Goal: Task Accomplishment & Management: Use online tool/utility

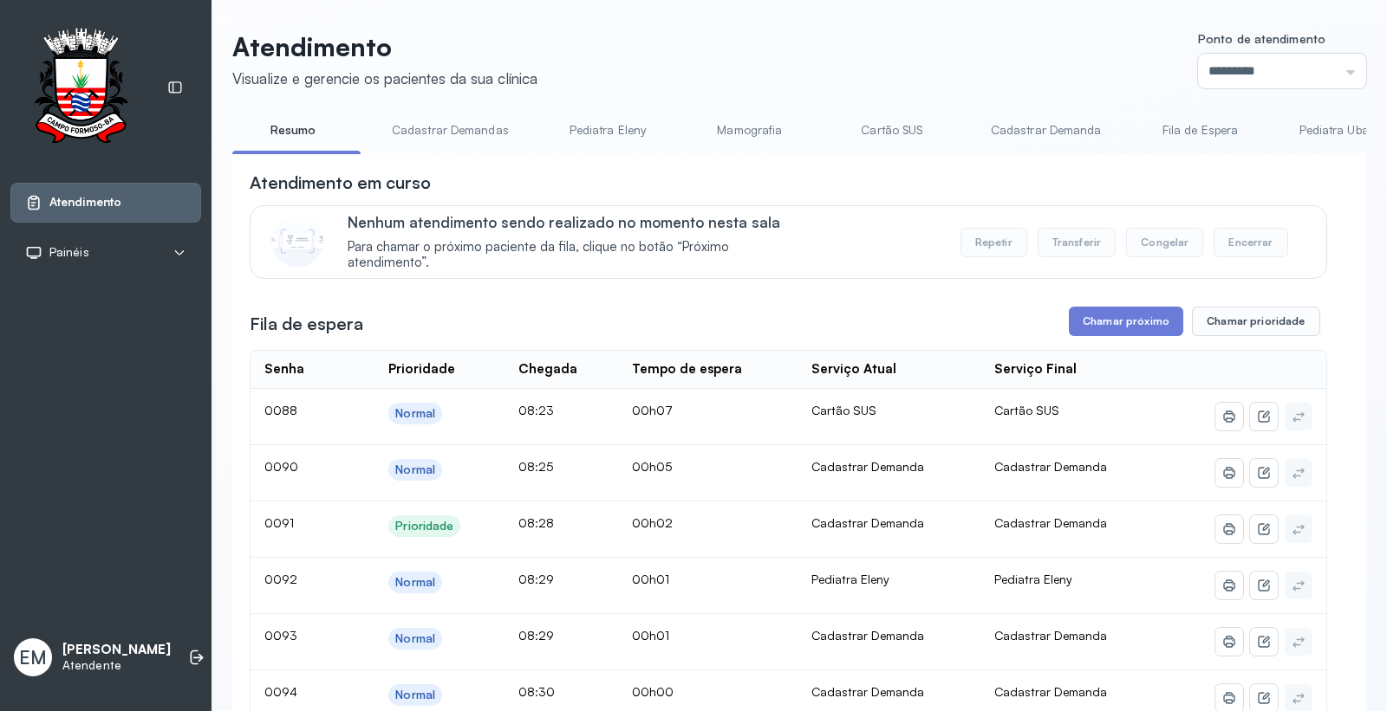
click at [855, 127] on link "Cartão SUS" at bounding box center [891, 130] width 121 height 29
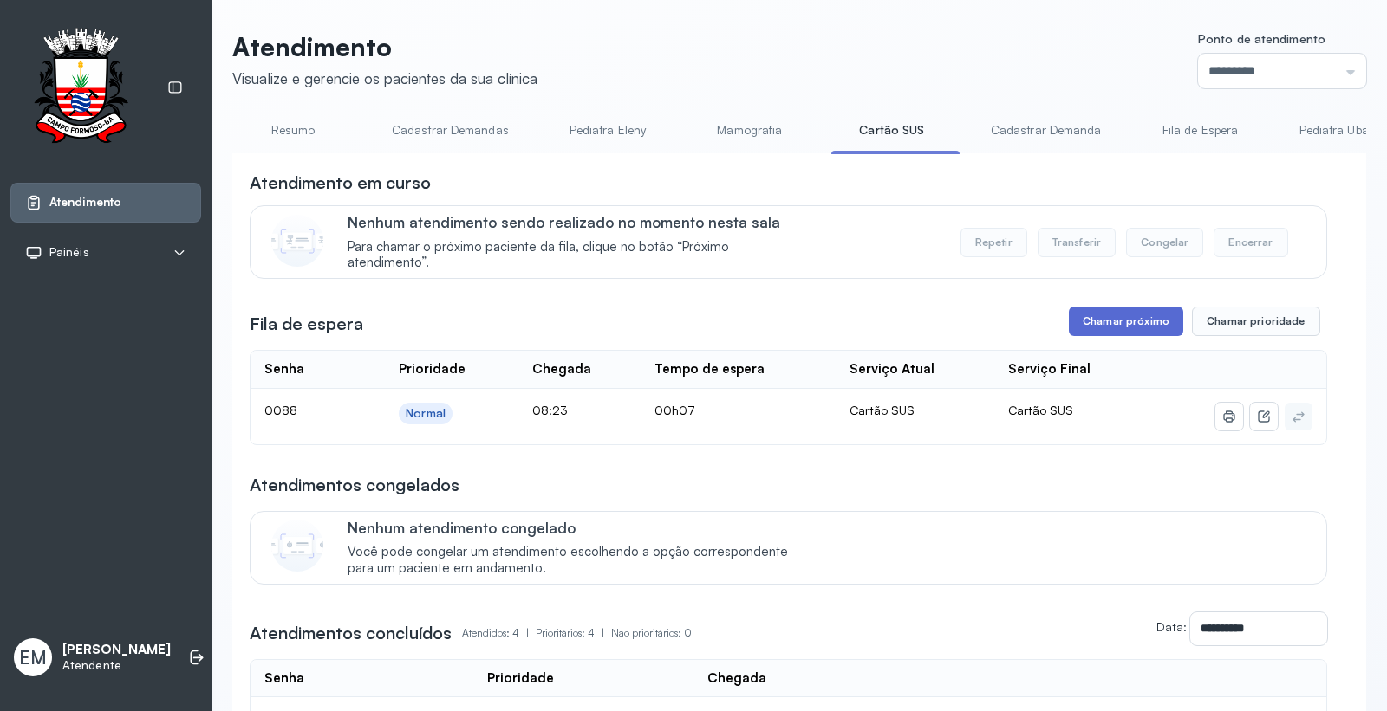
click at [1118, 309] on button "Chamar próximo" at bounding box center [1126, 321] width 114 height 29
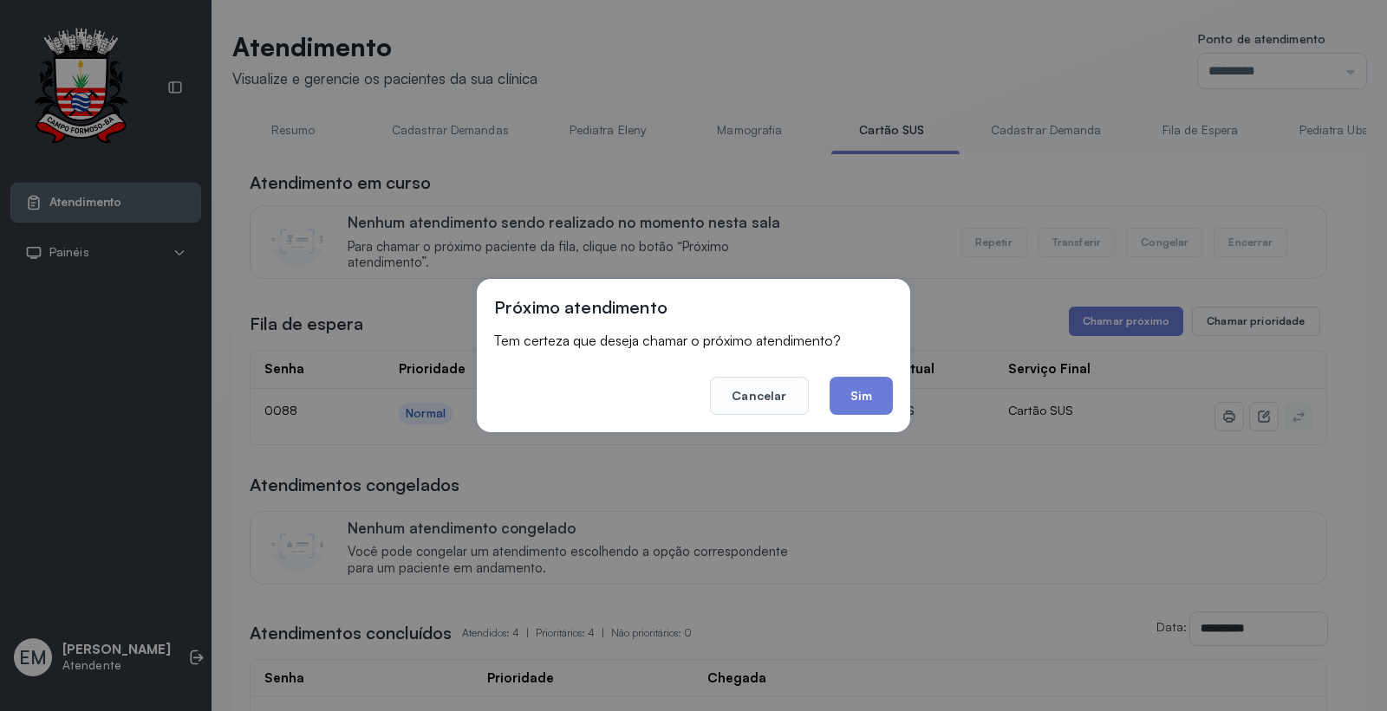
click at [897, 407] on div "Próximo atendimento Tem certeza que deseja chamar o próximo atendimento? Cancel…" at bounding box center [693, 355] width 433 height 153
click at [881, 400] on button "Sim" at bounding box center [860, 396] width 63 height 38
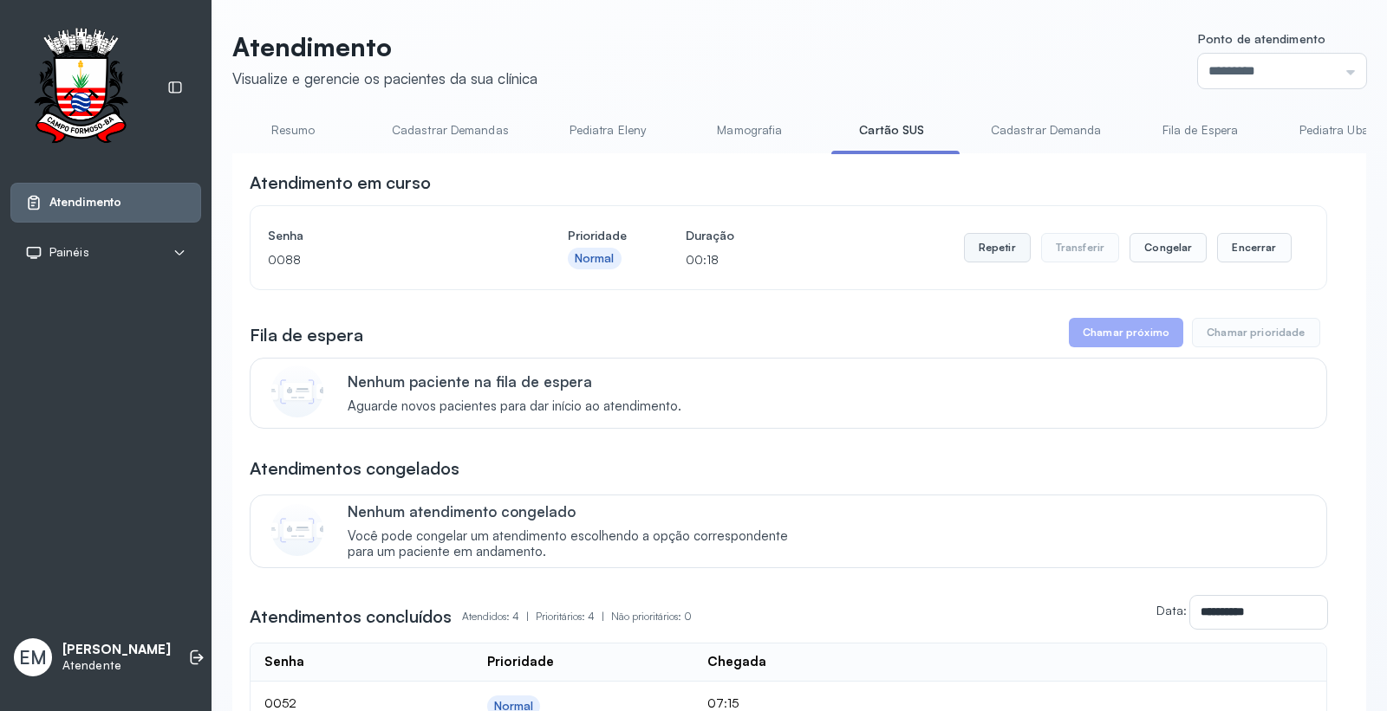
click at [964, 248] on button "Repetir" at bounding box center [997, 247] width 67 height 29
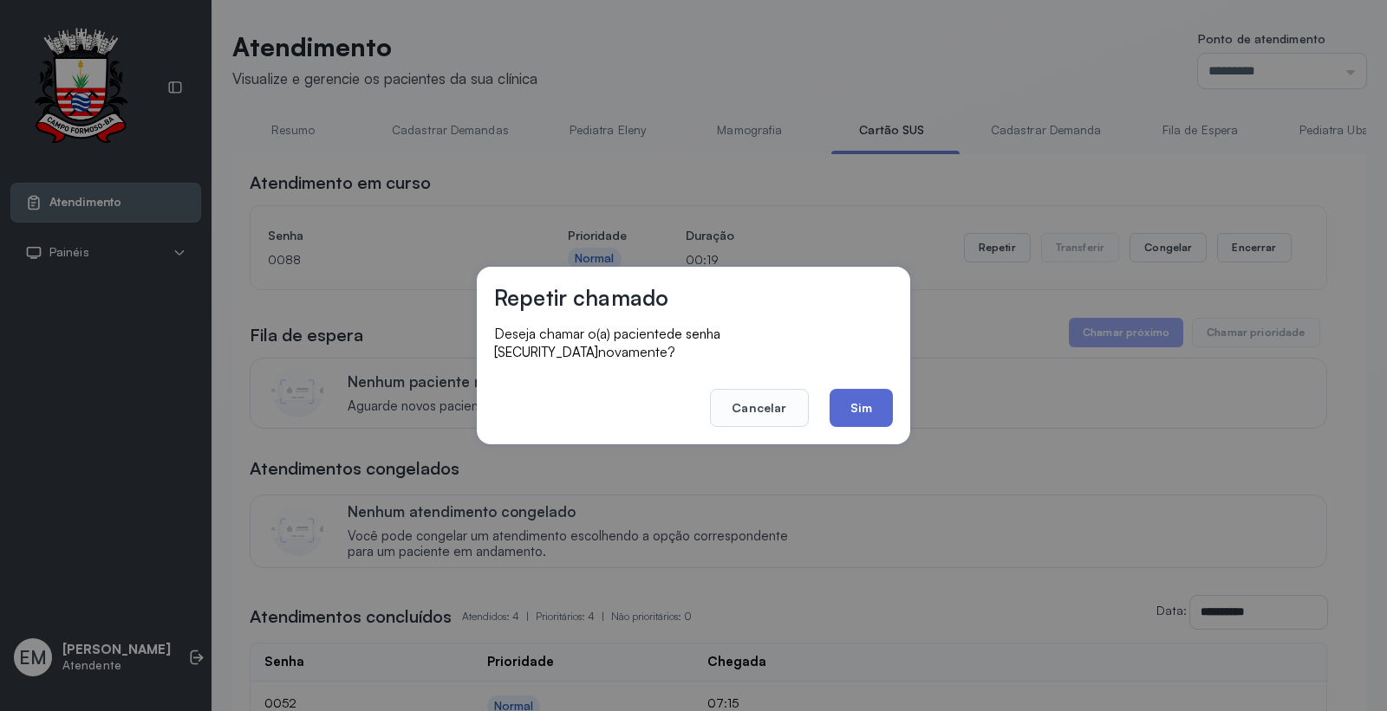
click at [859, 392] on button "Sim" at bounding box center [860, 408] width 63 height 38
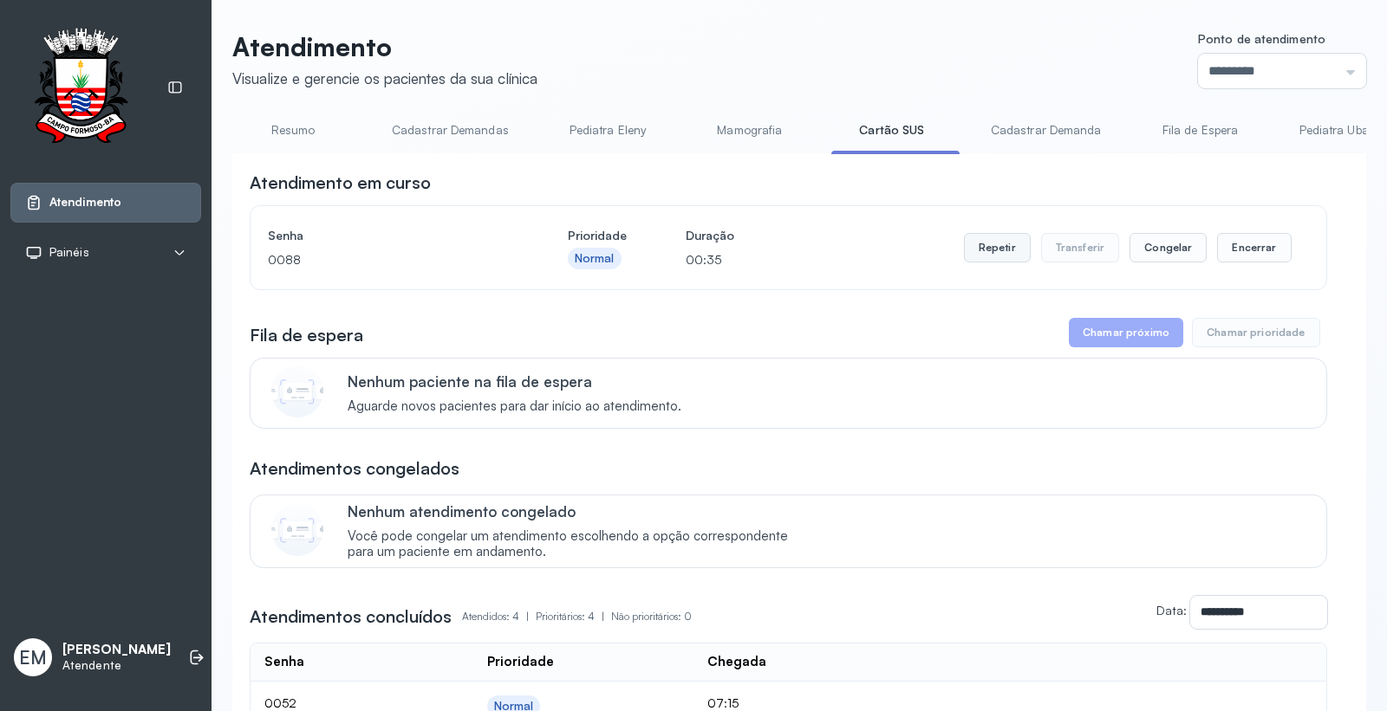
click at [990, 241] on button "Repetir" at bounding box center [997, 247] width 67 height 29
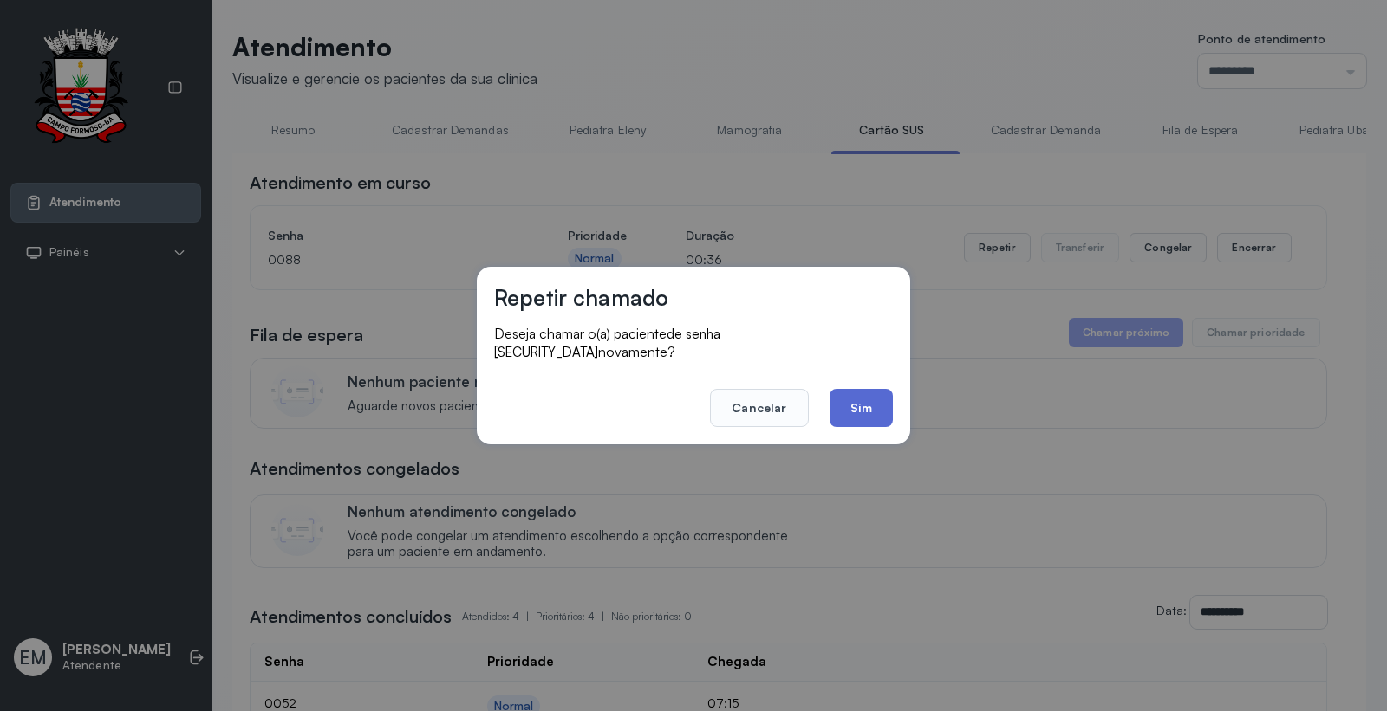
click at [869, 393] on button "Sim" at bounding box center [860, 408] width 63 height 38
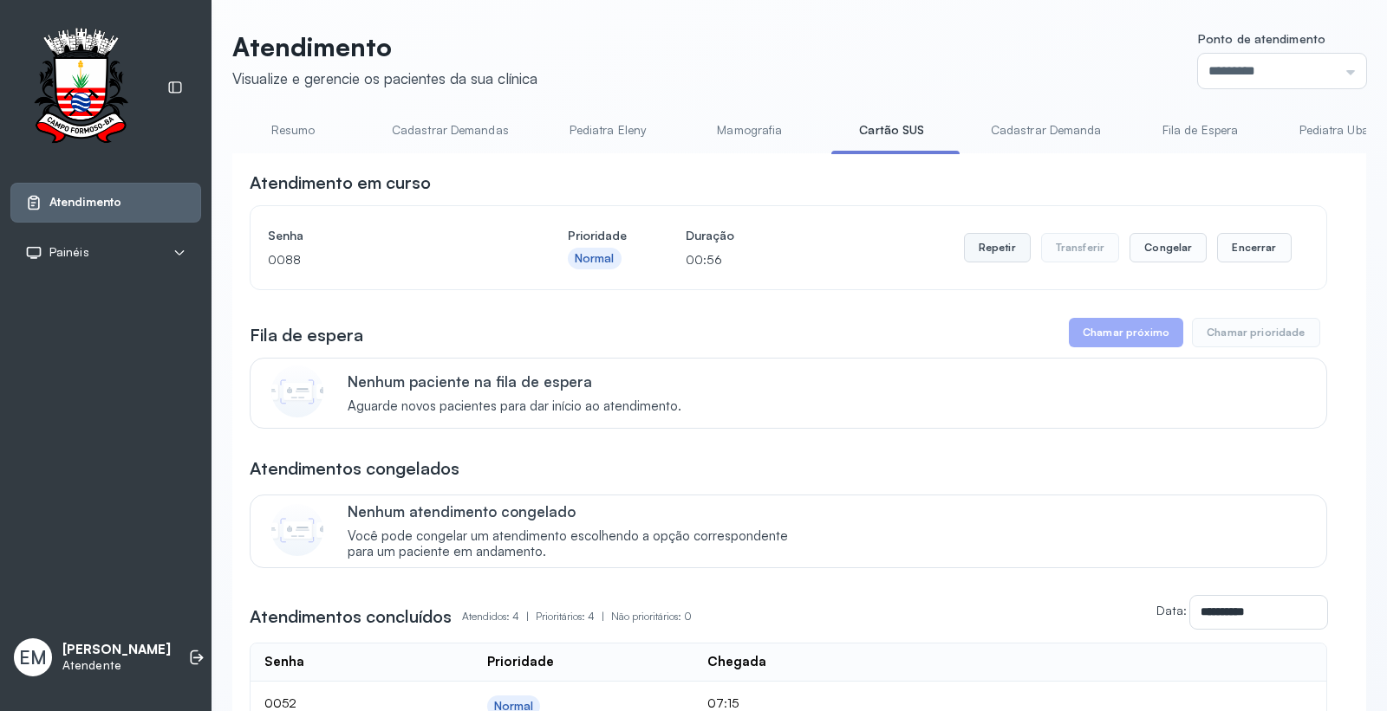
click at [985, 244] on button "Repetir" at bounding box center [997, 247] width 67 height 29
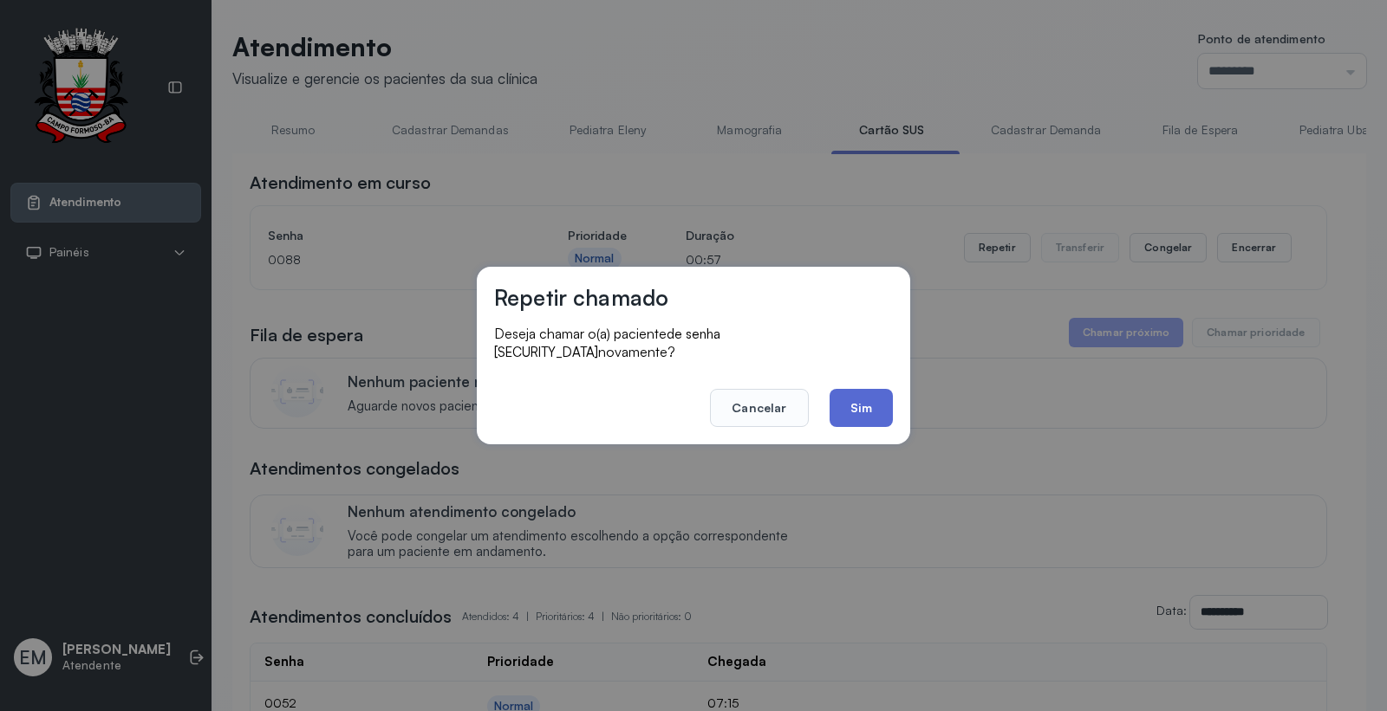
click at [864, 391] on button "Sim" at bounding box center [860, 408] width 63 height 38
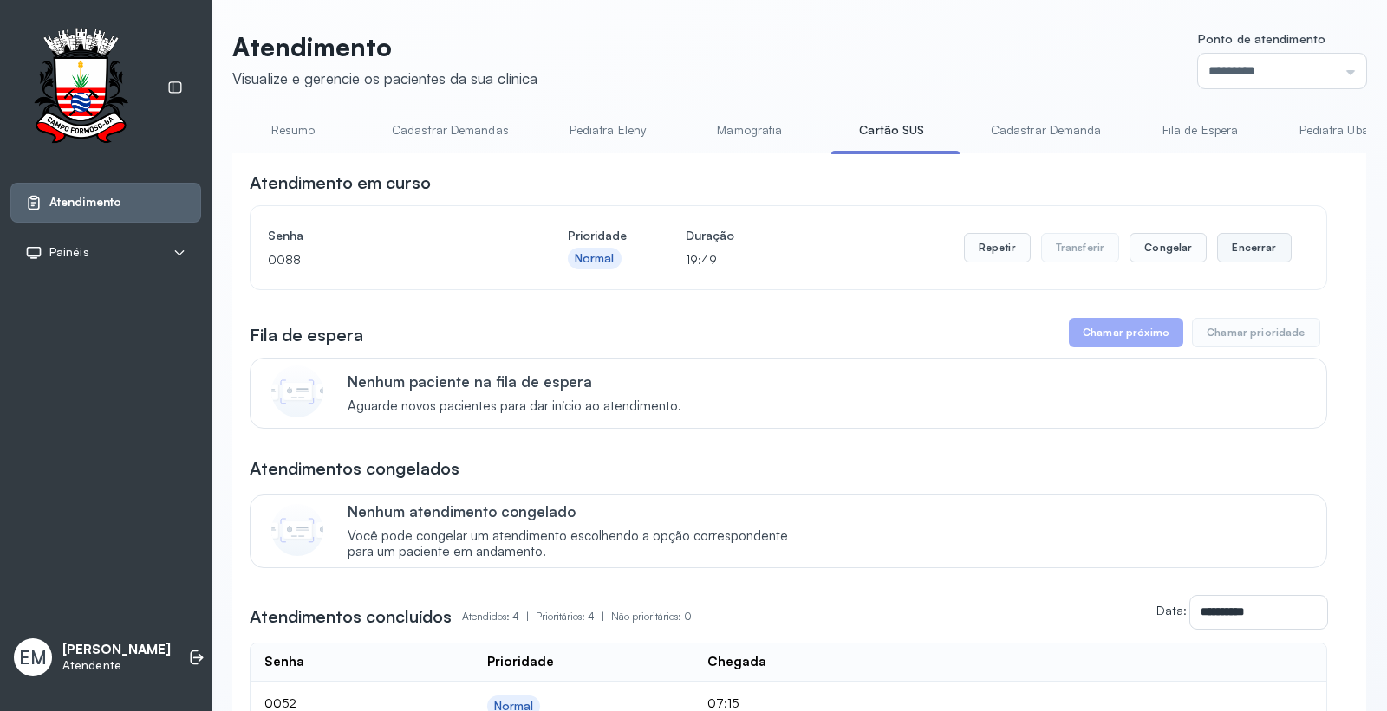
click at [1244, 246] on button "Encerrar" at bounding box center [1254, 247] width 74 height 29
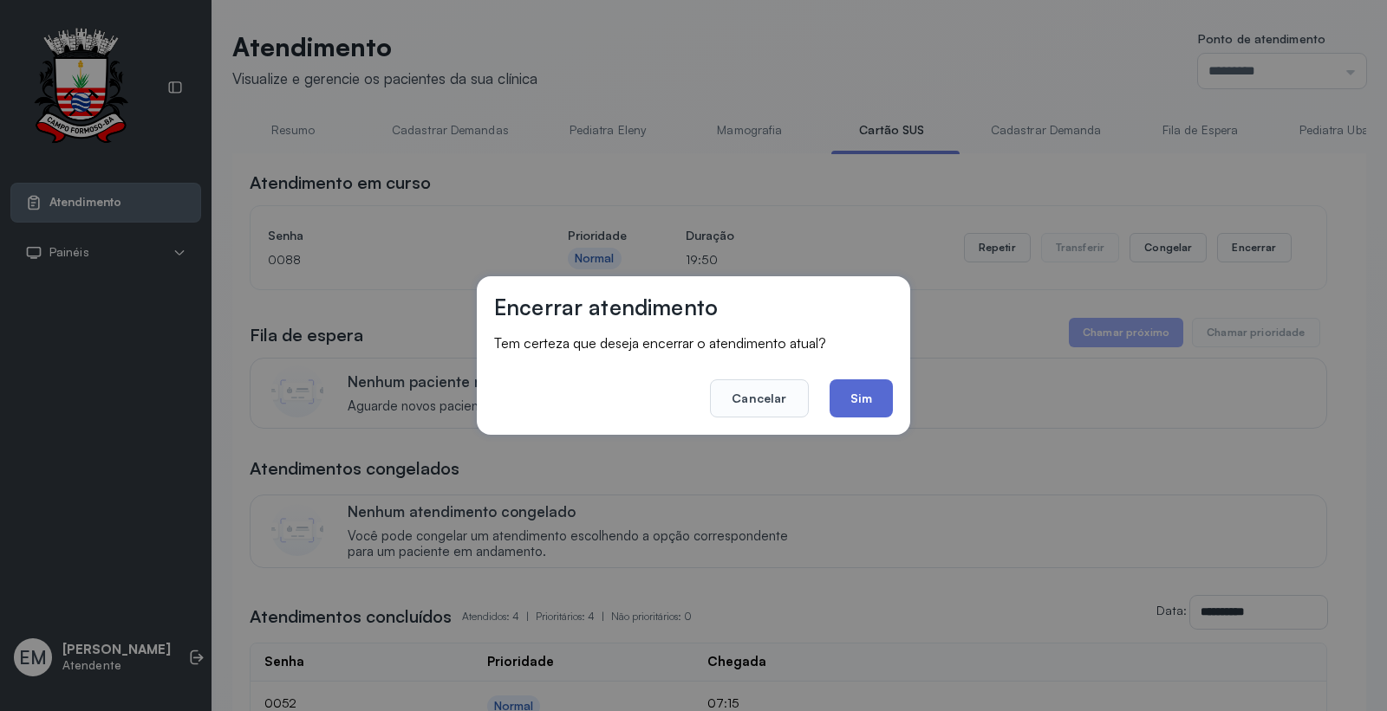
click at [855, 406] on button "Sim" at bounding box center [860, 399] width 63 height 38
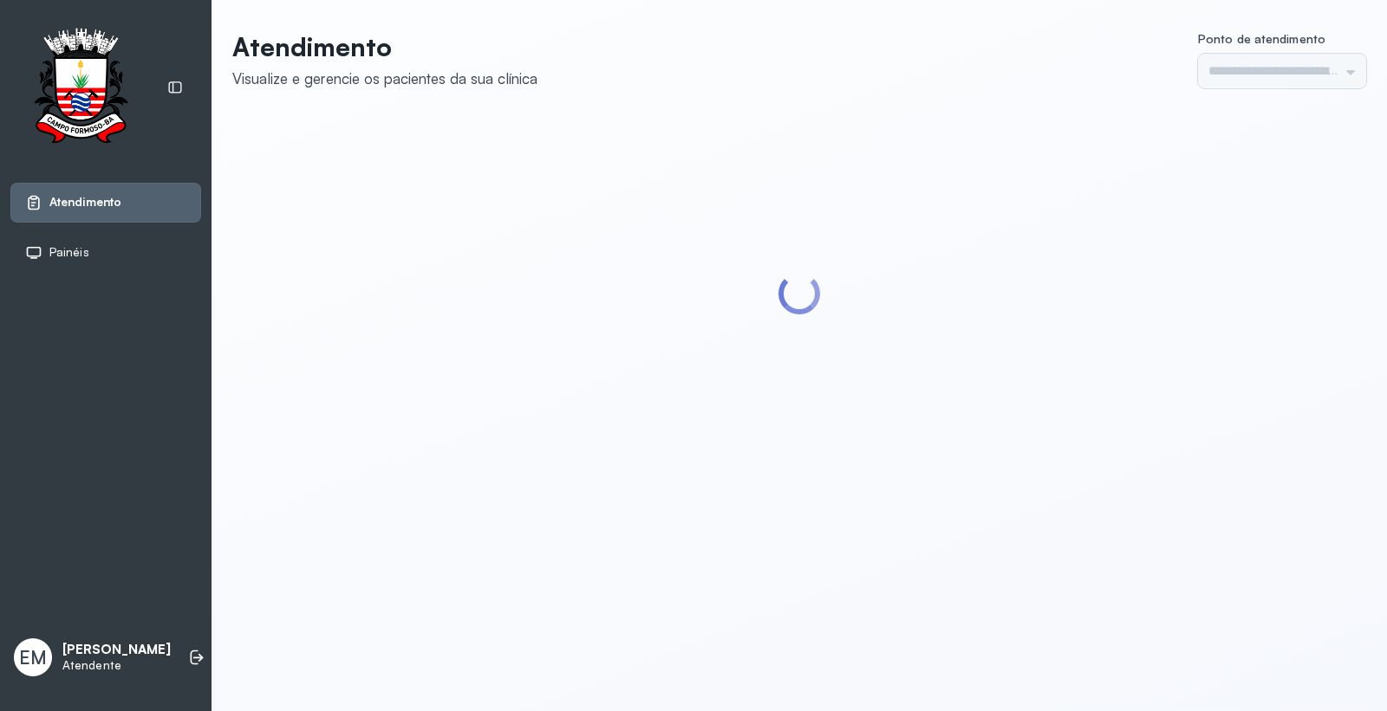
type input "*********"
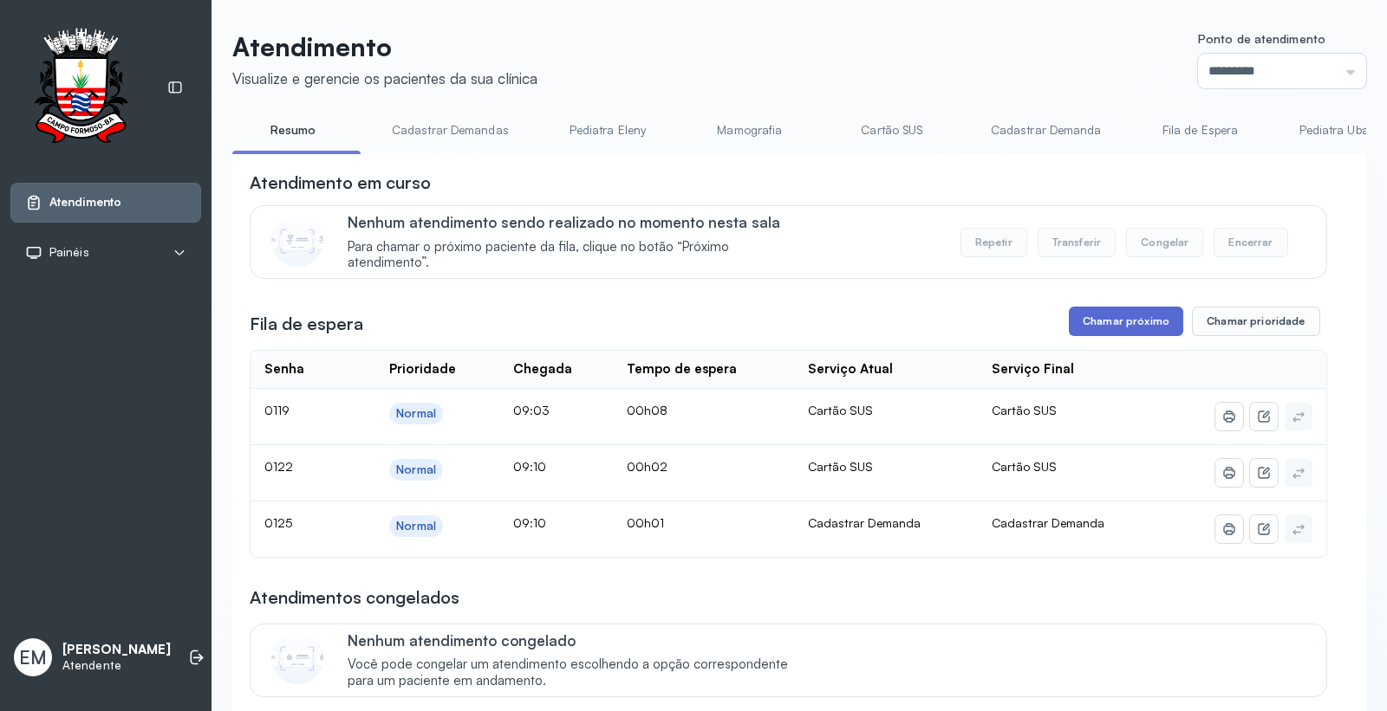
drag, startPoint x: 1132, startPoint y: 304, endPoint x: 1084, endPoint y: 341, distance: 60.0
click at [1131, 304] on div "**********" at bounding box center [788, 591] width 1077 height 841
click at [1086, 336] on button "Chamar próximo" at bounding box center [1126, 321] width 114 height 29
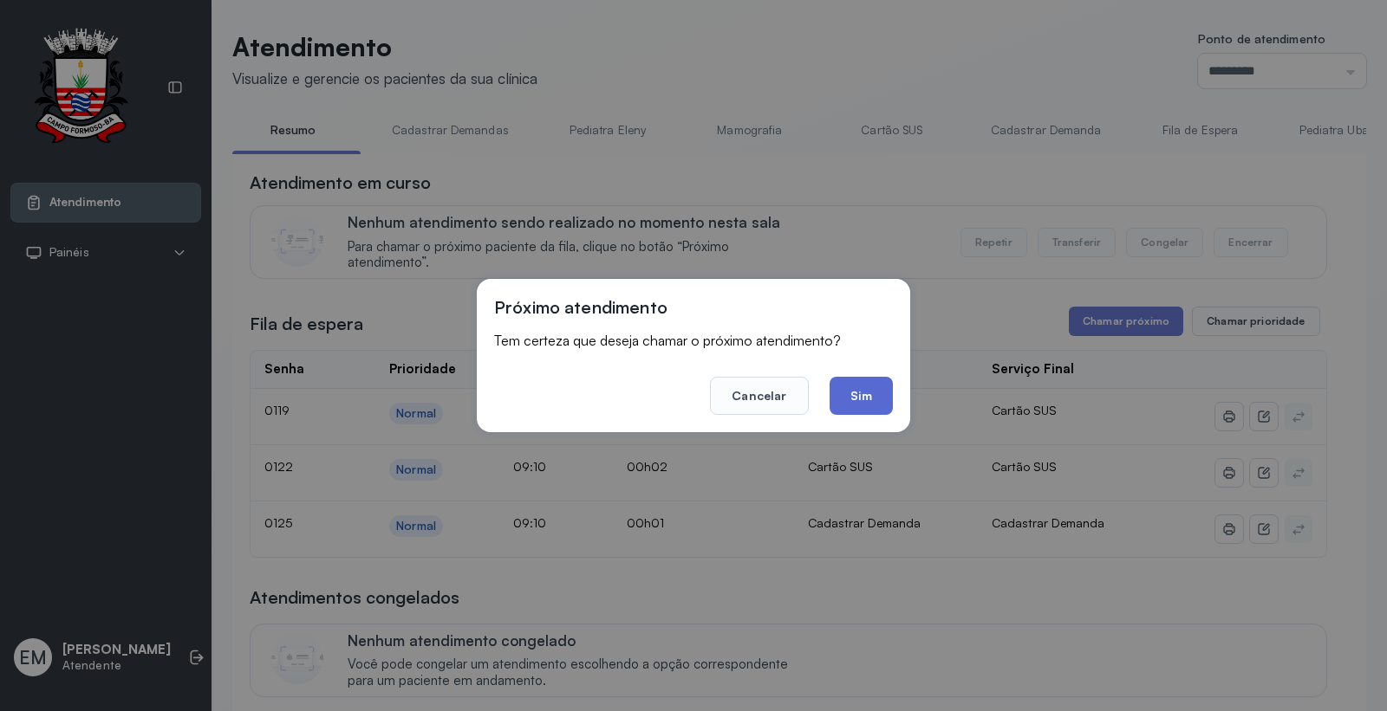
click at [875, 404] on button "Sim" at bounding box center [860, 396] width 63 height 38
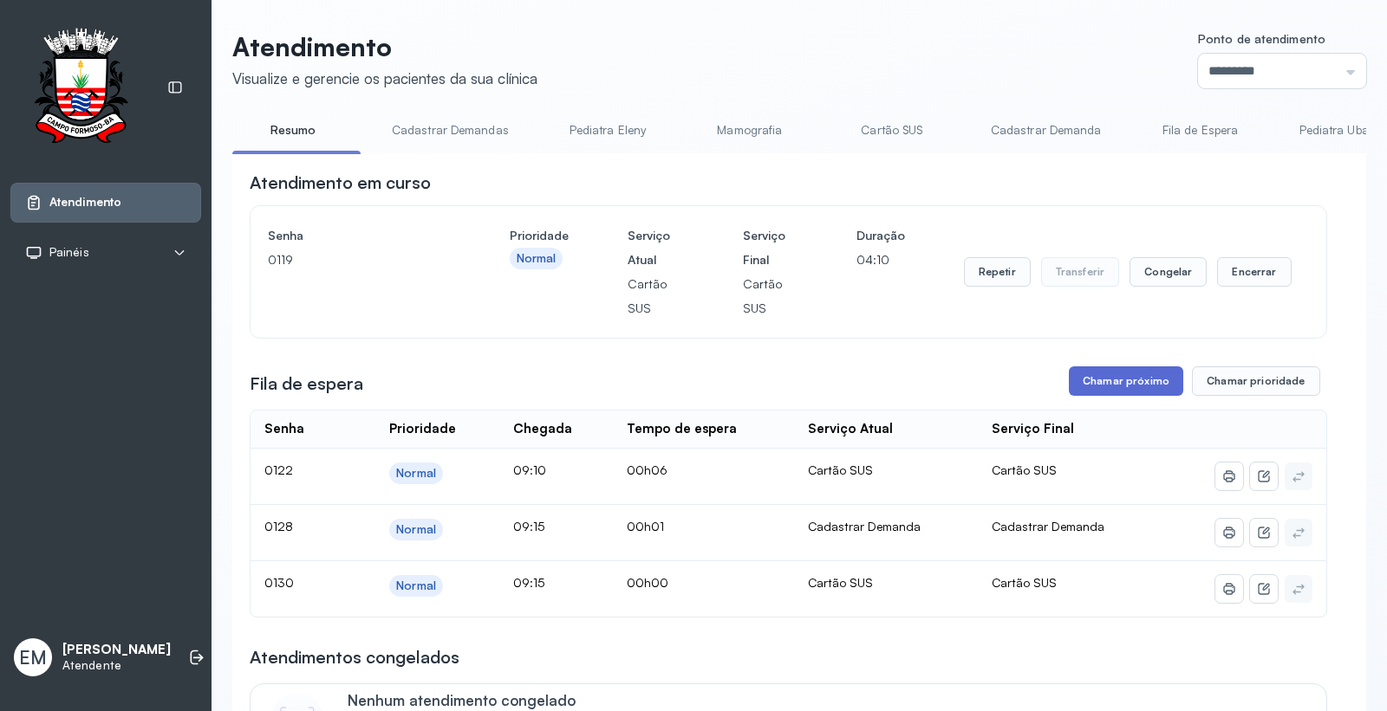
click at [1121, 380] on button "Chamar próximo" at bounding box center [1126, 381] width 114 height 29
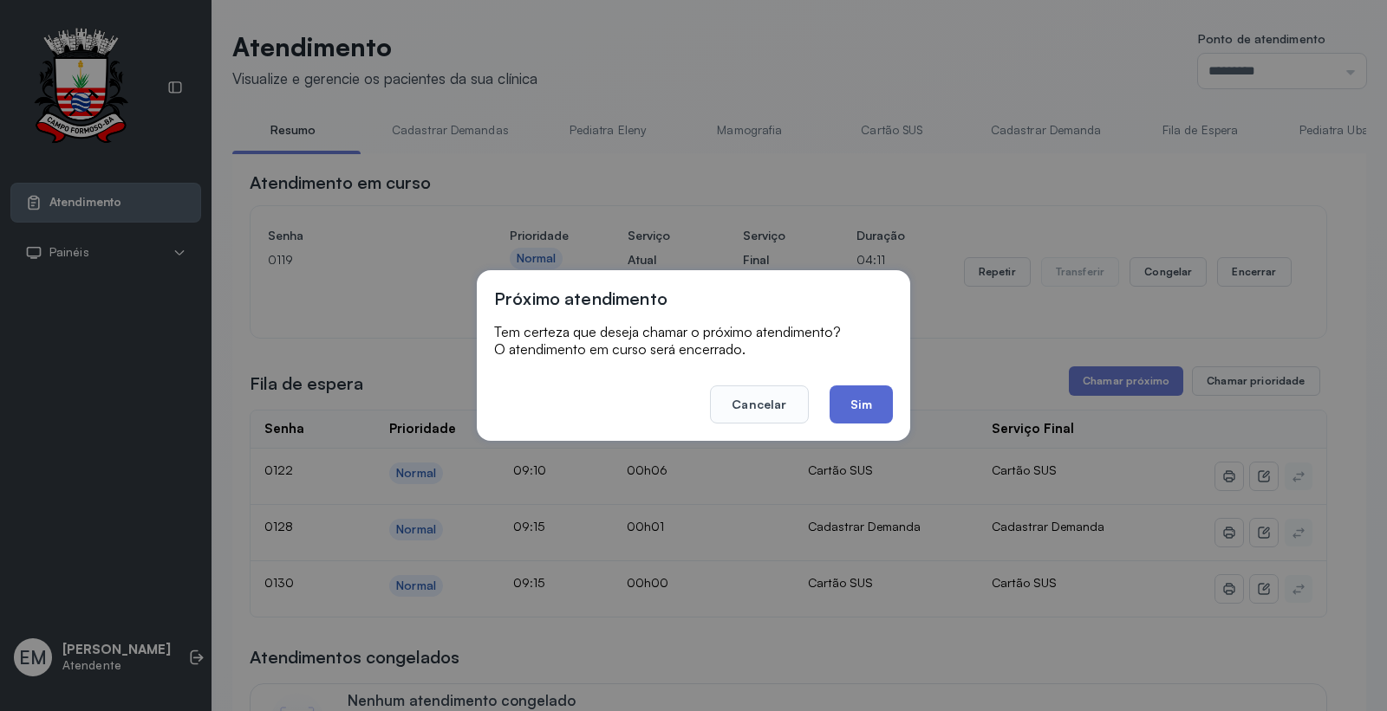
click at [863, 408] on button "Sim" at bounding box center [860, 405] width 63 height 38
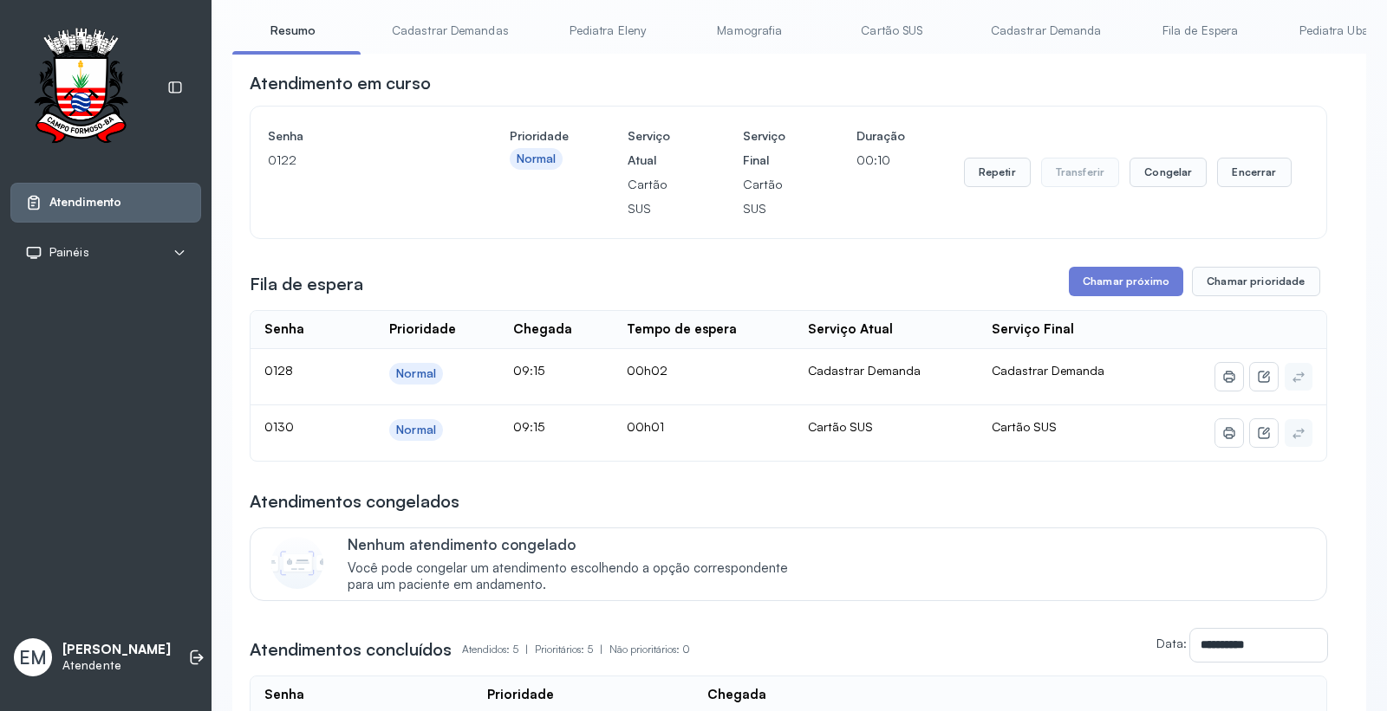
scroll to position [192, 0]
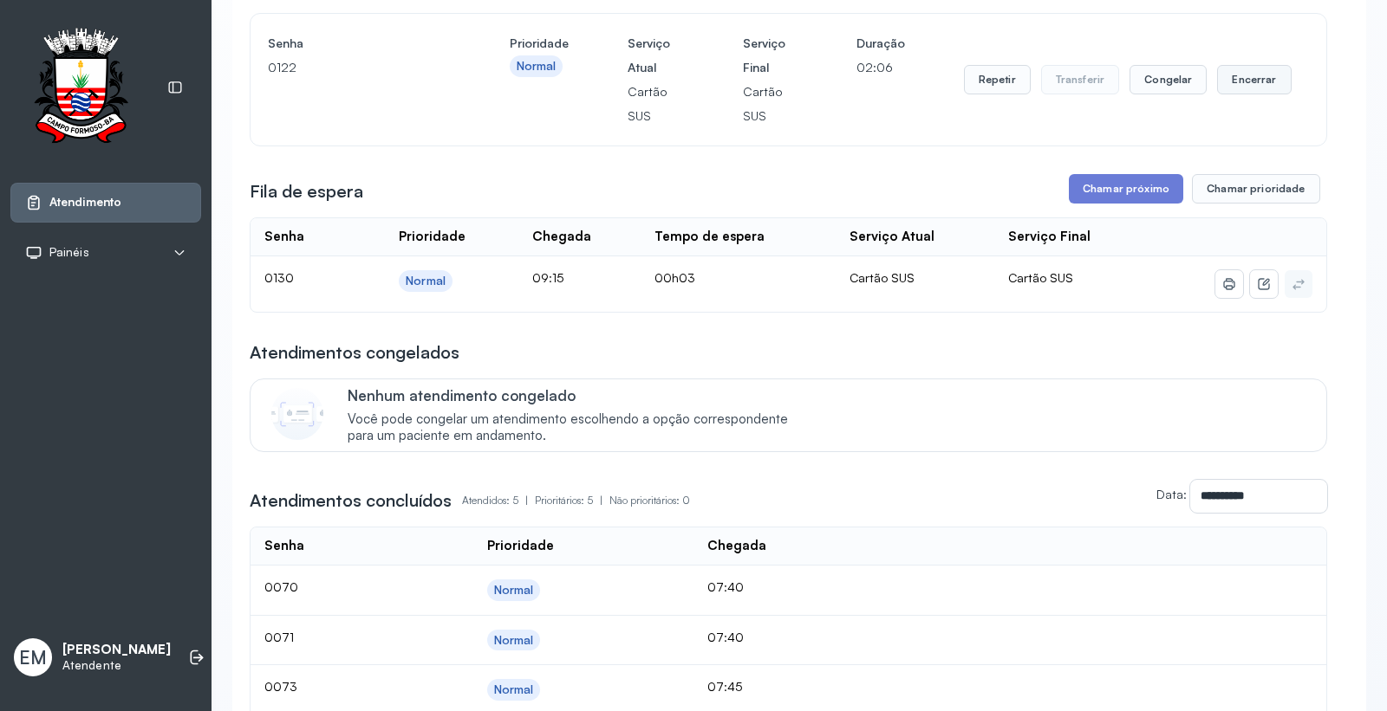
click at [1239, 76] on button "Encerrar" at bounding box center [1254, 79] width 74 height 29
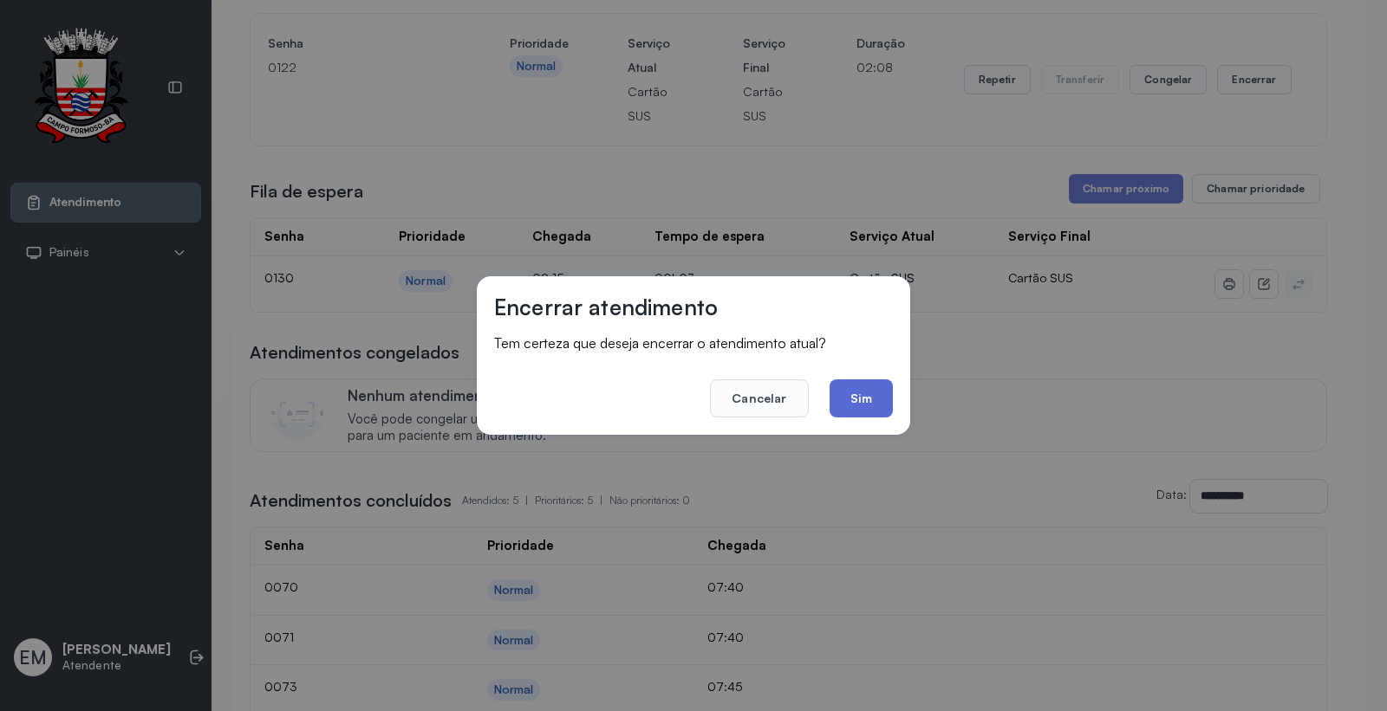
click at [858, 393] on button "Sim" at bounding box center [860, 399] width 63 height 38
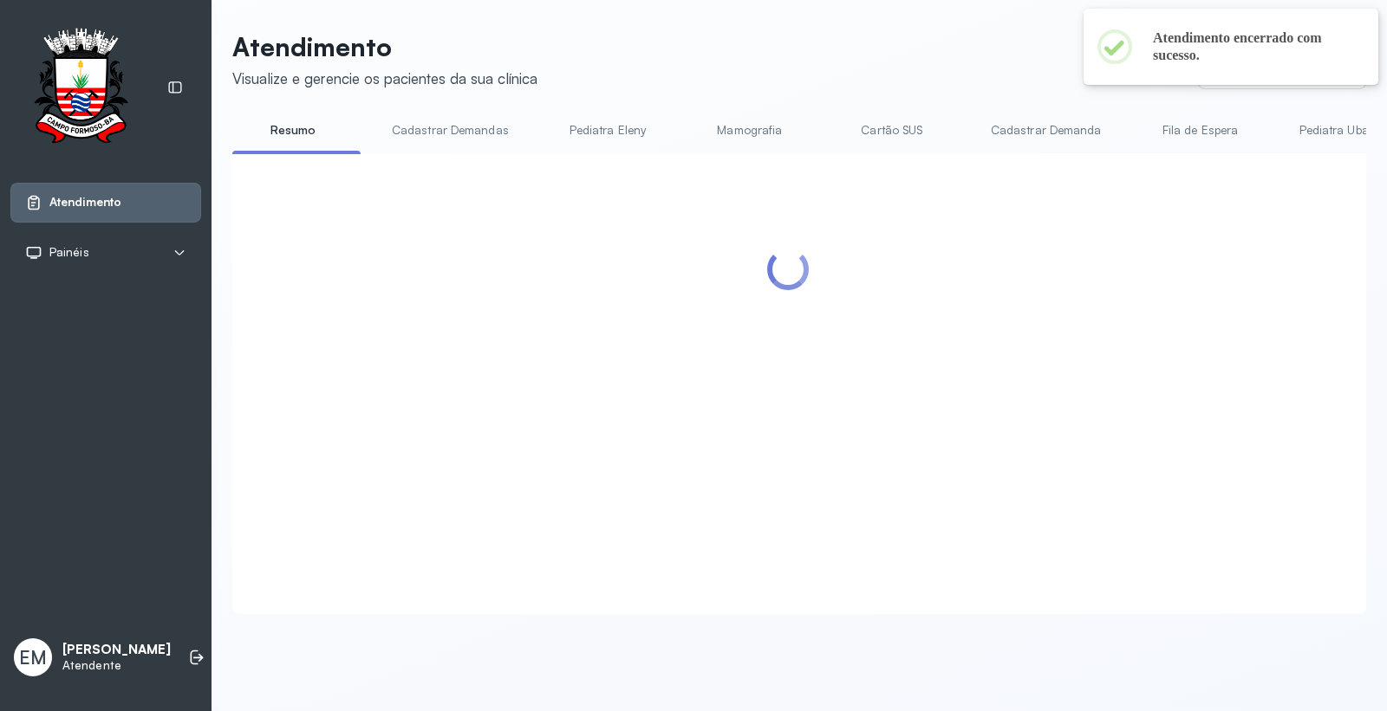
scroll to position [0, 0]
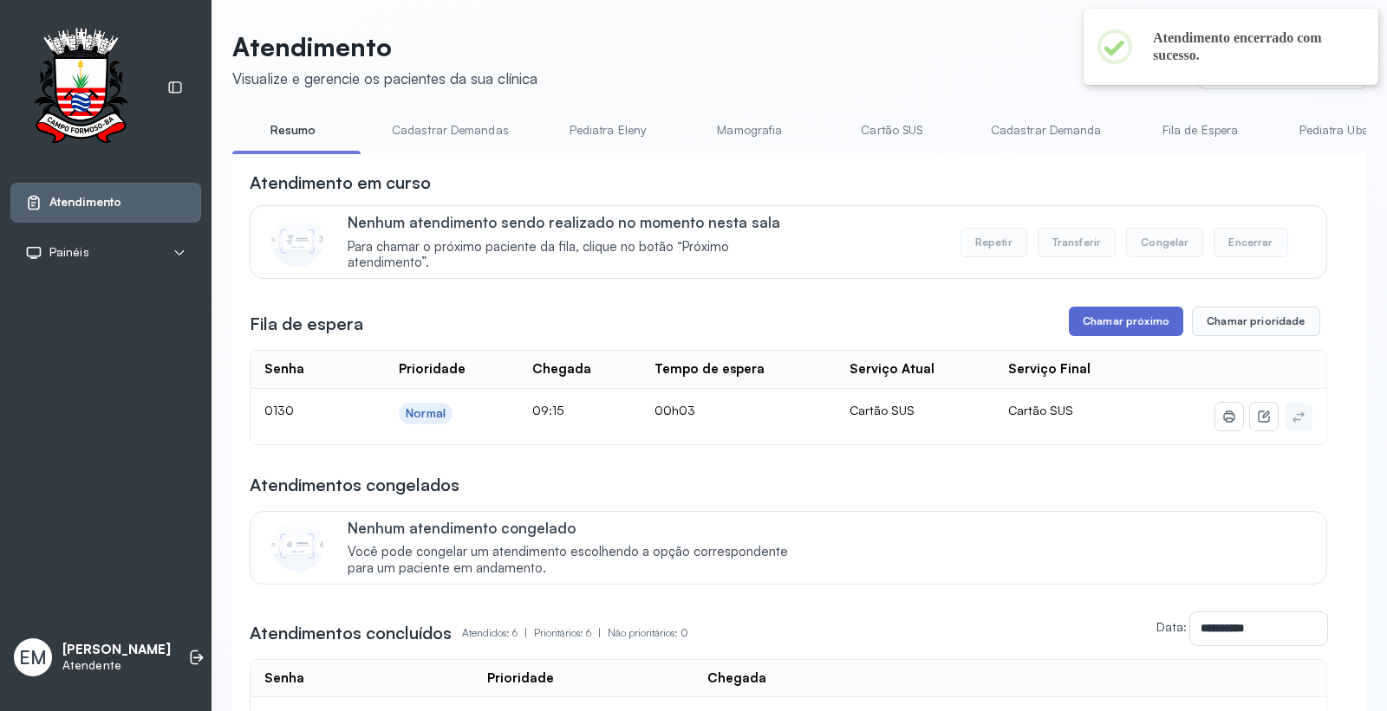
click at [1102, 322] on button "Chamar próximo" at bounding box center [1126, 321] width 114 height 29
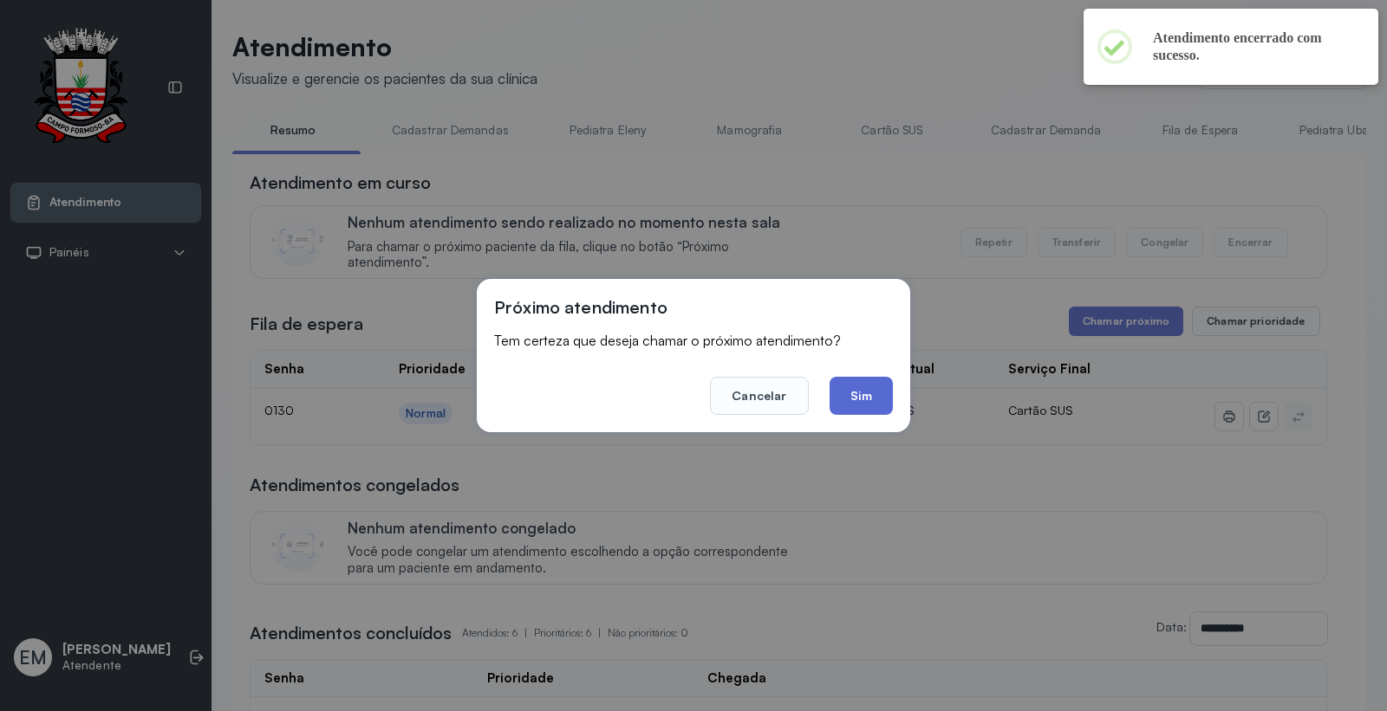
click at [844, 395] on button "Sim" at bounding box center [860, 396] width 63 height 38
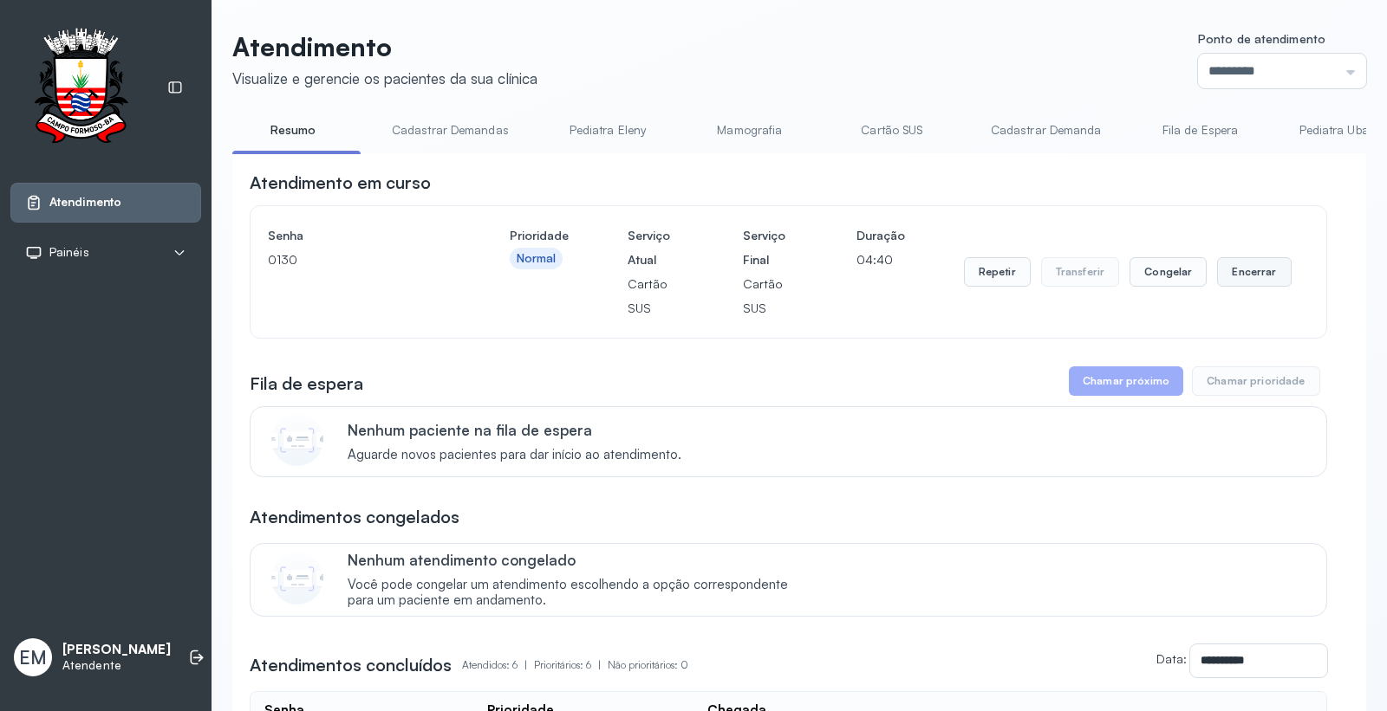
click at [1246, 273] on button "Encerrar" at bounding box center [1254, 271] width 74 height 29
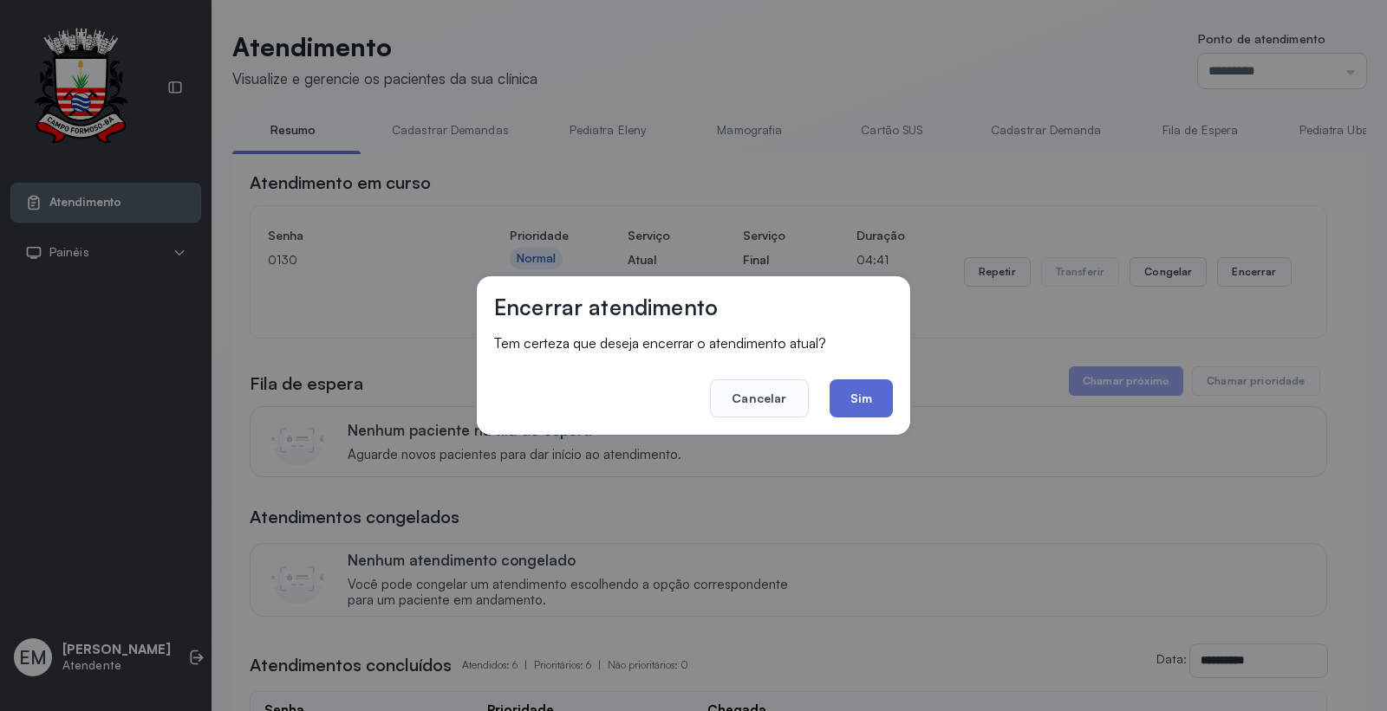
click at [856, 408] on button "Sim" at bounding box center [860, 399] width 63 height 38
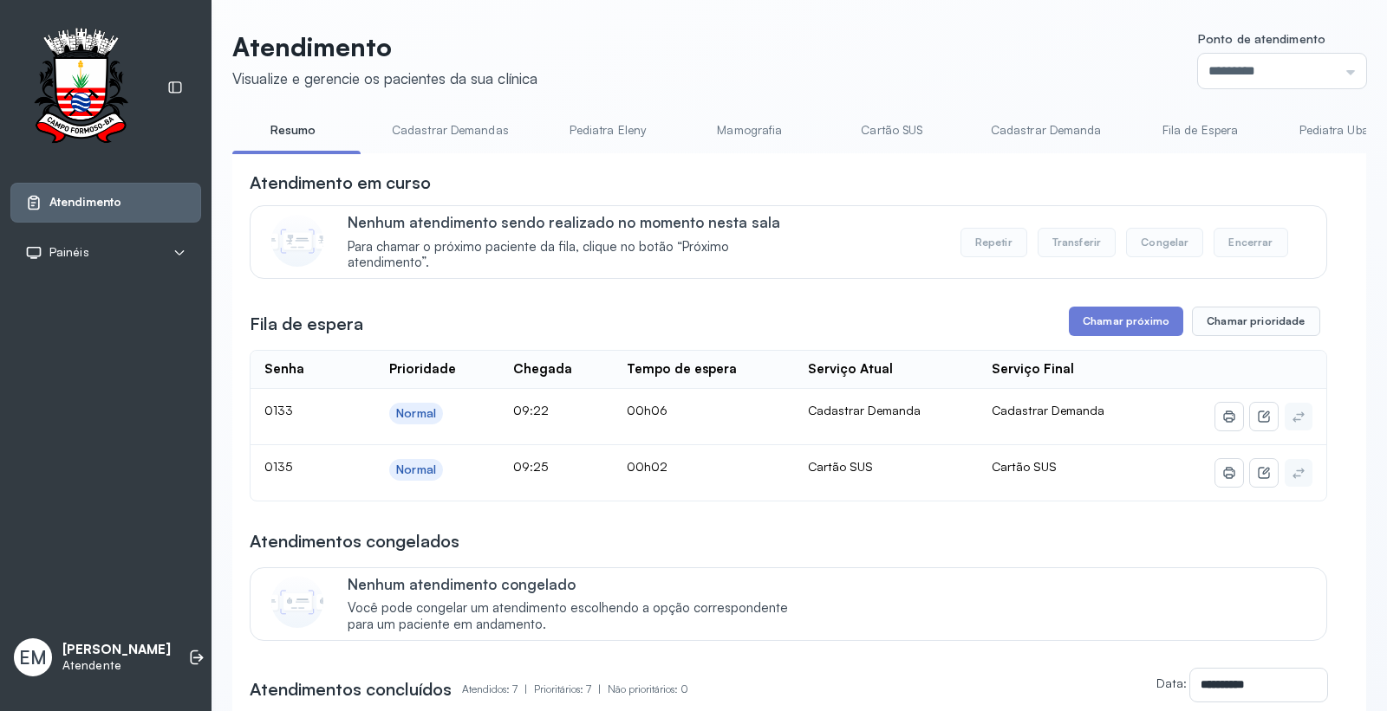
click at [878, 128] on link "Cartão SUS" at bounding box center [891, 130] width 121 height 29
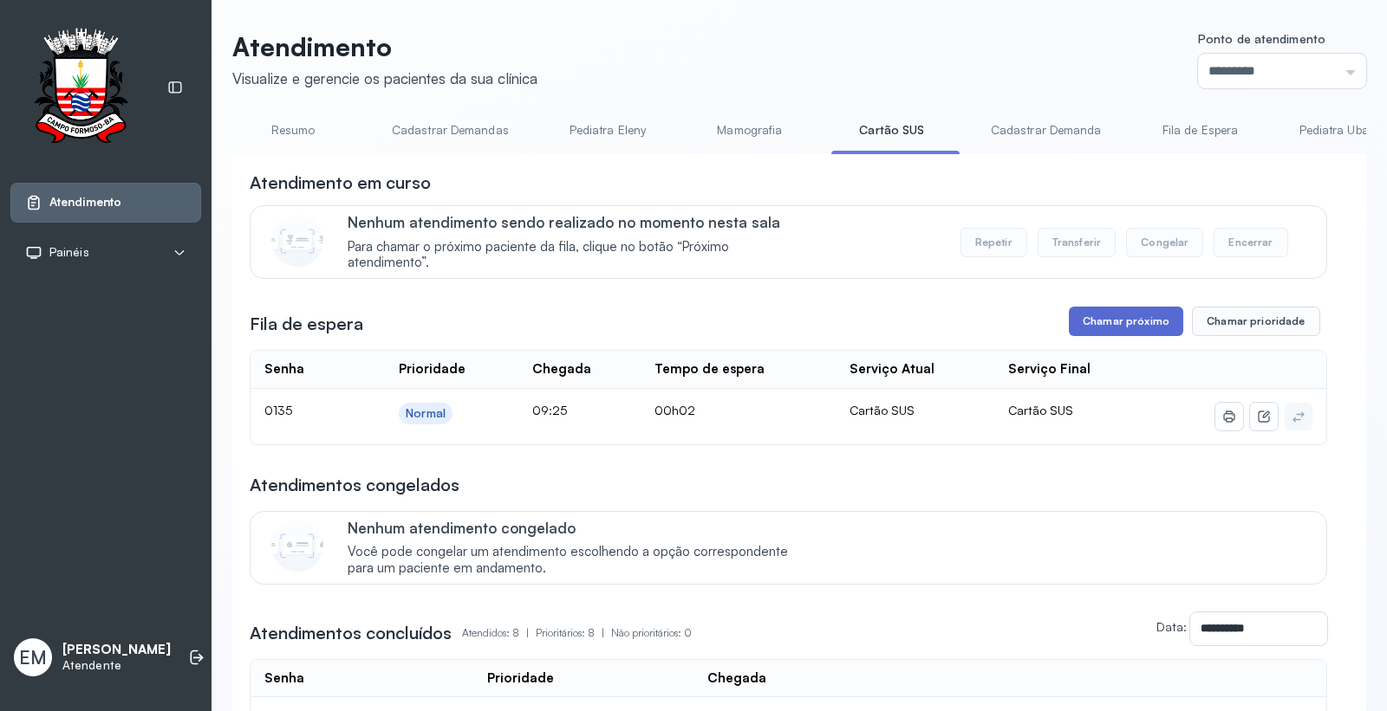
click at [1114, 330] on button "Chamar próximo" at bounding box center [1126, 321] width 114 height 29
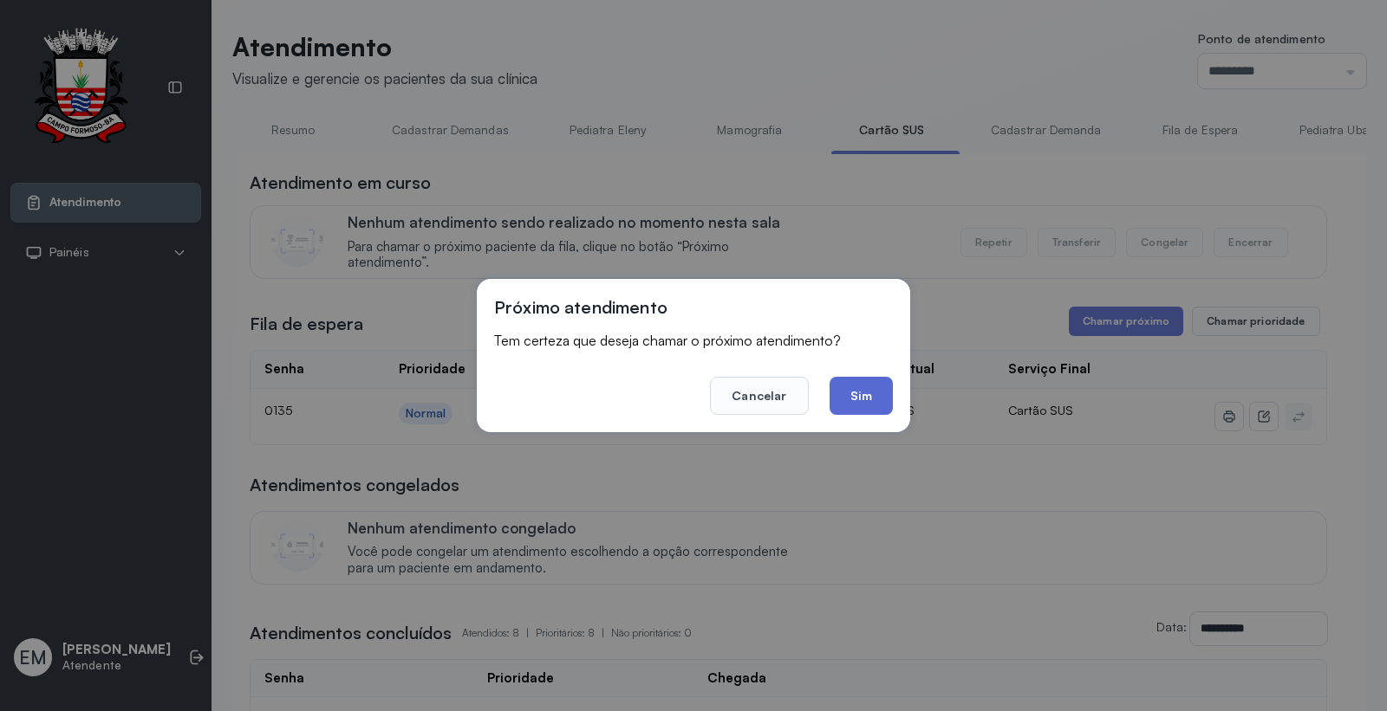
click at [887, 391] on button "Sim" at bounding box center [860, 396] width 63 height 38
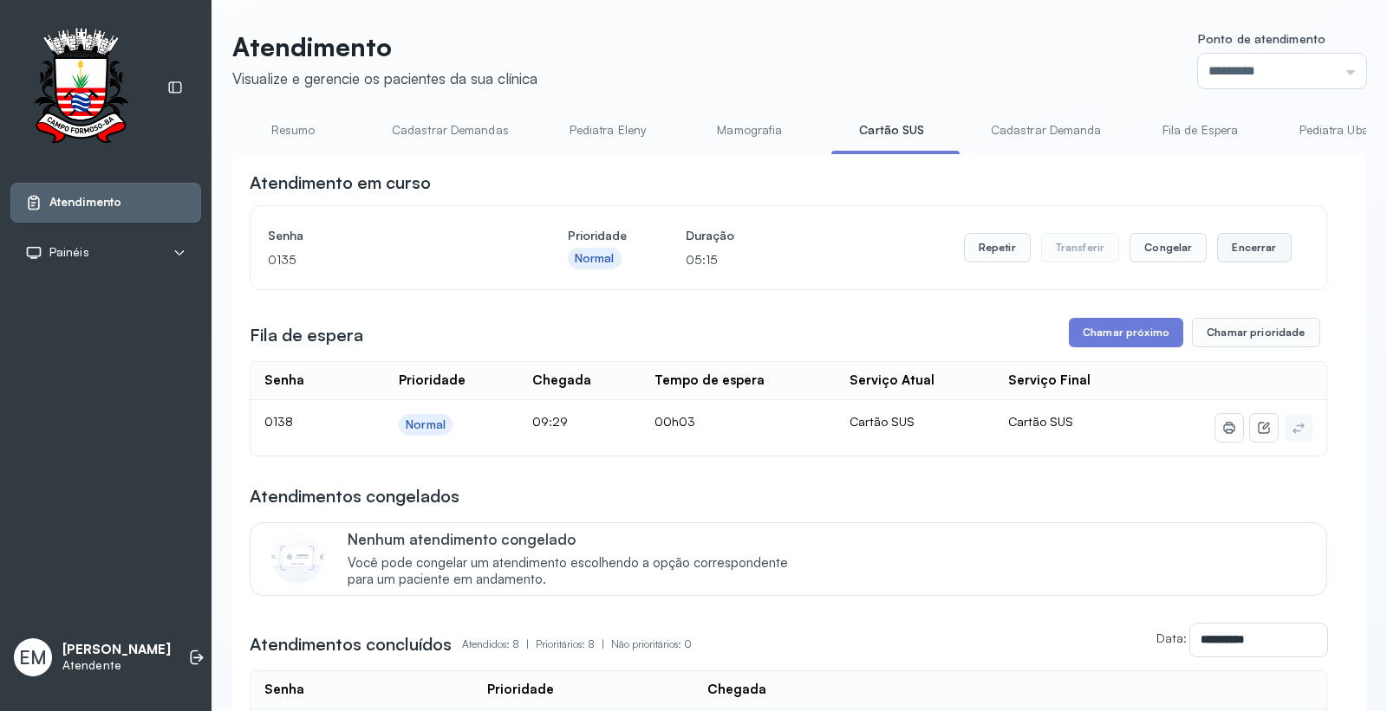
click at [1244, 255] on button "Encerrar" at bounding box center [1254, 247] width 74 height 29
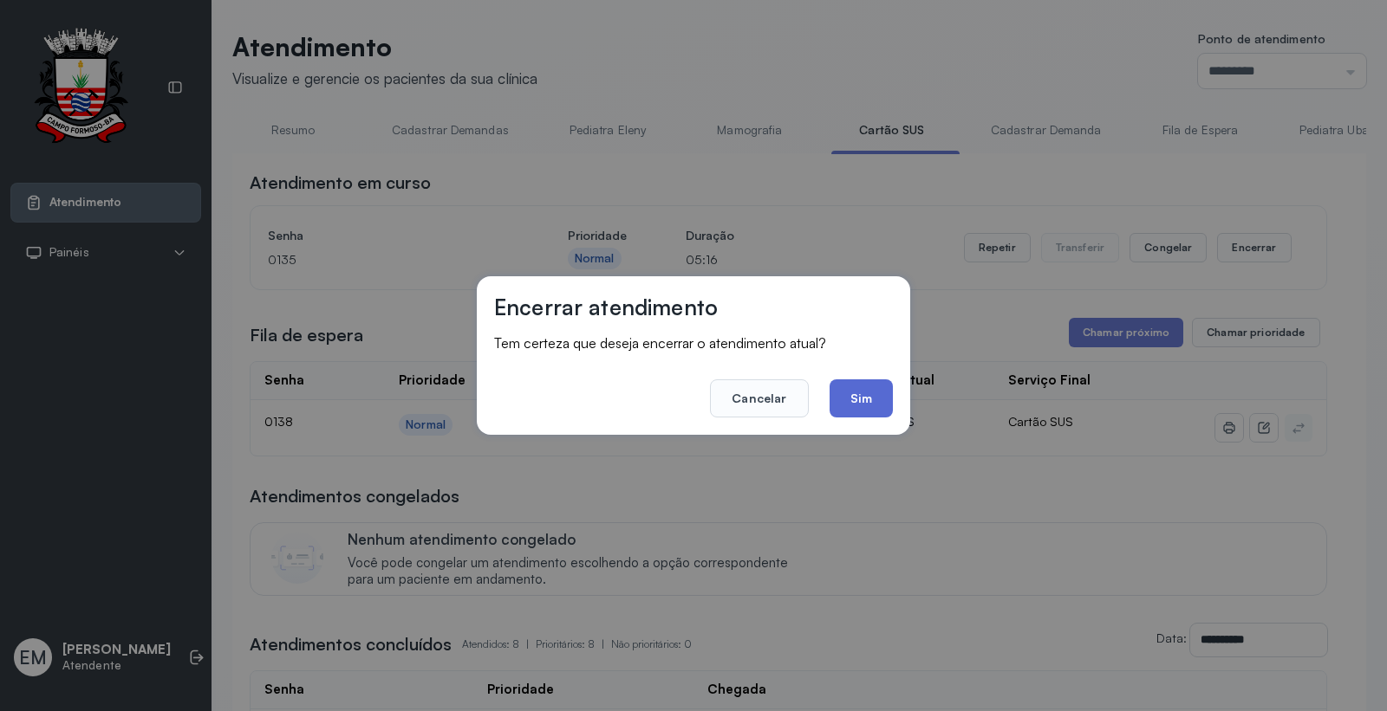
click at [858, 404] on button "Sim" at bounding box center [860, 399] width 63 height 38
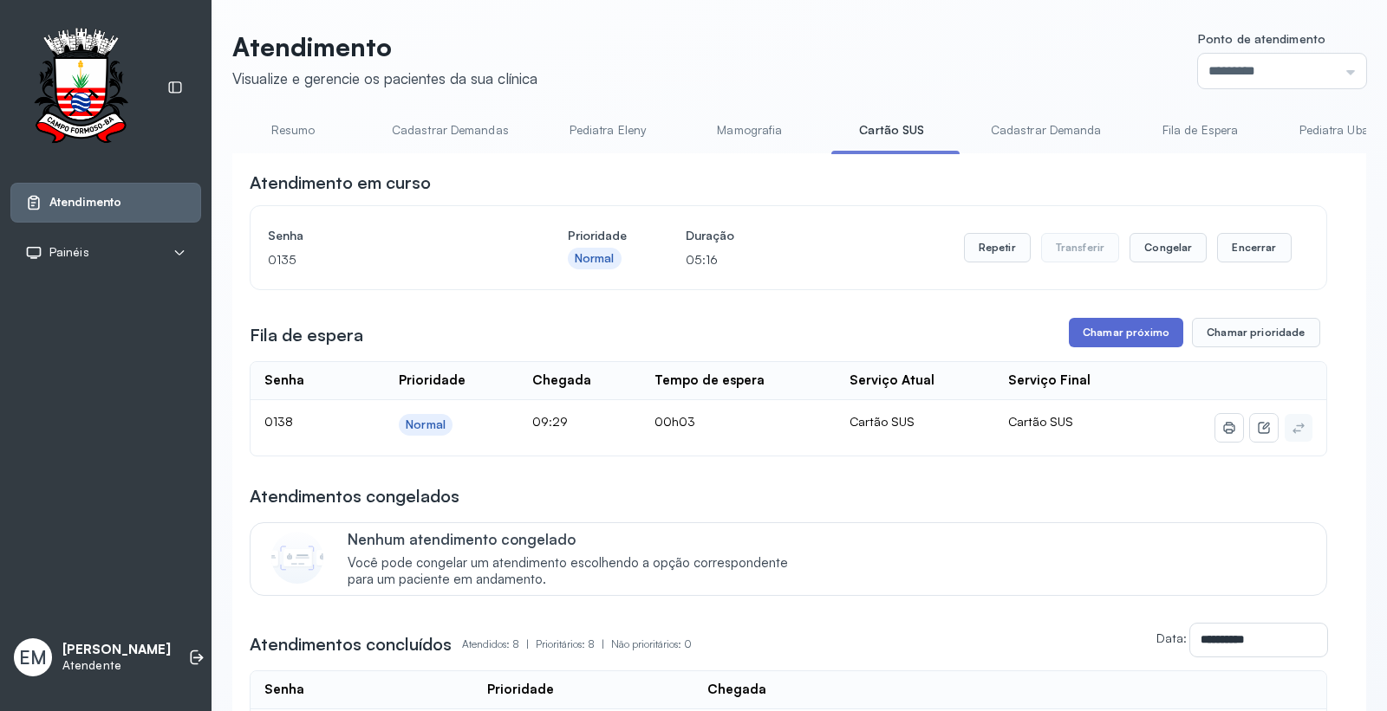
click at [1127, 332] on button "Chamar próximo" at bounding box center [1126, 332] width 114 height 29
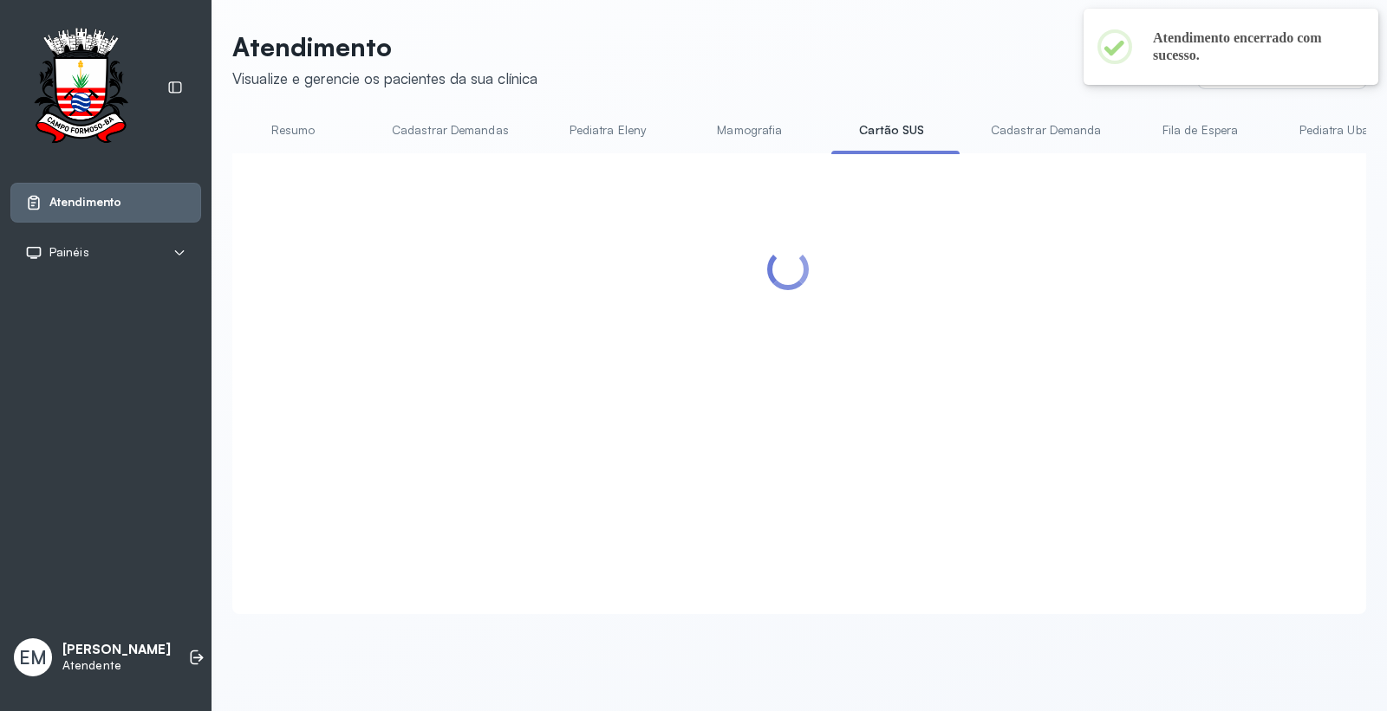
click at [847, 400] on div at bounding box center [788, 363] width 1077 height 384
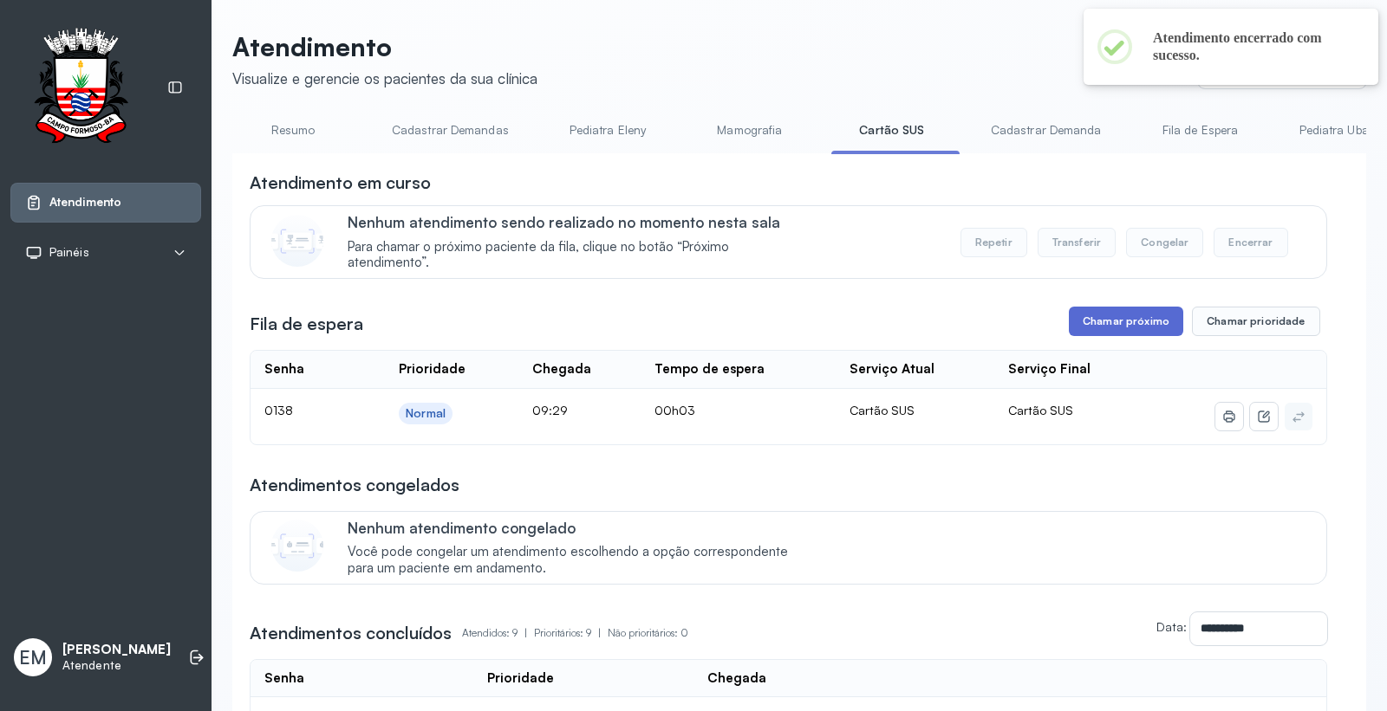
click at [1123, 328] on button "Chamar próximo" at bounding box center [1126, 321] width 114 height 29
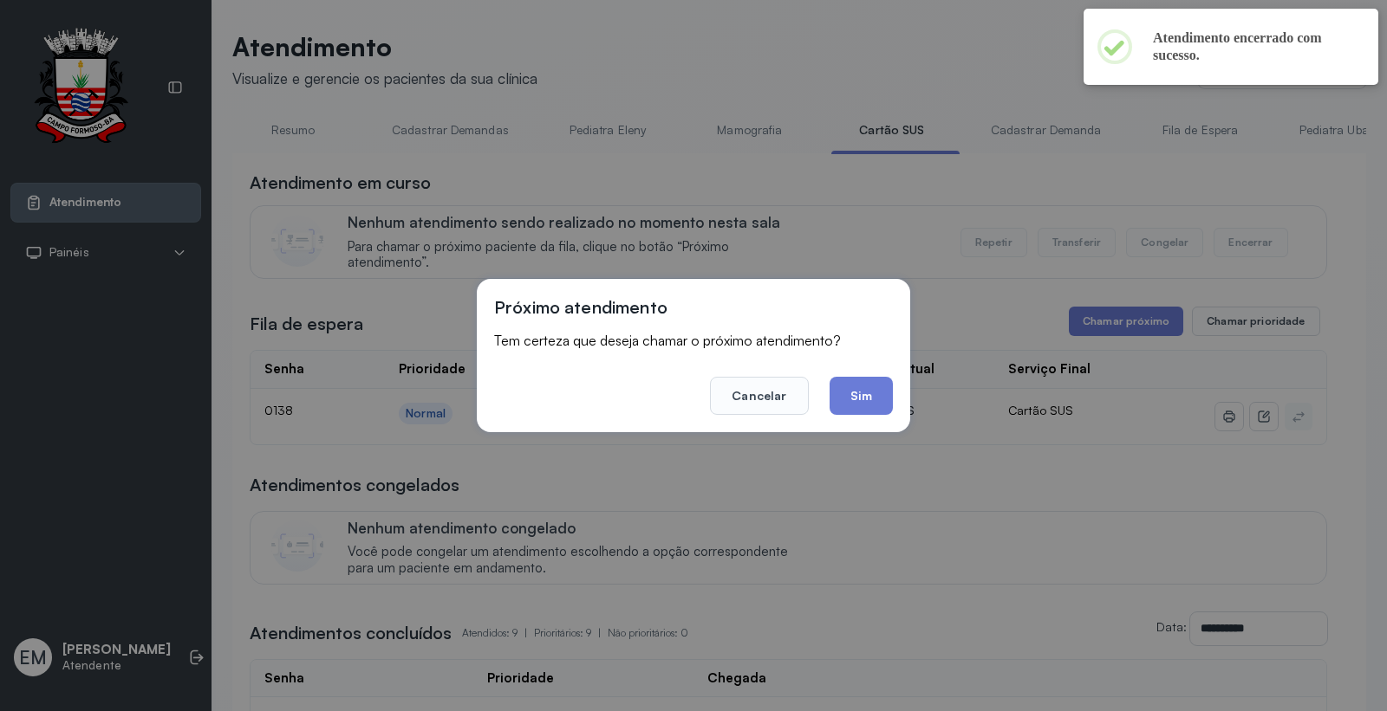
drag, startPoint x: 860, startPoint y: 394, endPoint x: 870, endPoint y: 387, distance: 12.5
click at [864, 391] on button "Sim" at bounding box center [860, 396] width 63 height 38
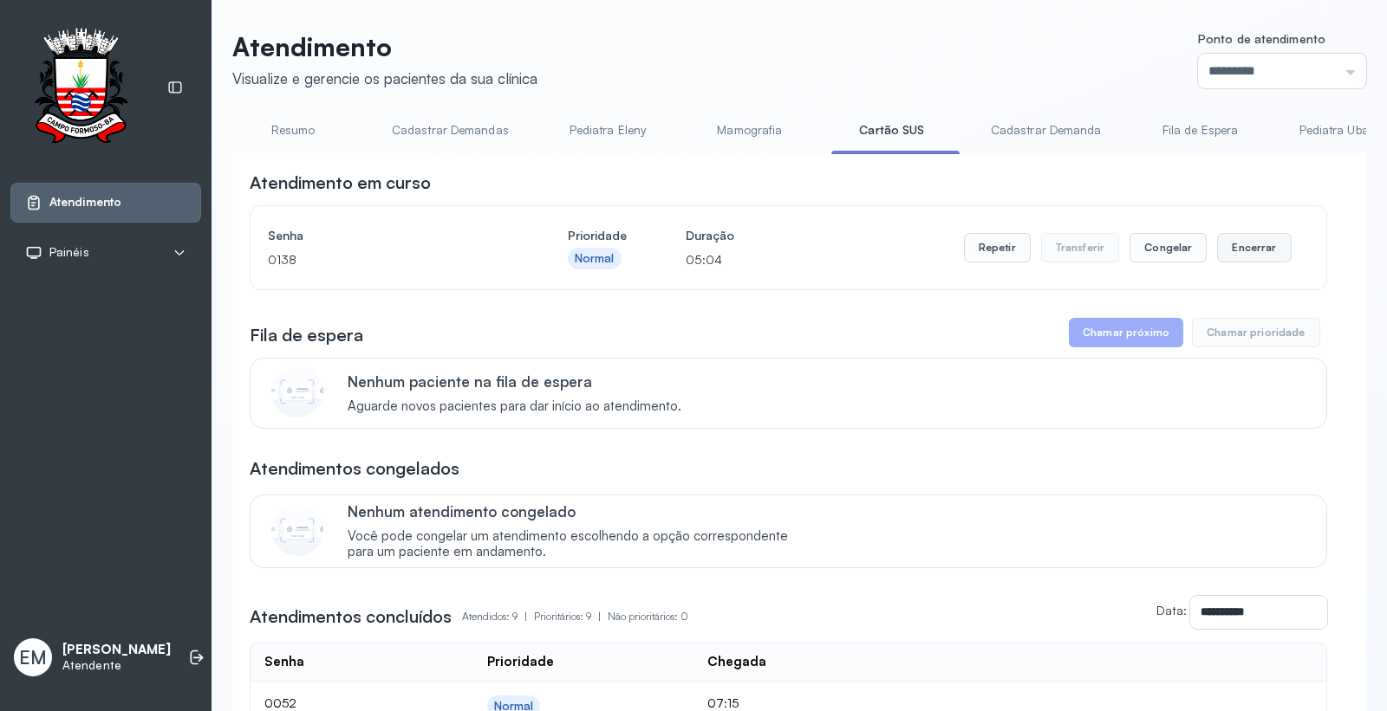
click at [1232, 245] on button "Encerrar" at bounding box center [1254, 247] width 74 height 29
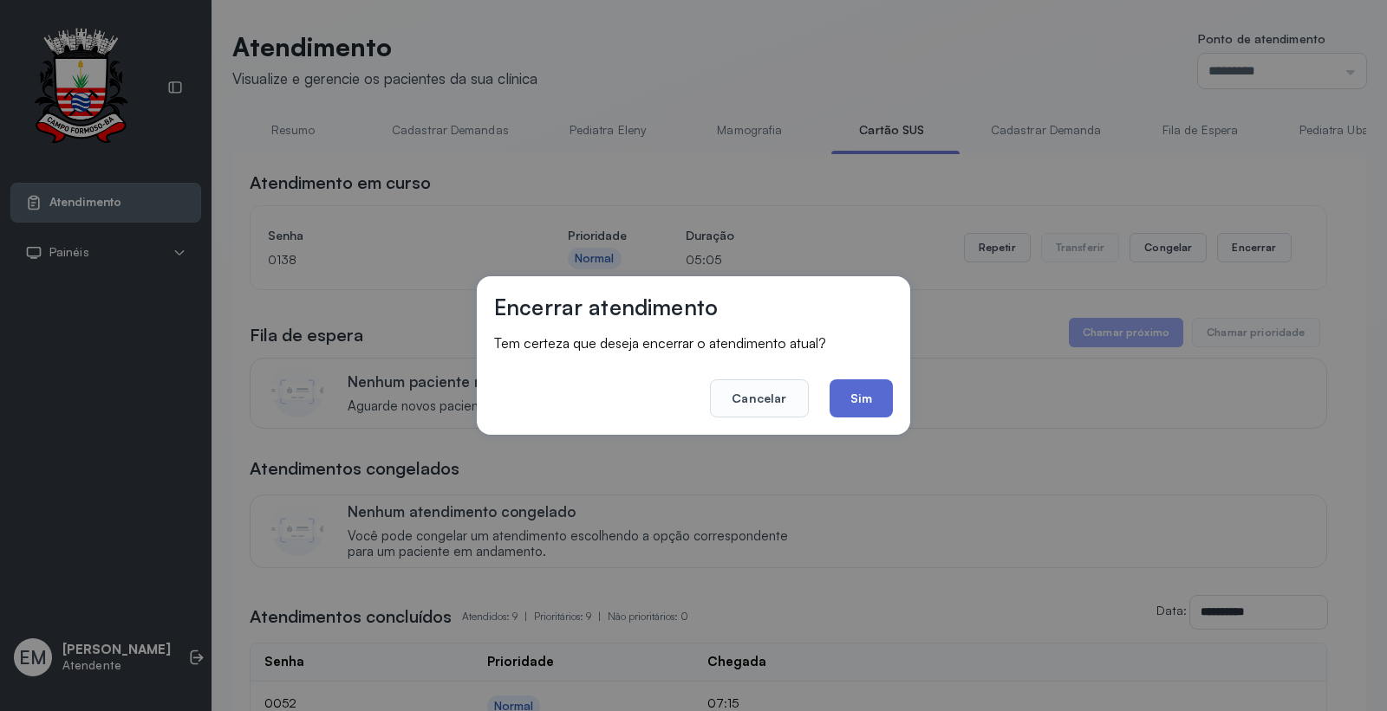
click at [861, 400] on button "Sim" at bounding box center [860, 399] width 63 height 38
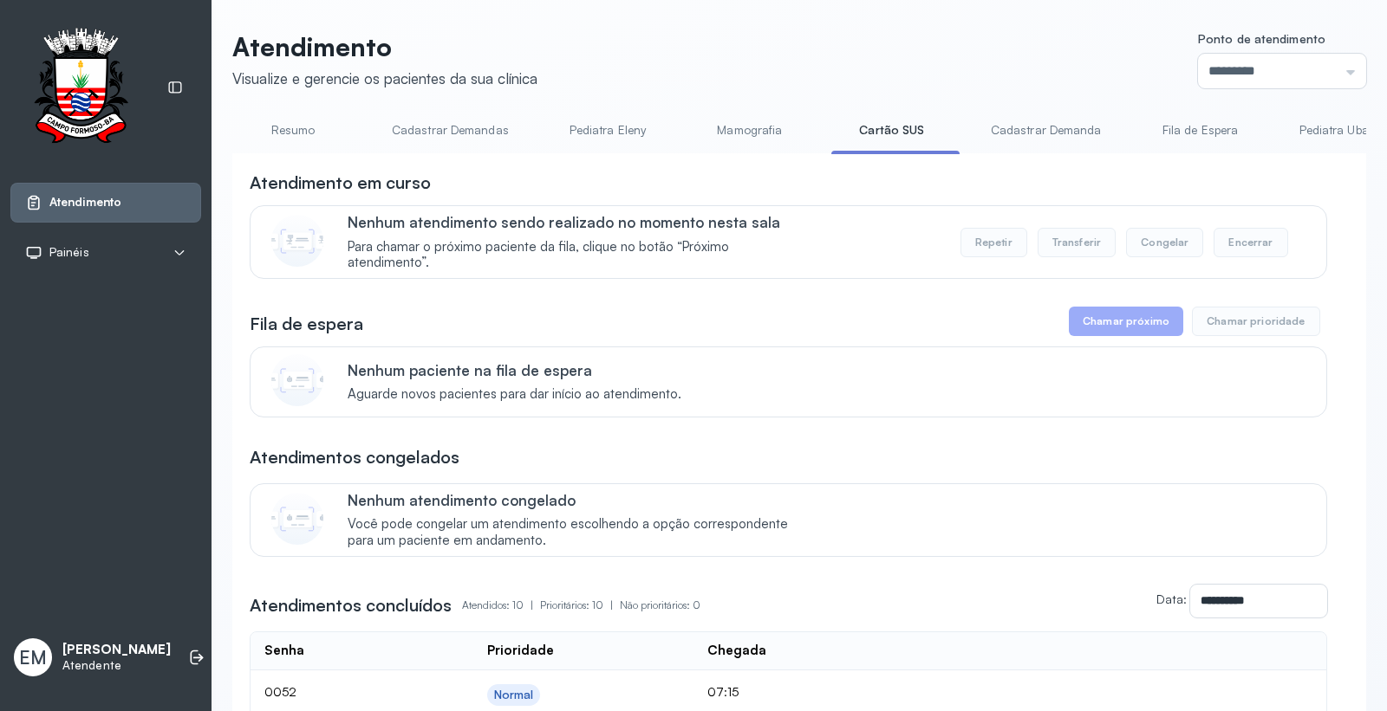
click at [287, 142] on link "Resumo" at bounding box center [292, 130] width 121 height 29
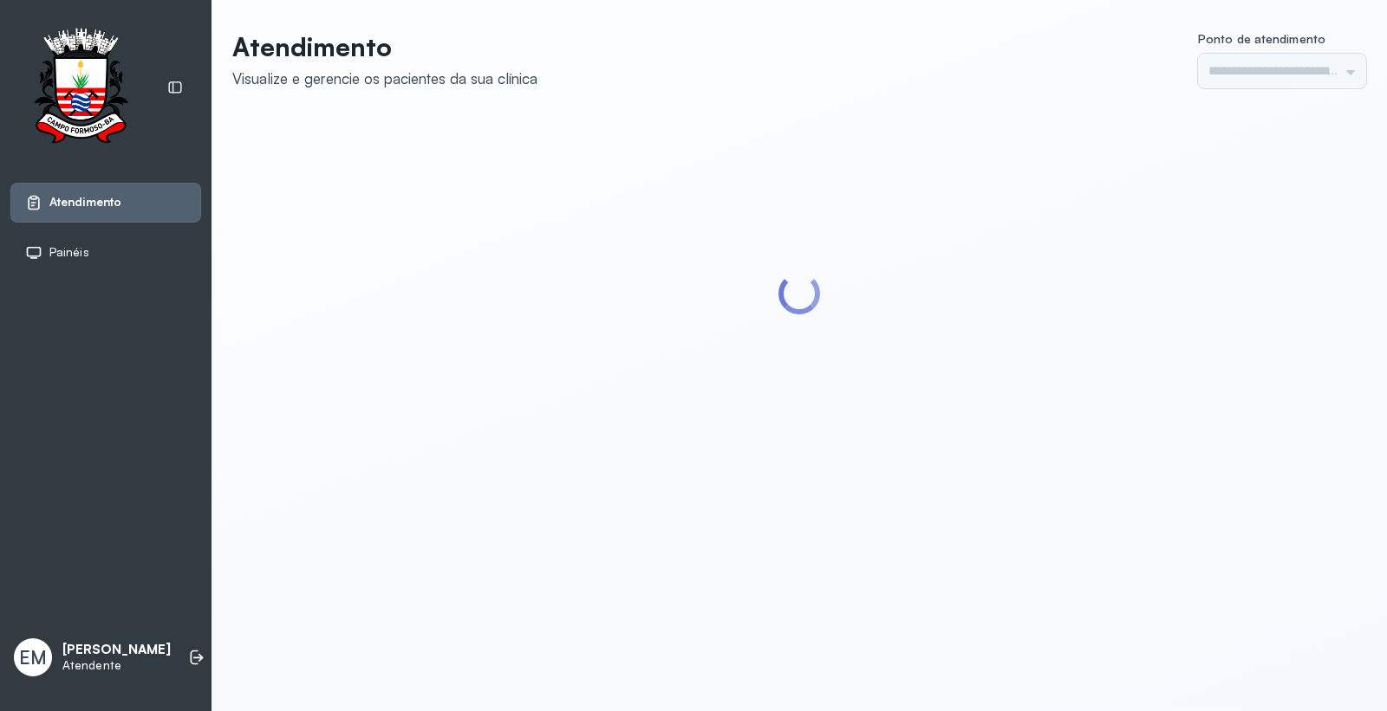
type input "*********"
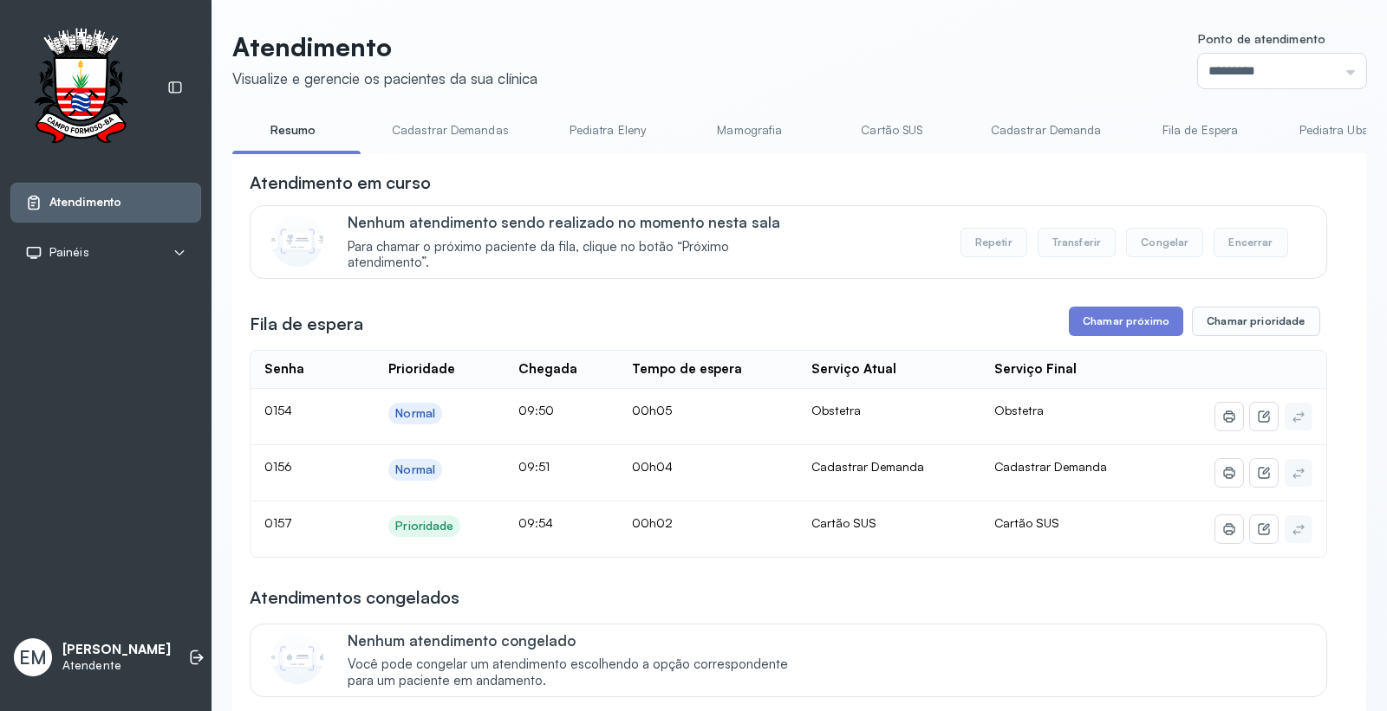
click at [893, 140] on link "Cartão SUS" at bounding box center [891, 130] width 121 height 29
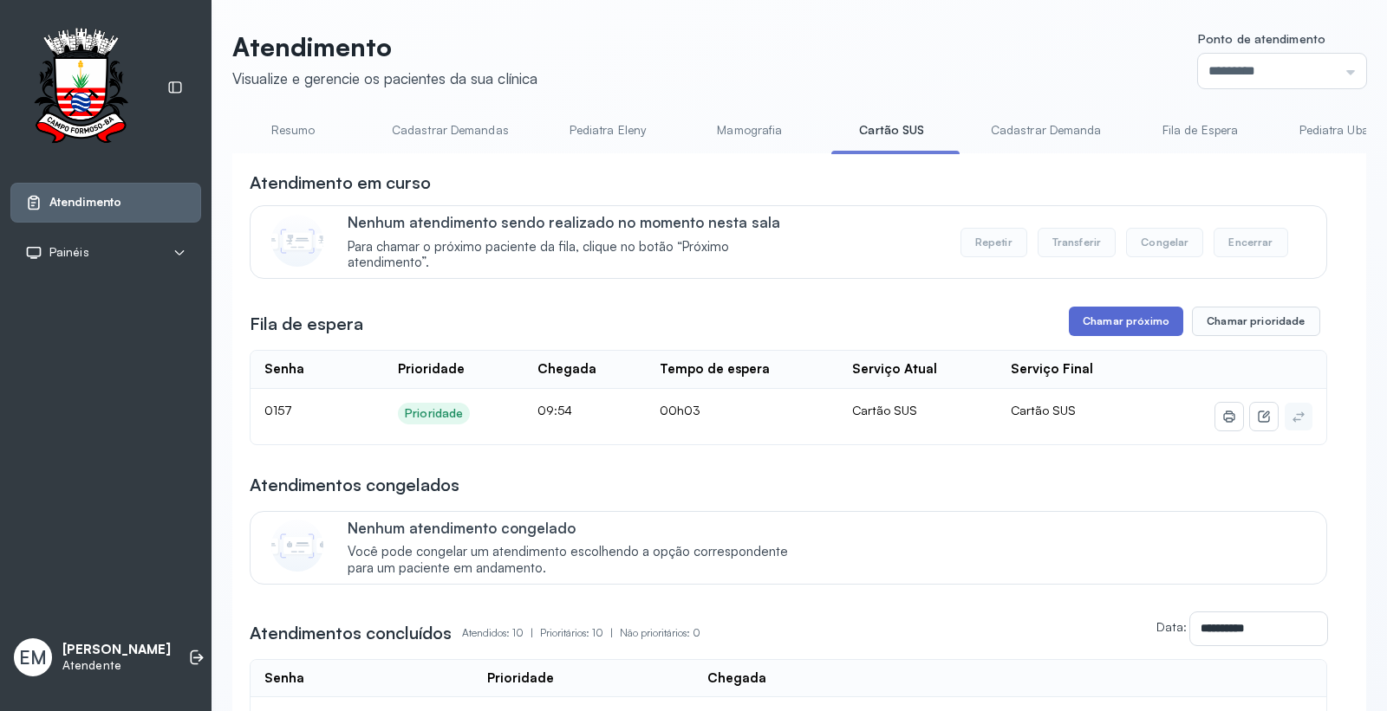
click at [1113, 310] on button "Chamar próximo" at bounding box center [1126, 321] width 114 height 29
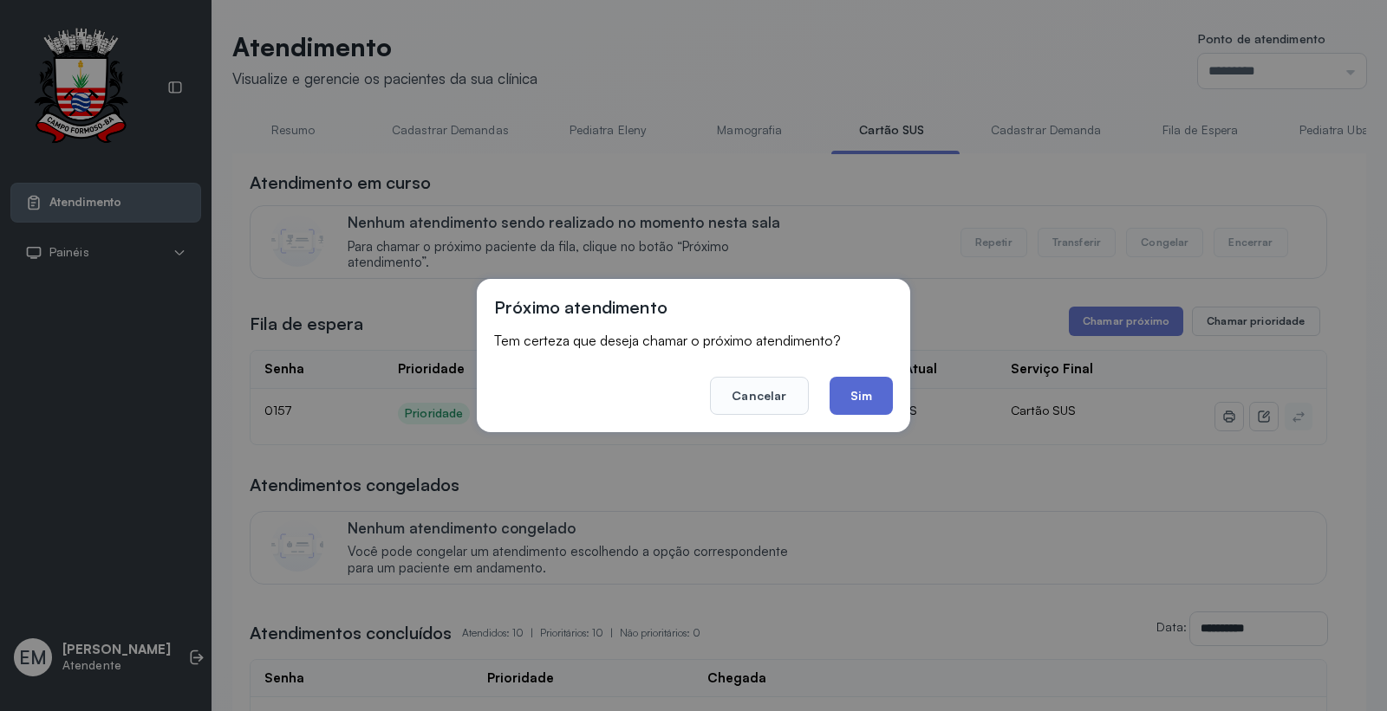
click at [869, 400] on button "Sim" at bounding box center [860, 396] width 63 height 38
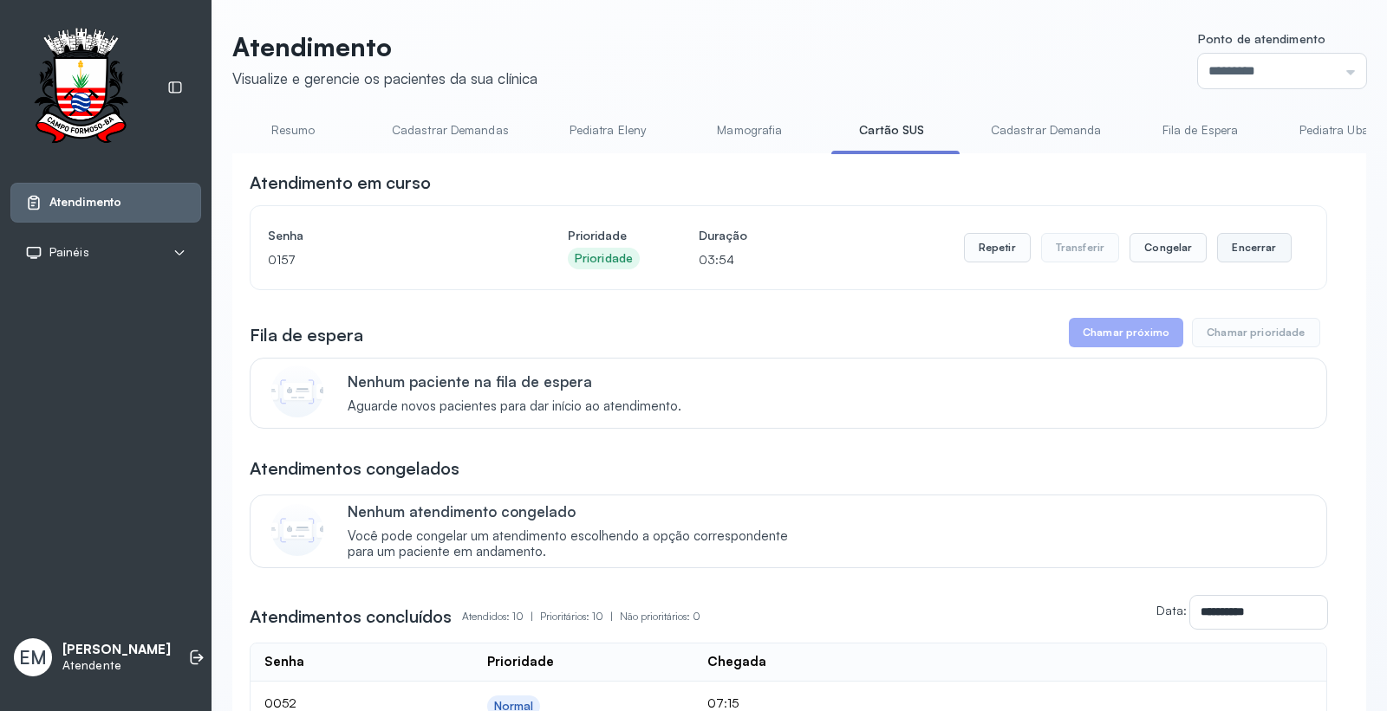
click at [1229, 240] on button "Encerrar" at bounding box center [1254, 247] width 74 height 29
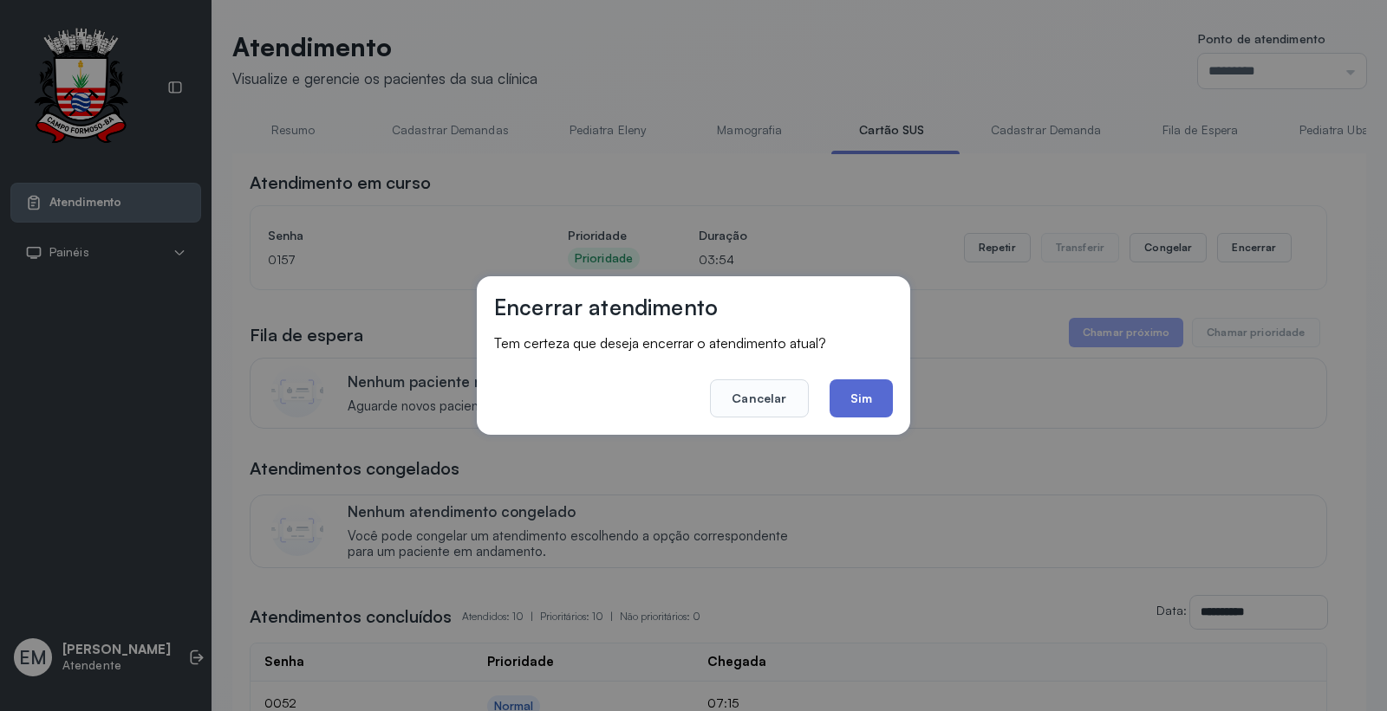
click at [863, 393] on button "Sim" at bounding box center [860, 399] width 63 height 38
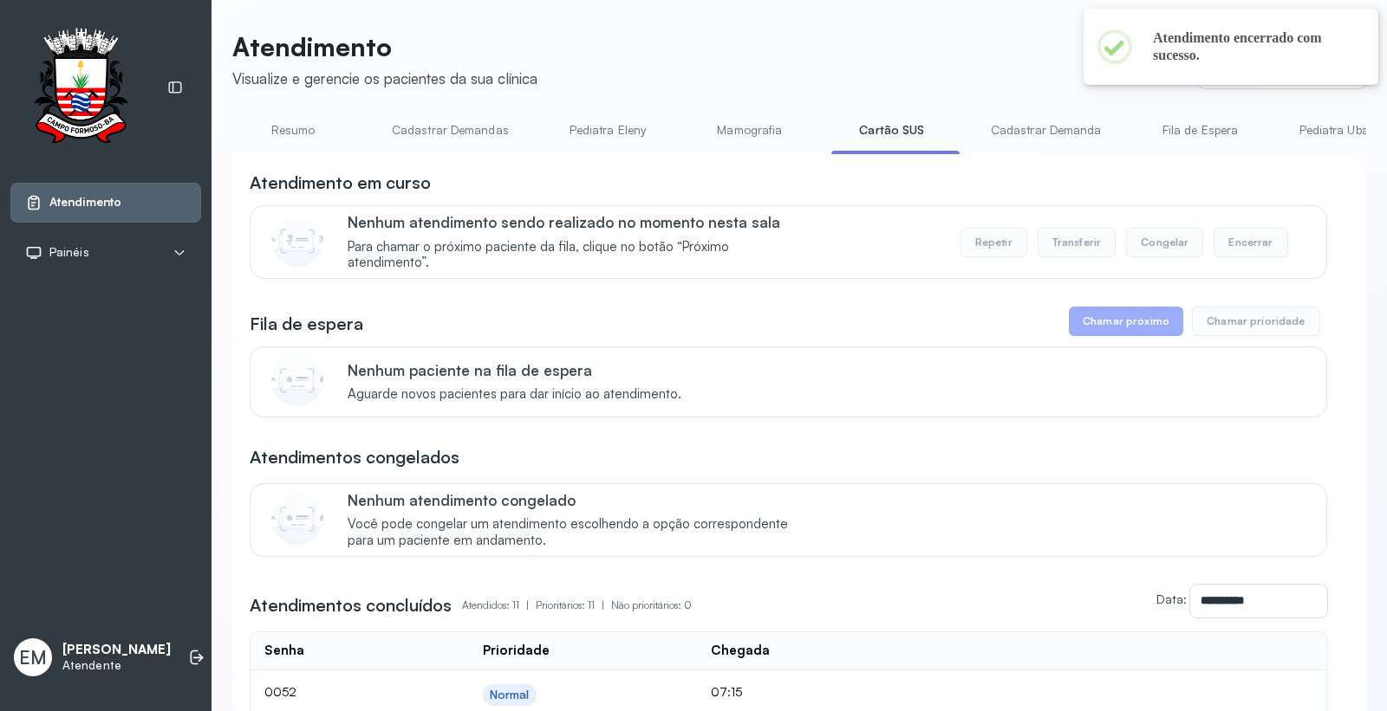
click at [297, 126] on link "Resumo" at bounding box center [292, 130] width 121 height 29
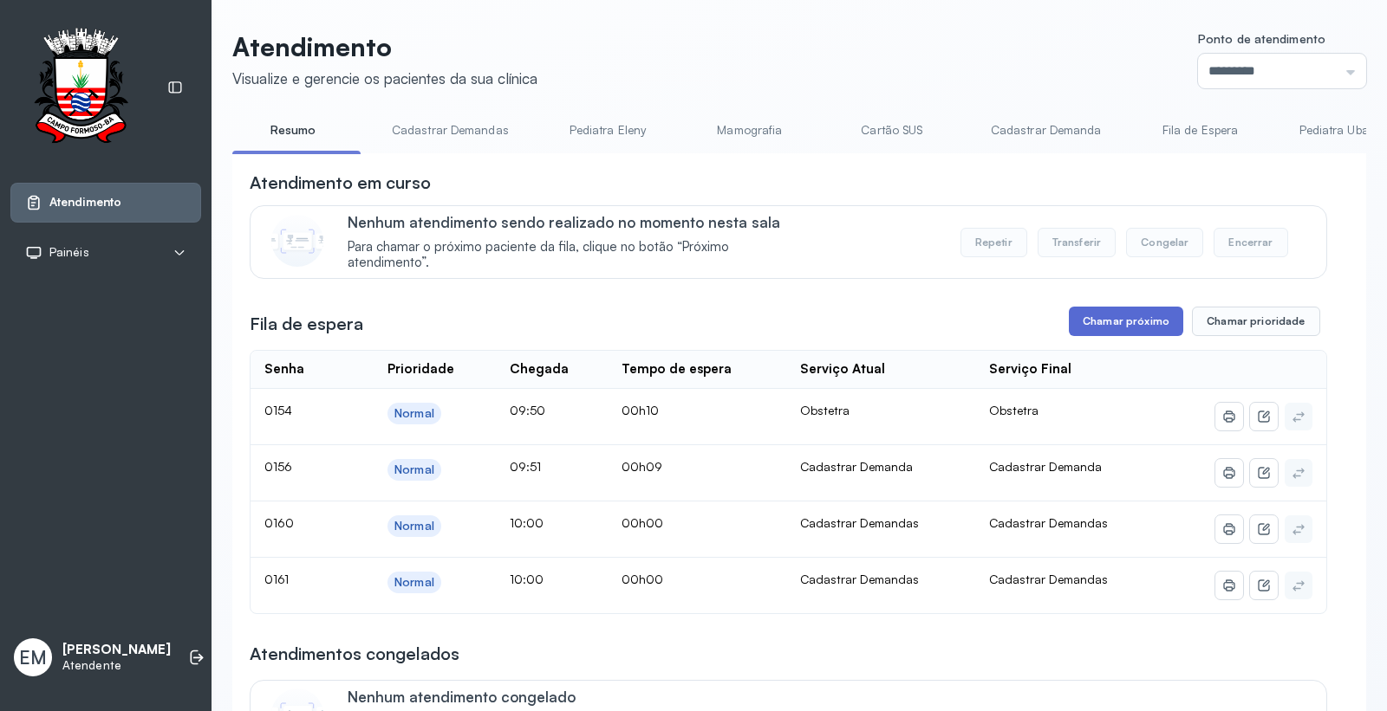
click at [1084, 327] on button "Chamar próximo" at bounding box center [1126, 321] width 114 height 29
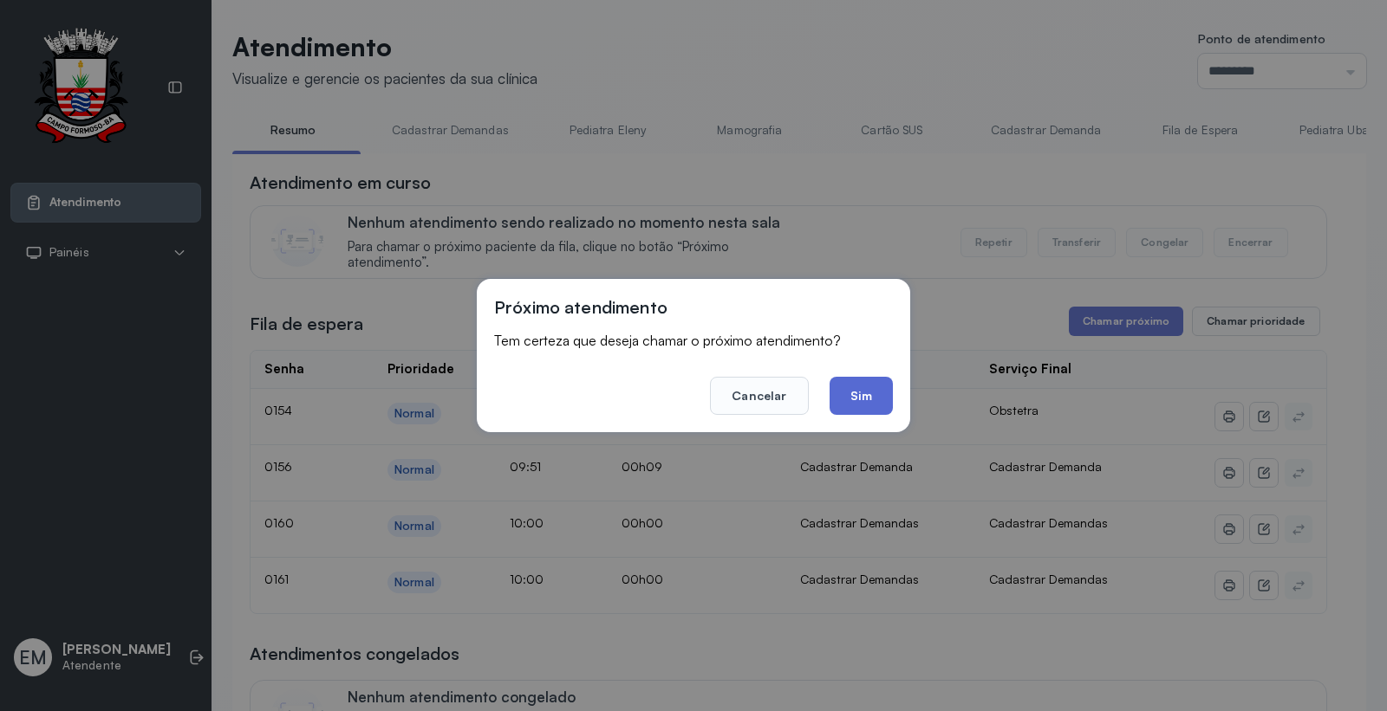
click at [856, 386] on button "Sim" at bounding box center [860, 396] width 63 height 38
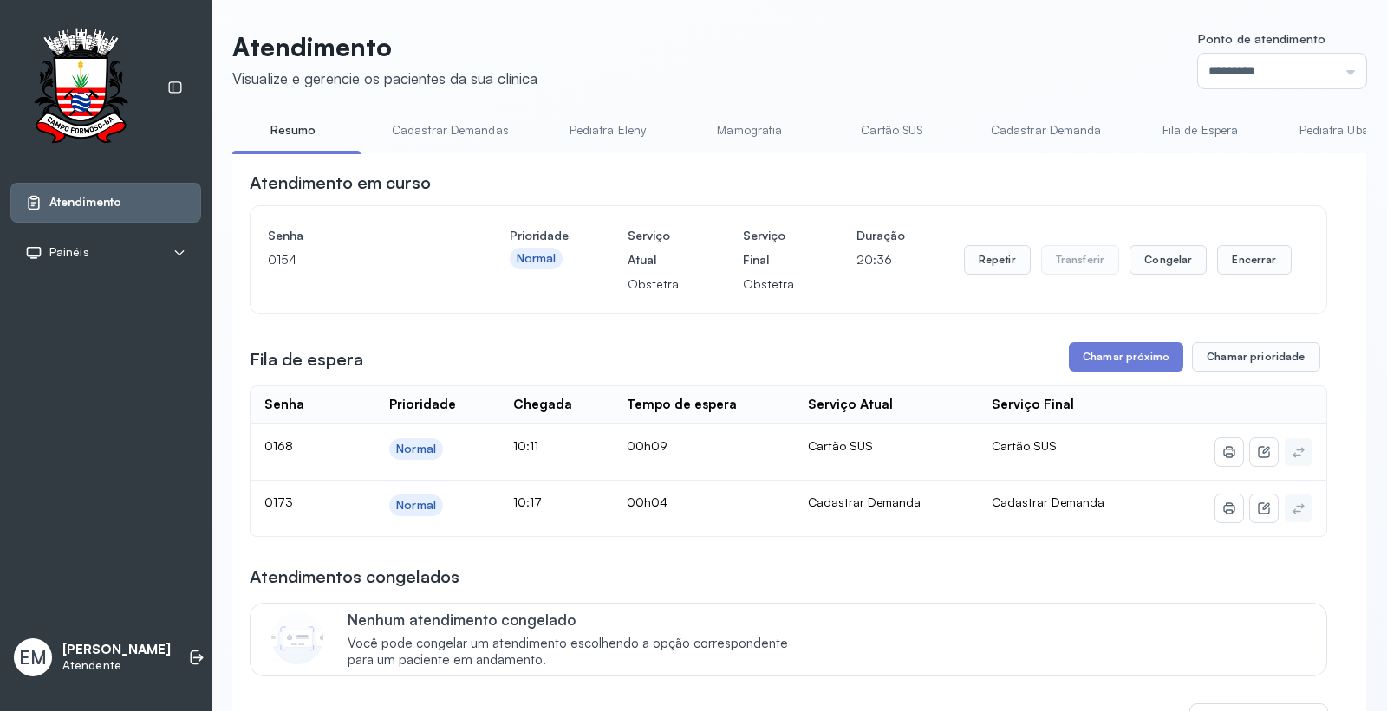
click at [917, 121] on link "Cartão SUS" at bounding box center [891, 130] width 121 height 29
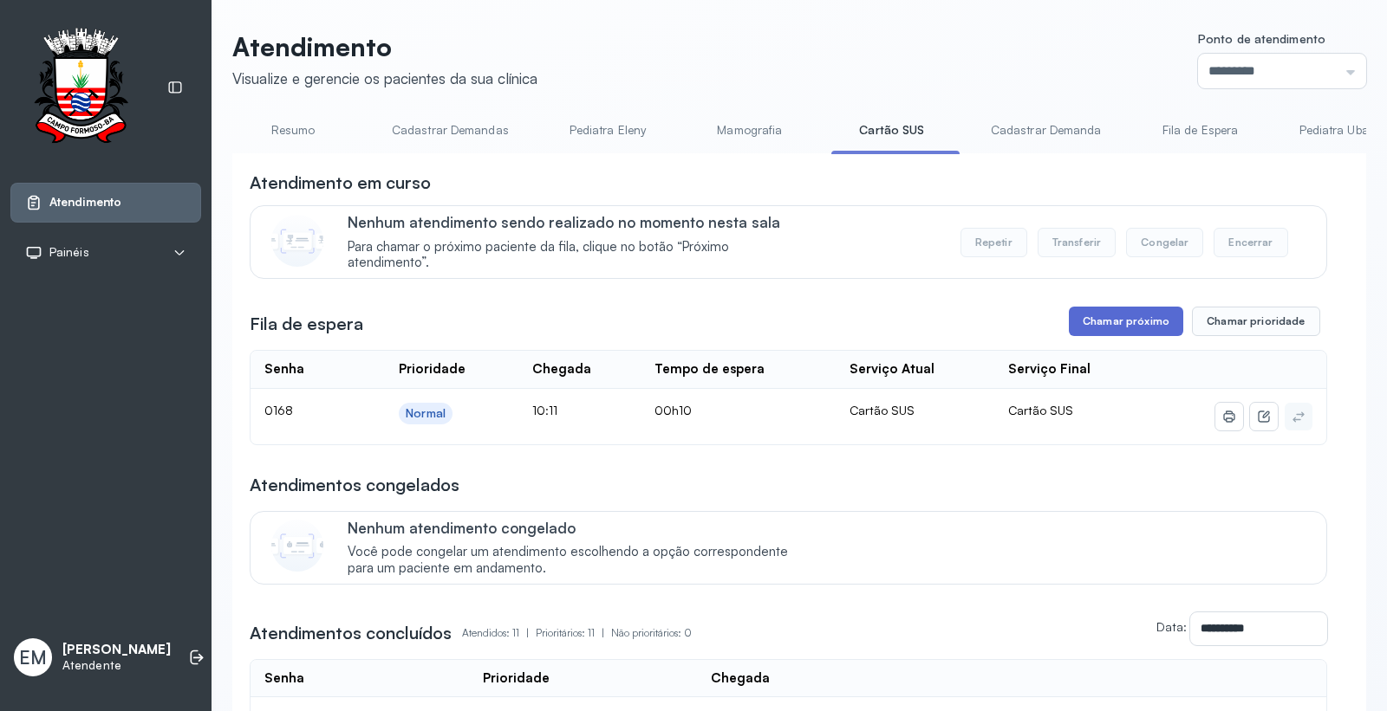
click at [1094, 330] on button "Chamar próximo" at bounding box center [1126, 321] width 114 height 29
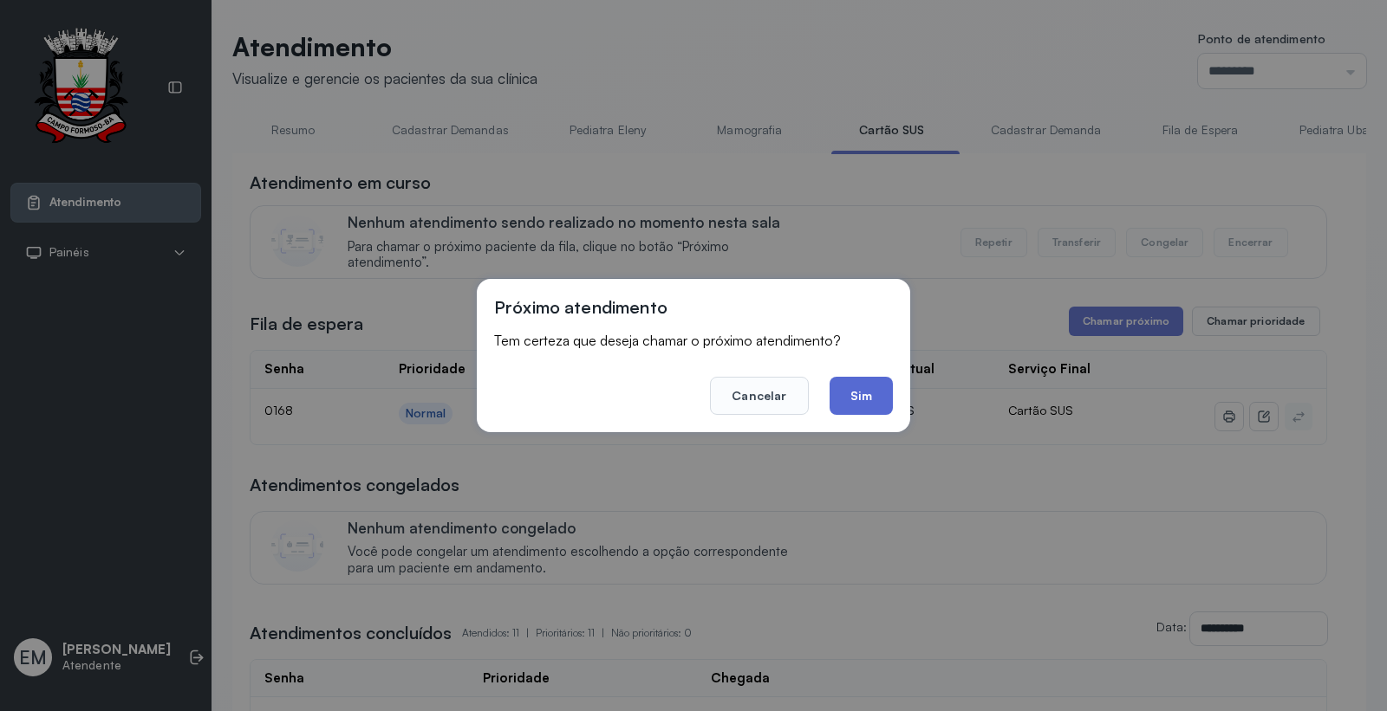
click at [863, 409] on button "Sim" at bounding box center [860, 396] width 63 height 38
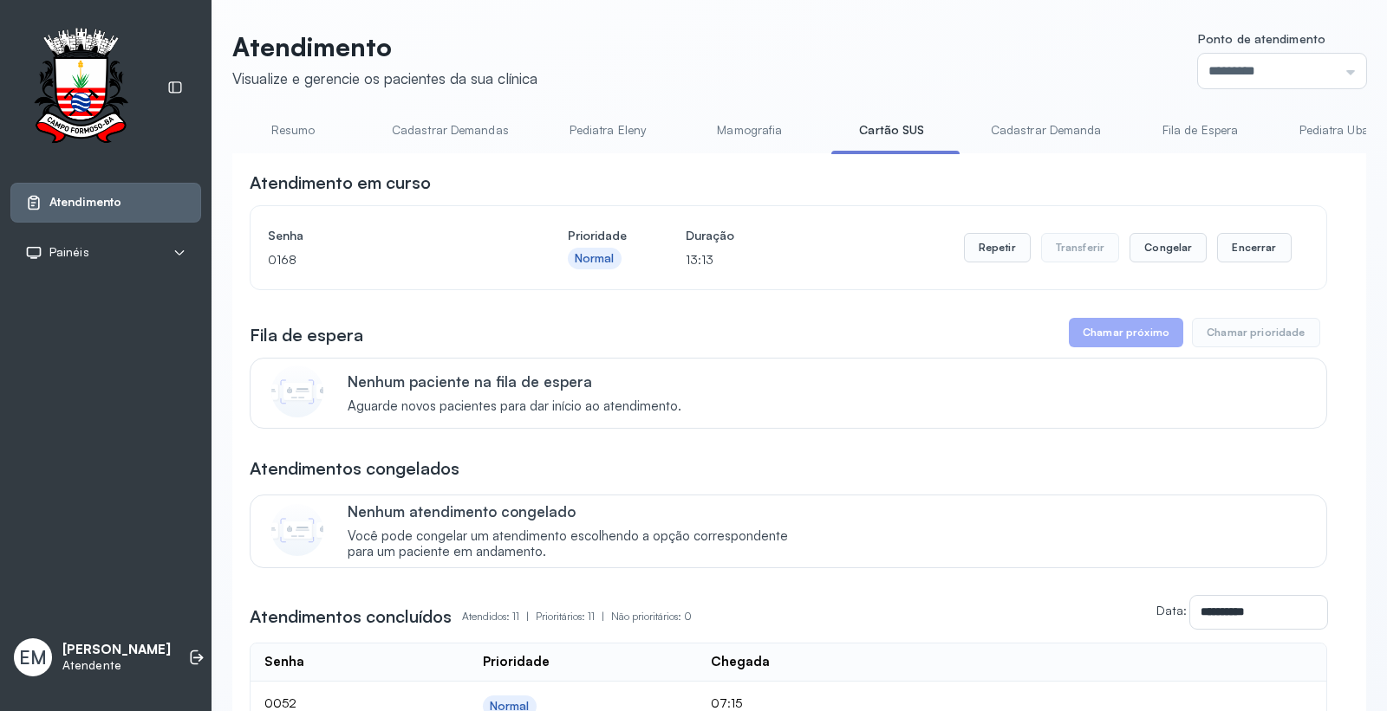
click at [289, 136] on link "Resumo" at bounding box center [292, 130] width 121 height 29
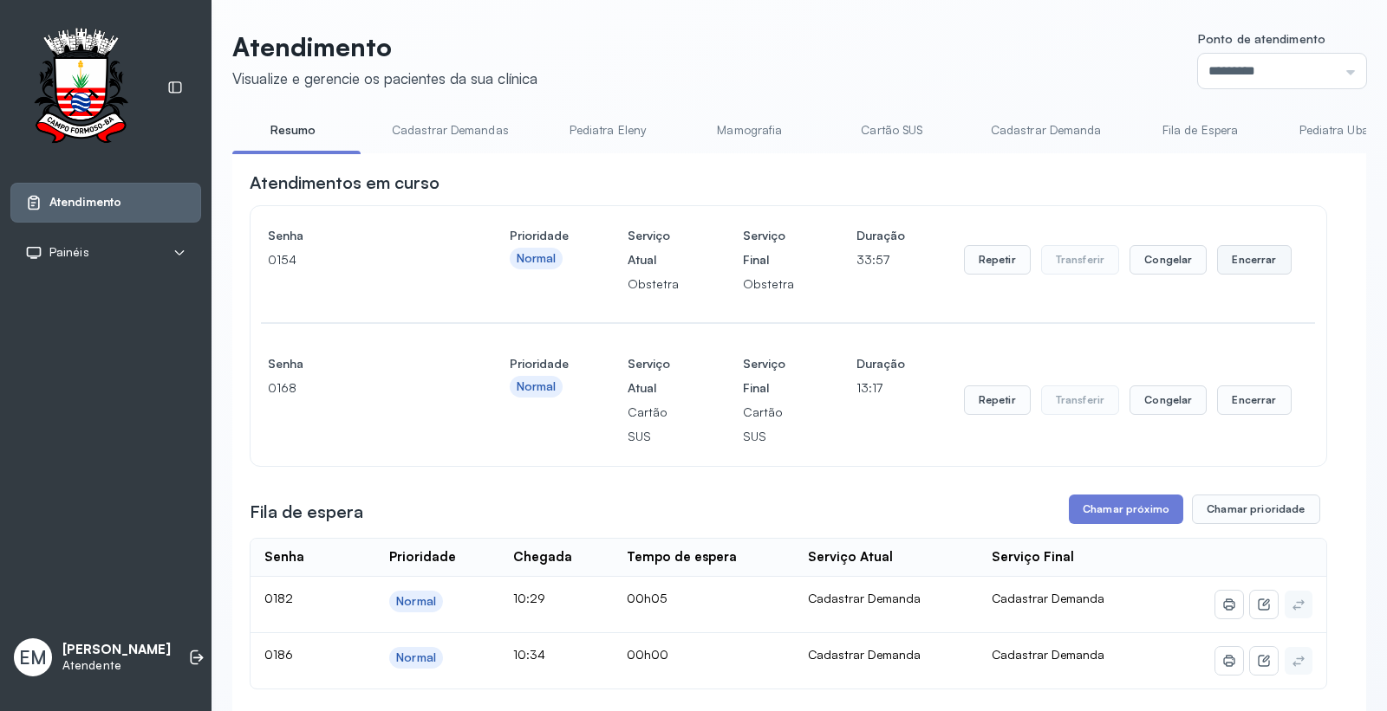
click at [1245, 270] on button "Encerrar" at bounding box center [1254, 259] width 74 height 29
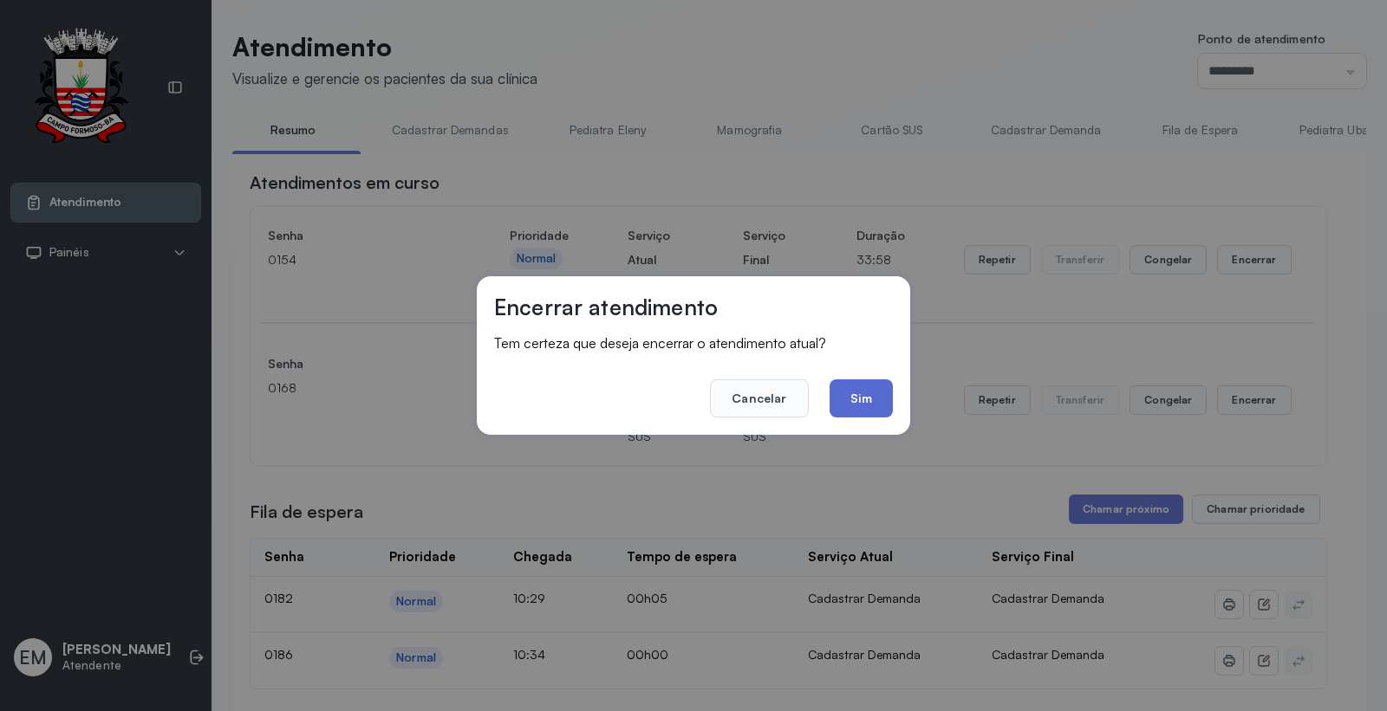
click at [874, 393] on button "Sim" at bounding box center [860, 399] width 63 height 38
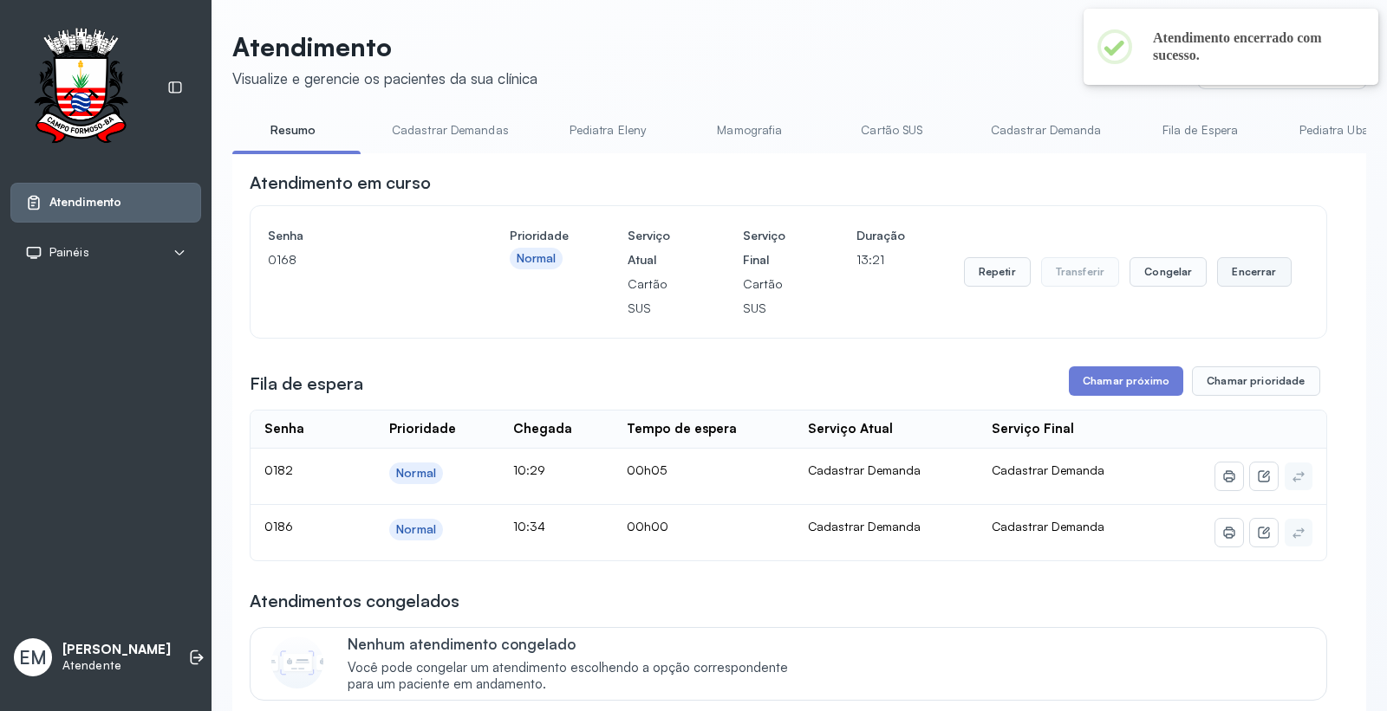
click at [1259, 286] on button "Encerrar" at bounding box center [1254, 271] width 74 height 29
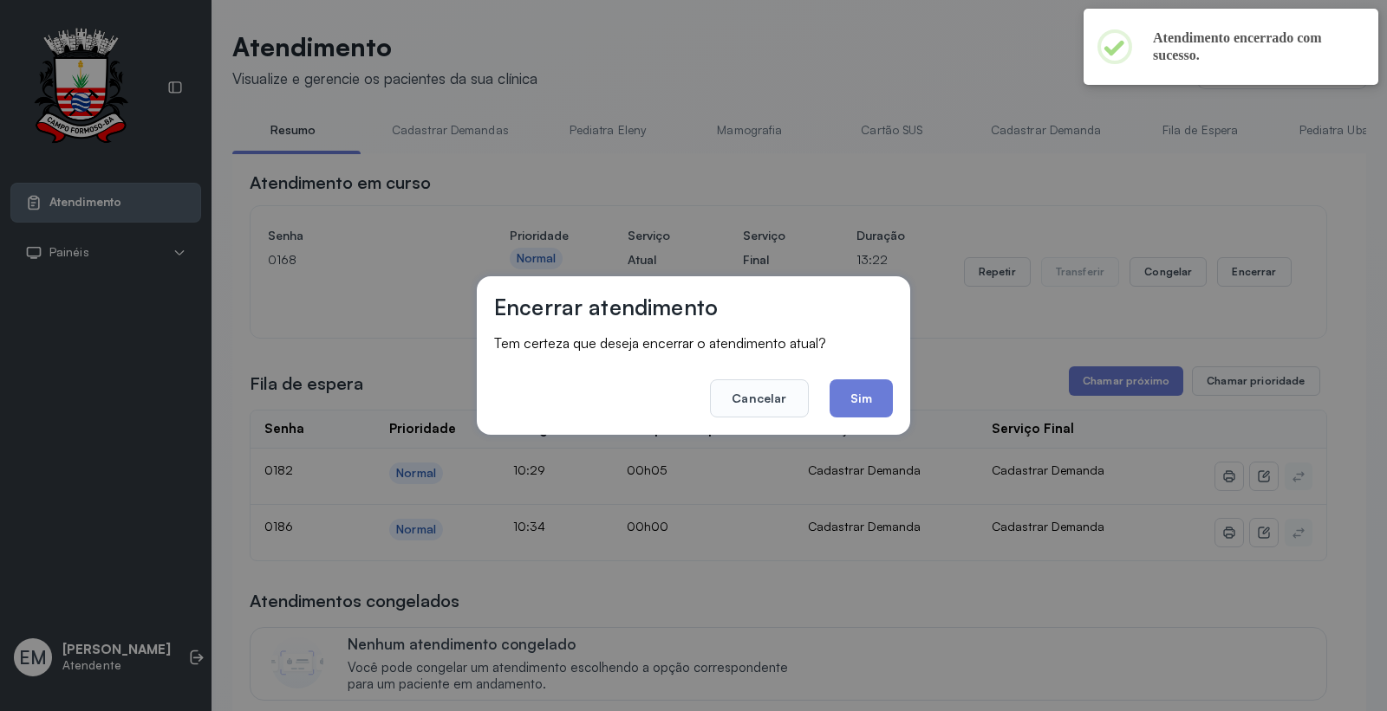
click at [828, 393] on footer "Cancelar Sim" at bounding box center [693, 386] width 399 height 62
click at [837, 387] on button "Sim" at bounding box center [860, 399] width 63 height 38
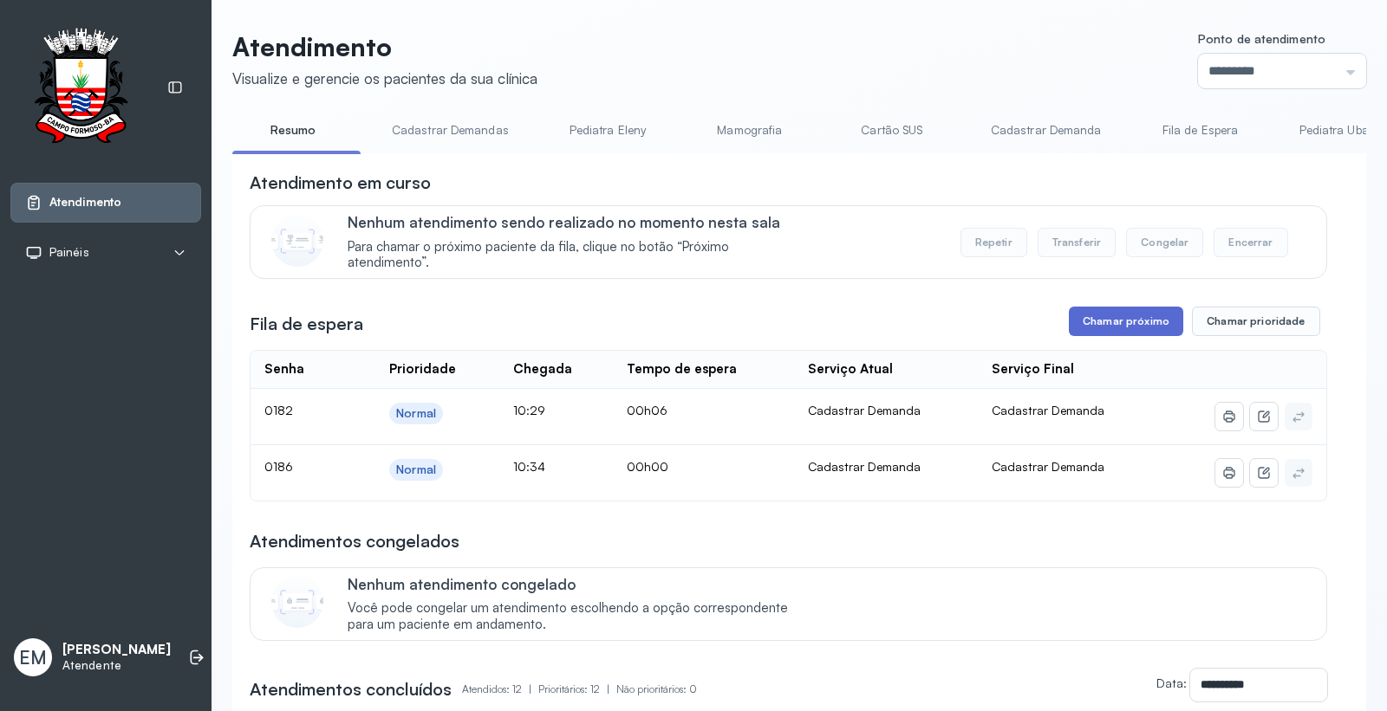
click at [1077, 318] on button "Chamar próximo" at bounding box center [1126, 321] width 114 height 29
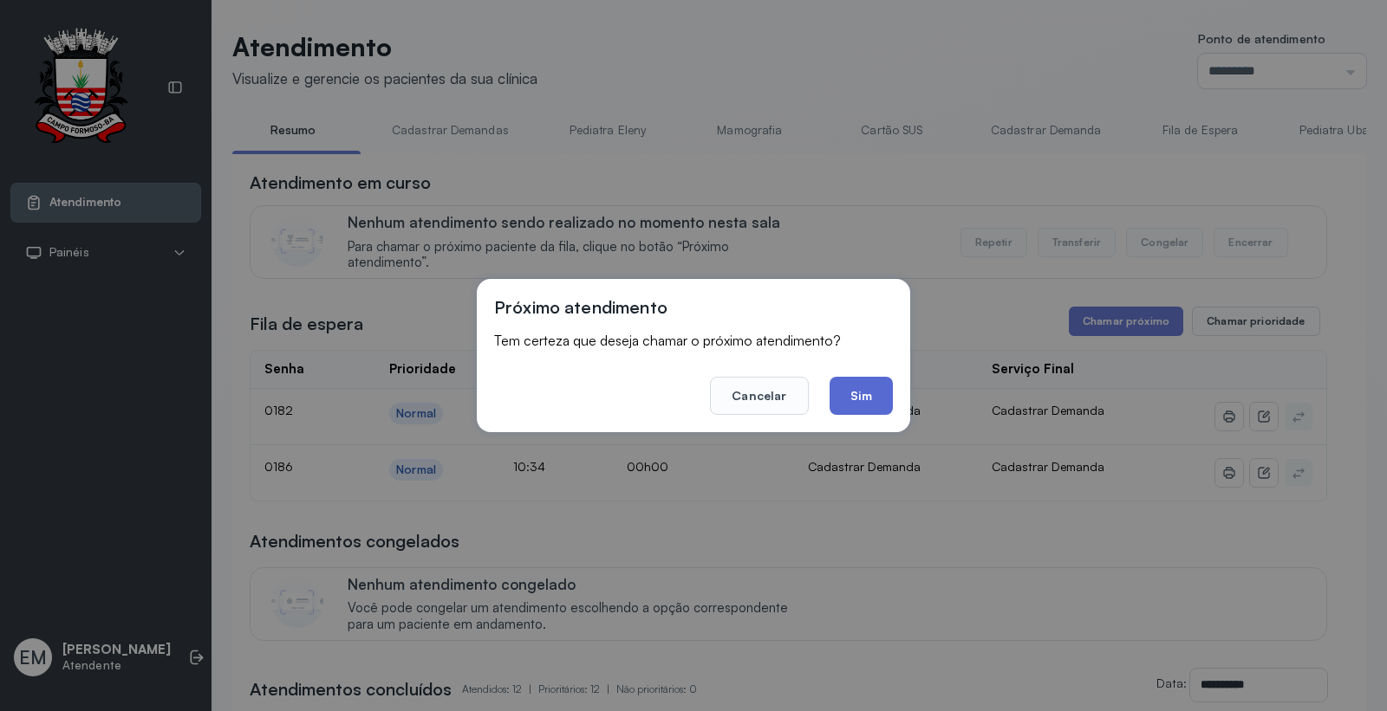
click at [869, 405] on button "Sim" at bounding box center [860, 396] width 63 height 38
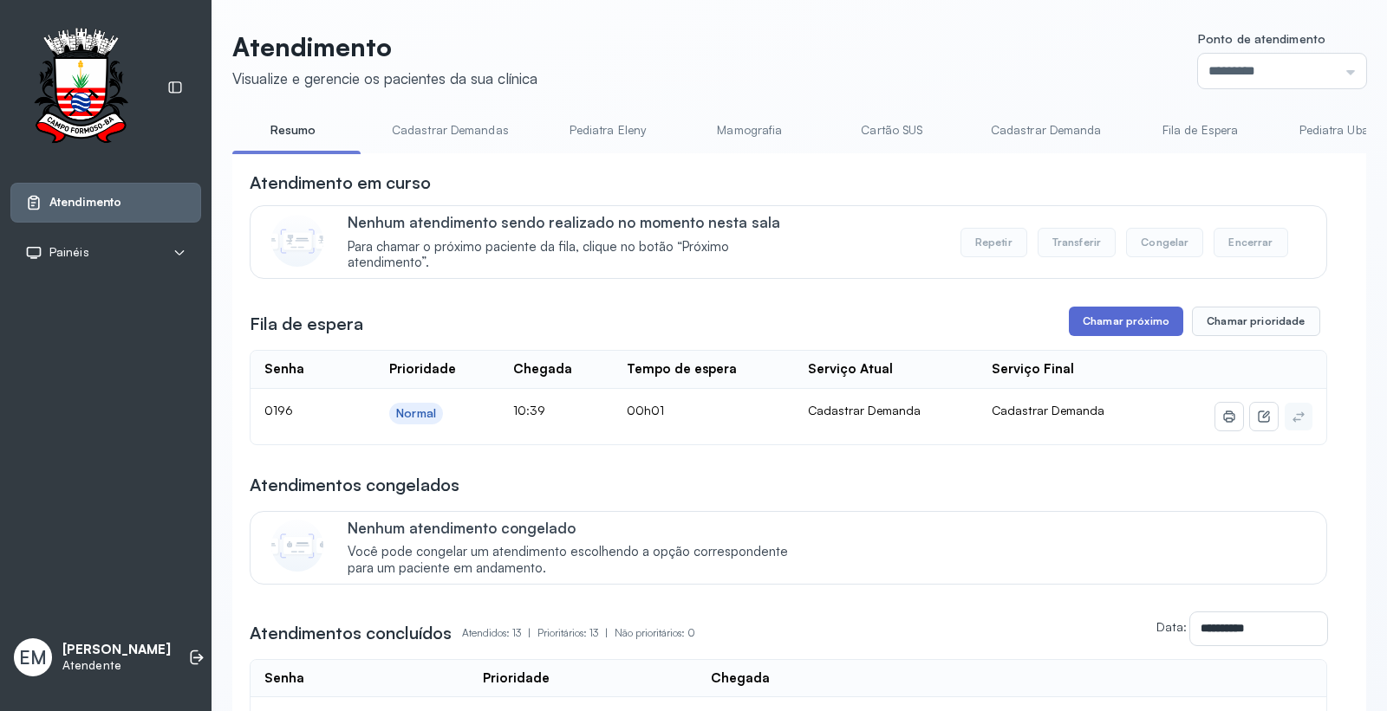
click at [1113, 319] on button "Chamar próximo" at bounding box center [1126, 321] width 114 height 29
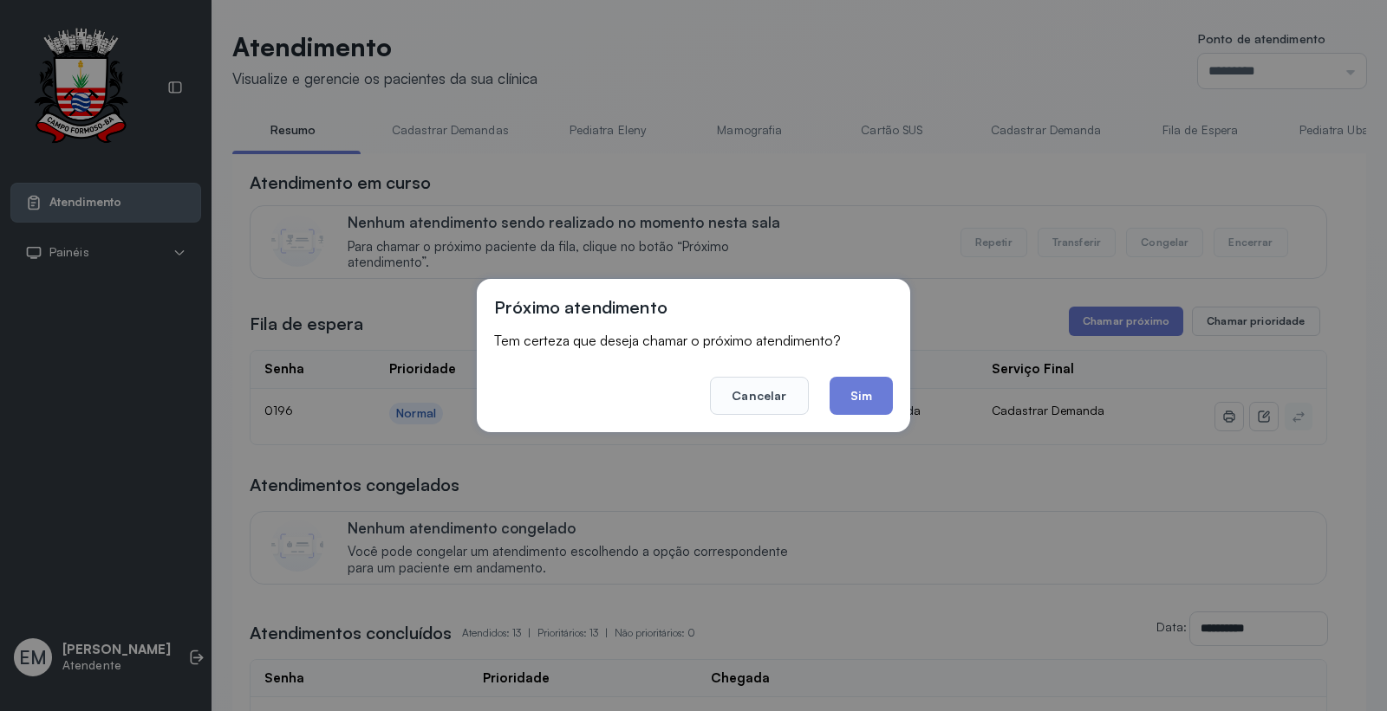
drag, startPoint x: 861, startPoint y: 393, endPoint x: 560, endPoint y: 10, distance: 487.0
click at [864, 392] on button "Sim" at bounding box center [860, 396] width 63 height 38
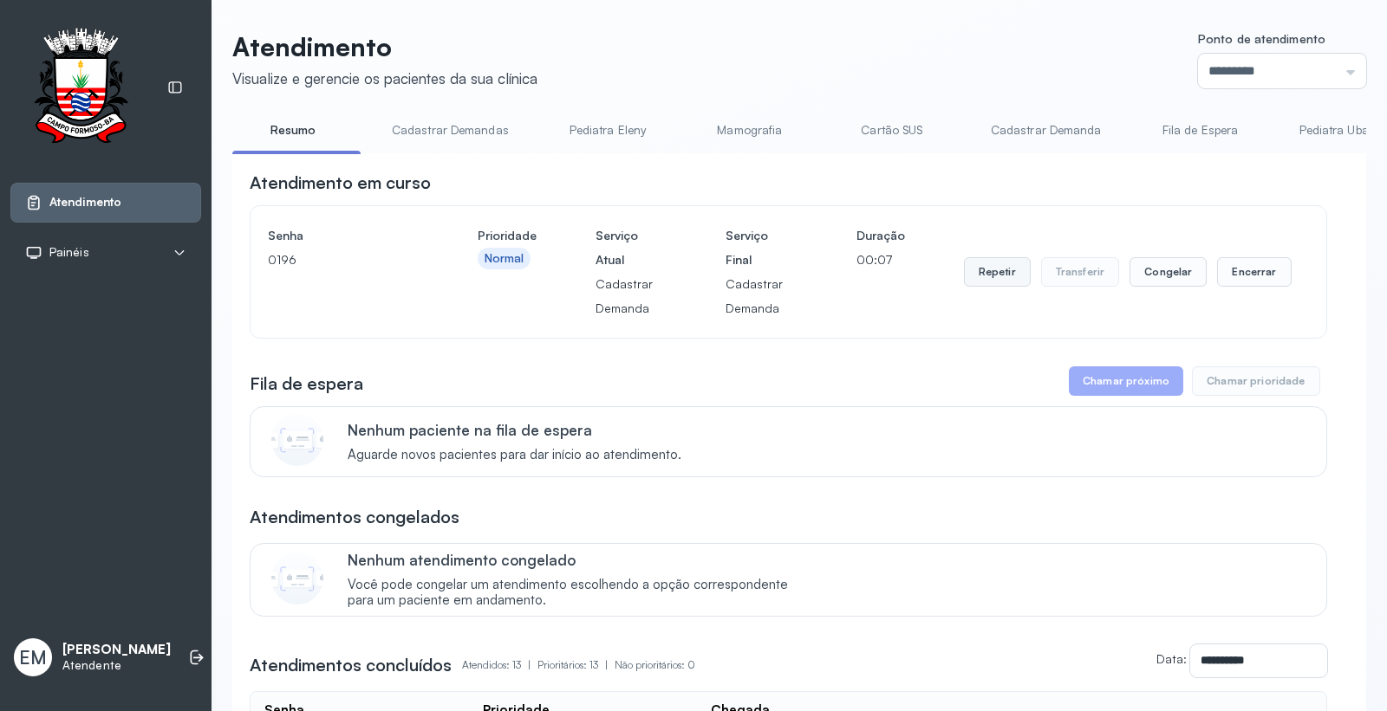
click at [977, 269] on button "Repetir" at bounding box center [997, 271] width 67 height 29
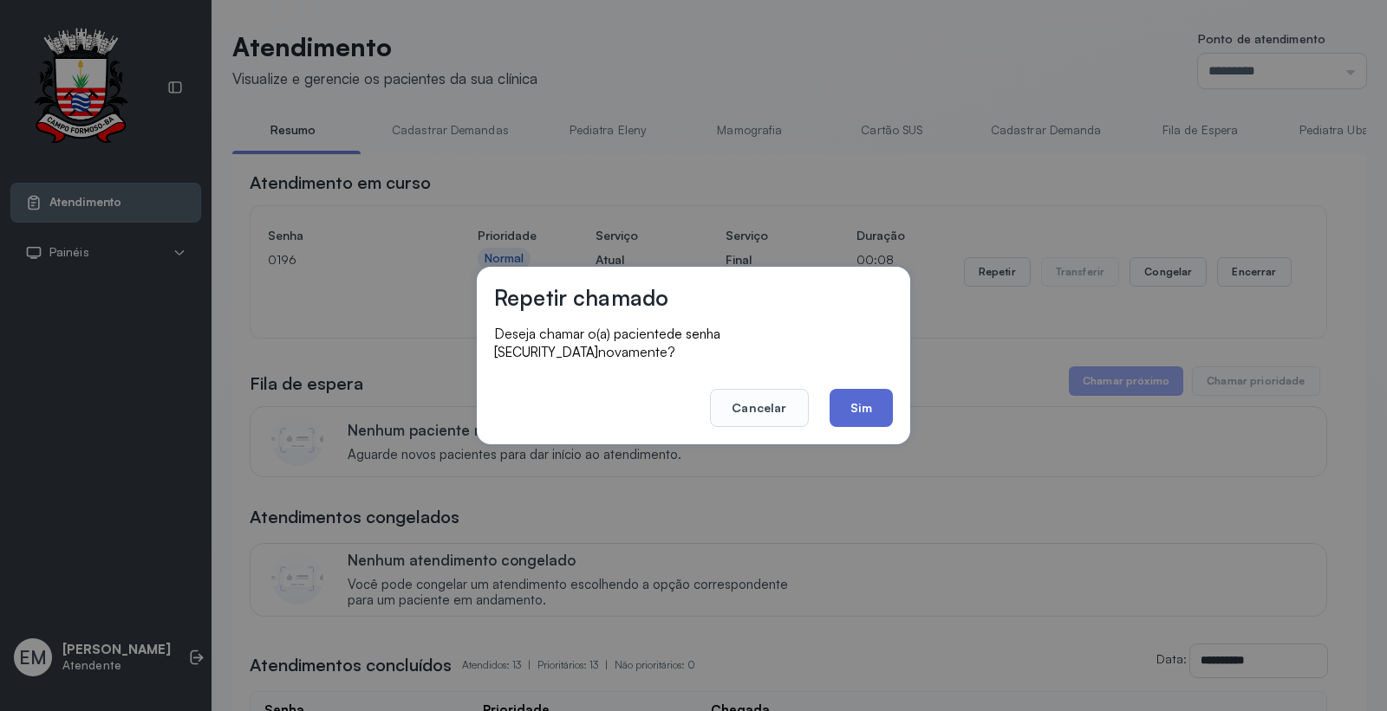
click at [861, 396] on button "Sim" at bounding box center [860, 408] width 63 height 38
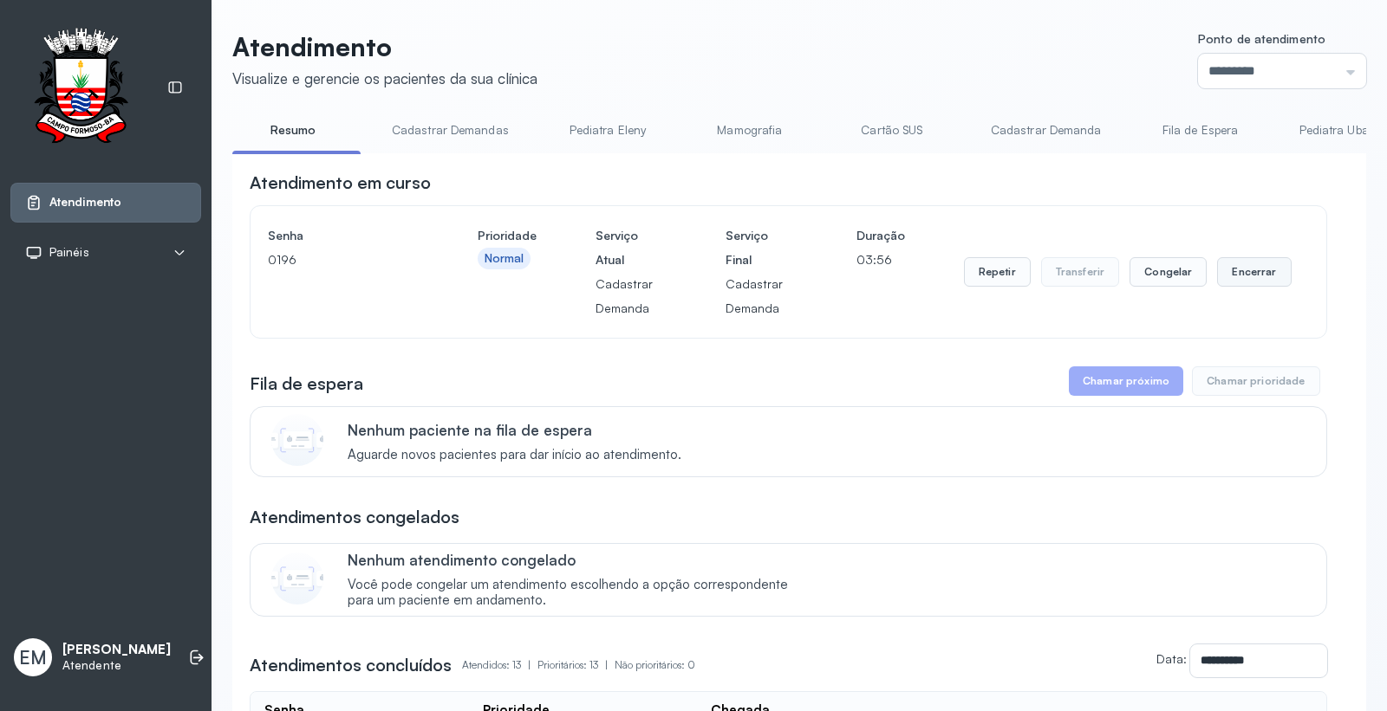
click at [1235, 270] on button "Encerrar" at bounding box center [1254, 271] width 74 height 29
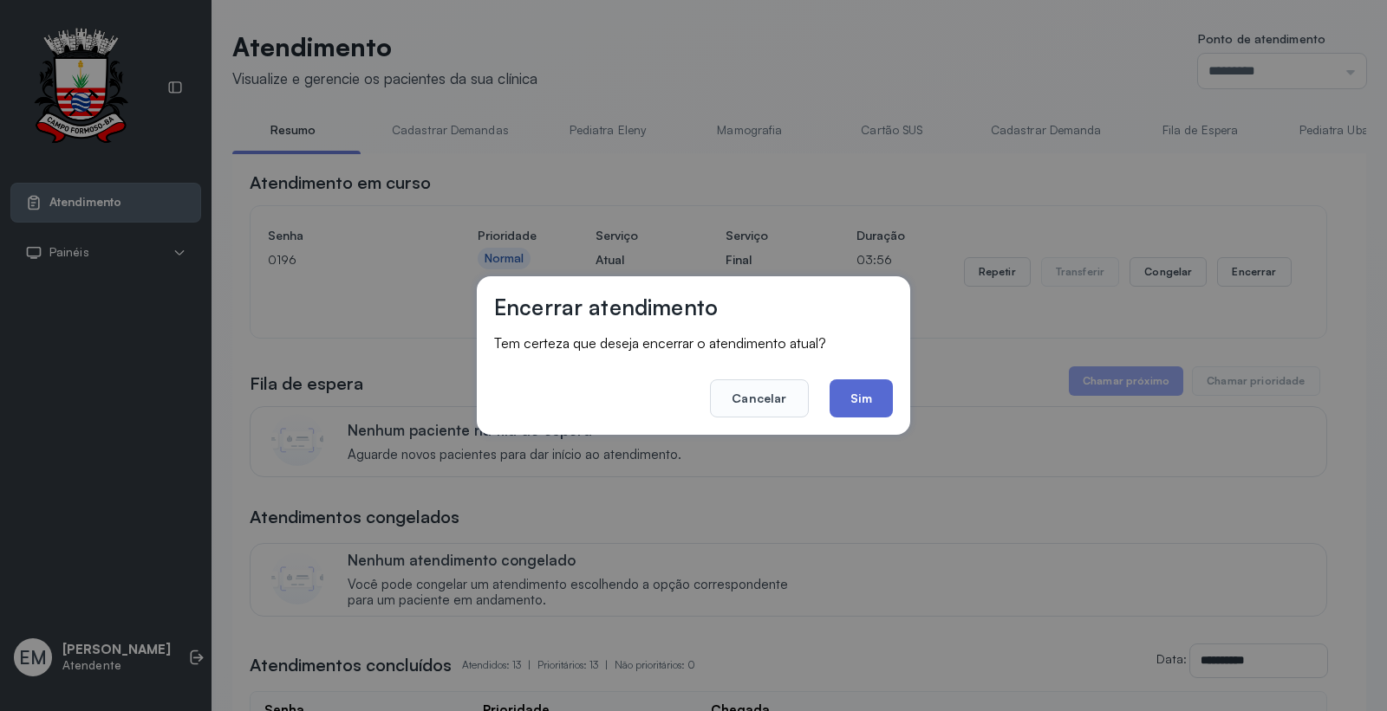
click at [862, 402] on button "Sim" at bounding box center [860, 399] width 63 height 38
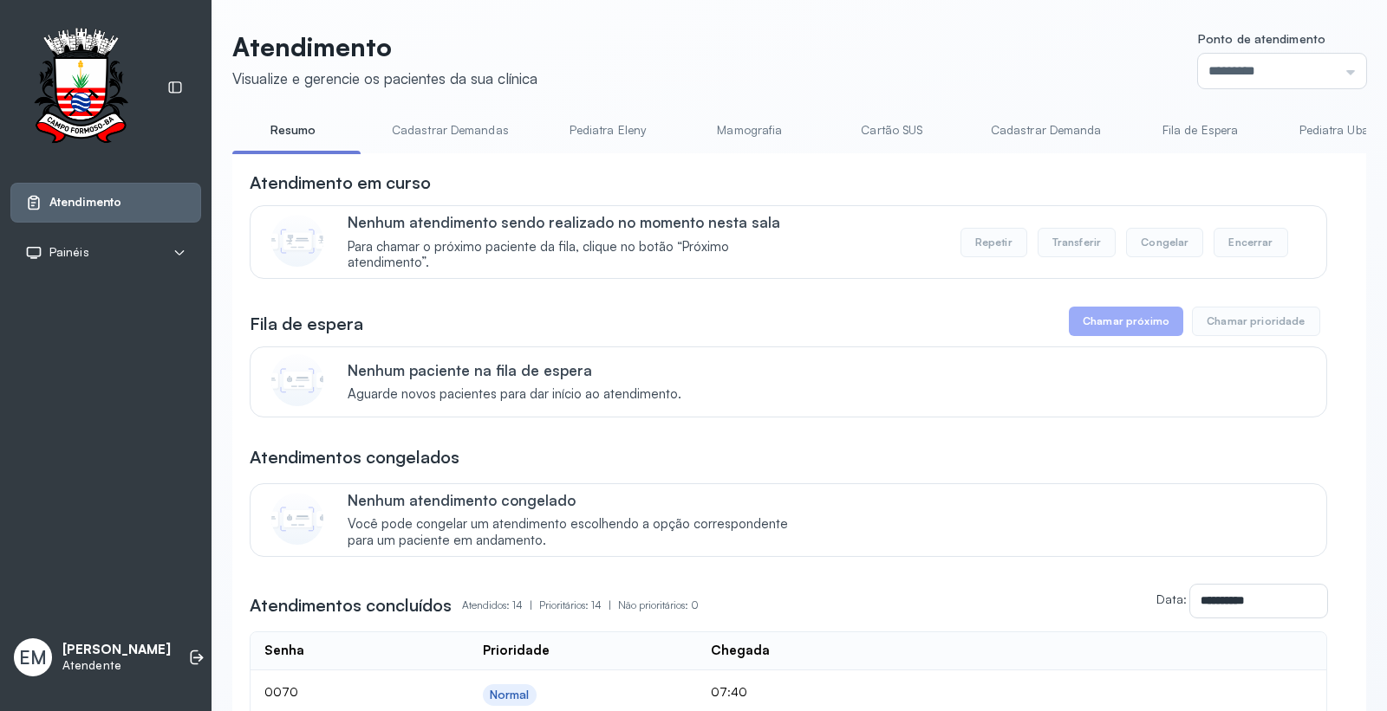
click at [777, 390] on div "Nenhum paciente na fila de espera Aguarde novos pacientes para dar início ao at…" at bounding box center [827, 382] width 958 height 42
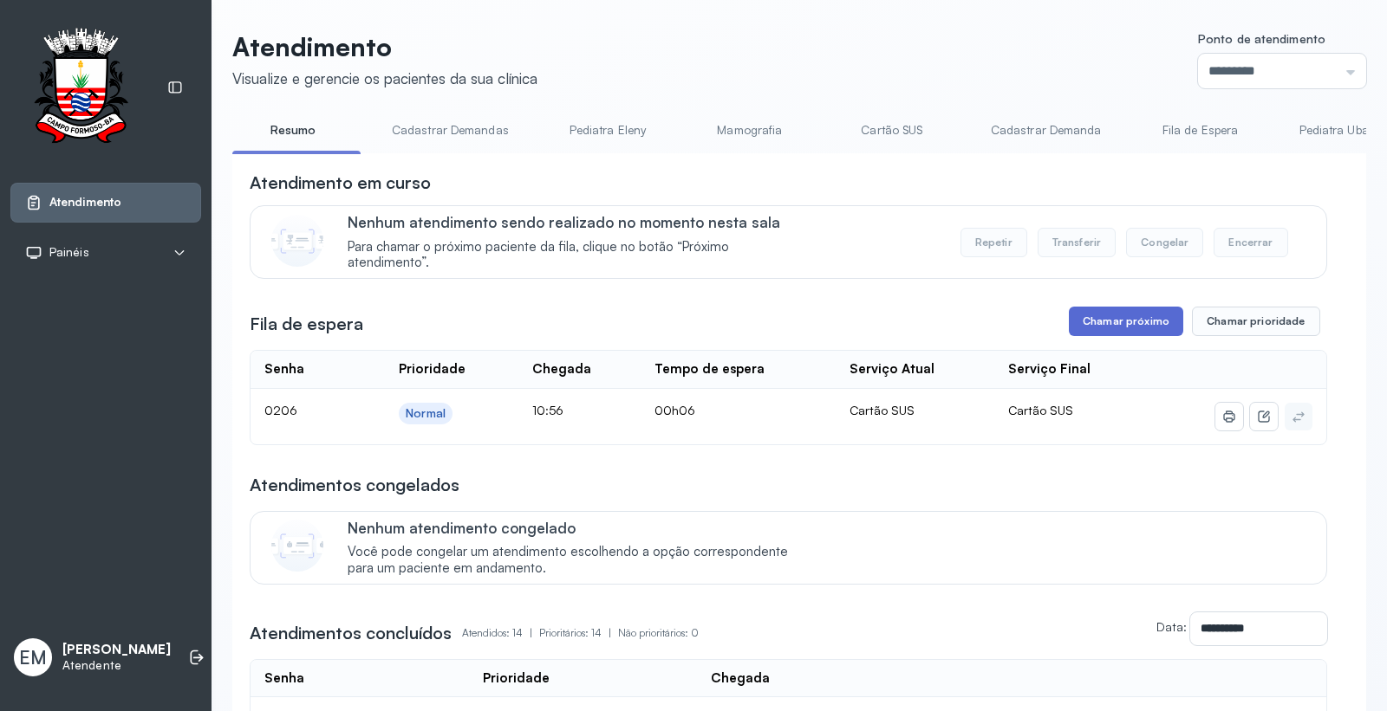
click at [1124, 331] on button "Chamar próximo" at bounding box center [1126, 321] width 114 height 29
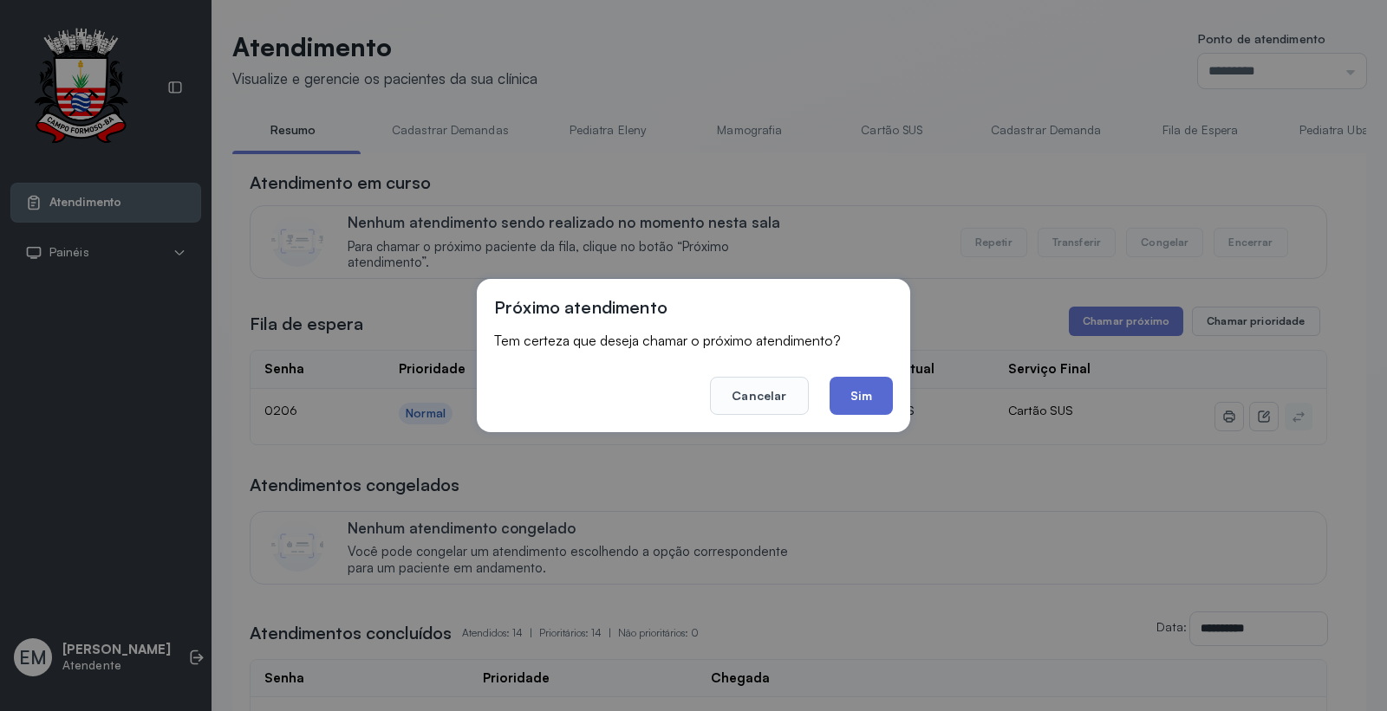
click at [855, 383] on button "Sim" at bounding box center [860, 396] width 63 height 38
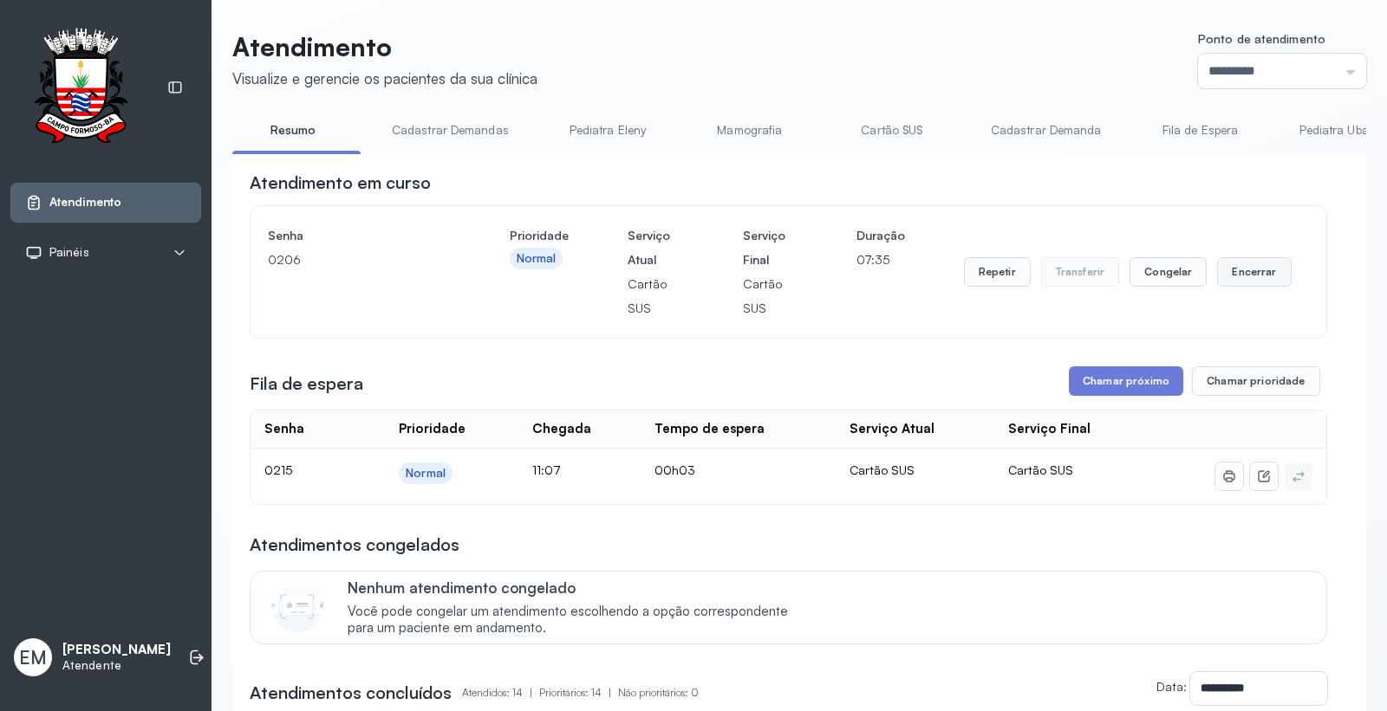
click at [1246, 278] on button "Encerrar" at bounding box center [1254, 271] width 74 height 29
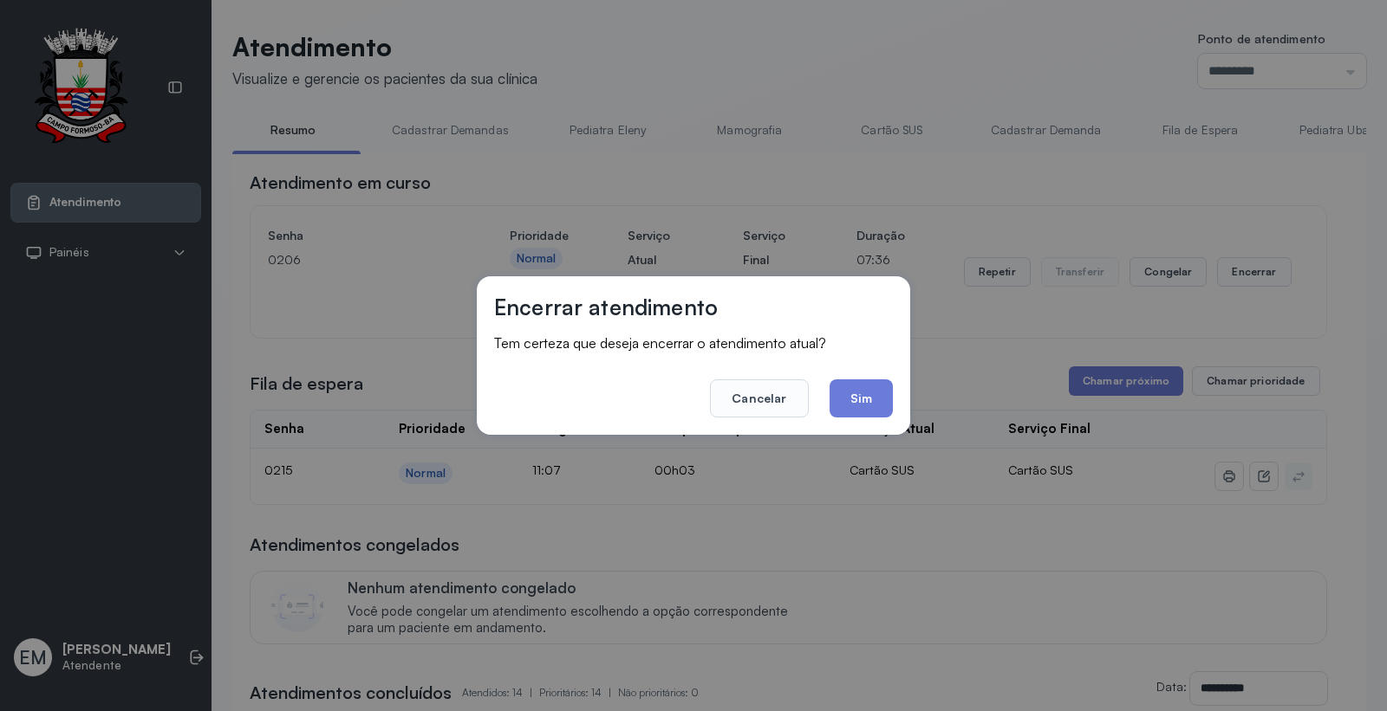
click at [894, 401] on div "Encerrar atendimento Tem certeza que deseja encerrar o atendimento atual? Cance…" at bounding box center [693, 355] width 433 height 159
click at [867, 406] on button "Sim" at bounding box center [860, 399] width 63 height 38
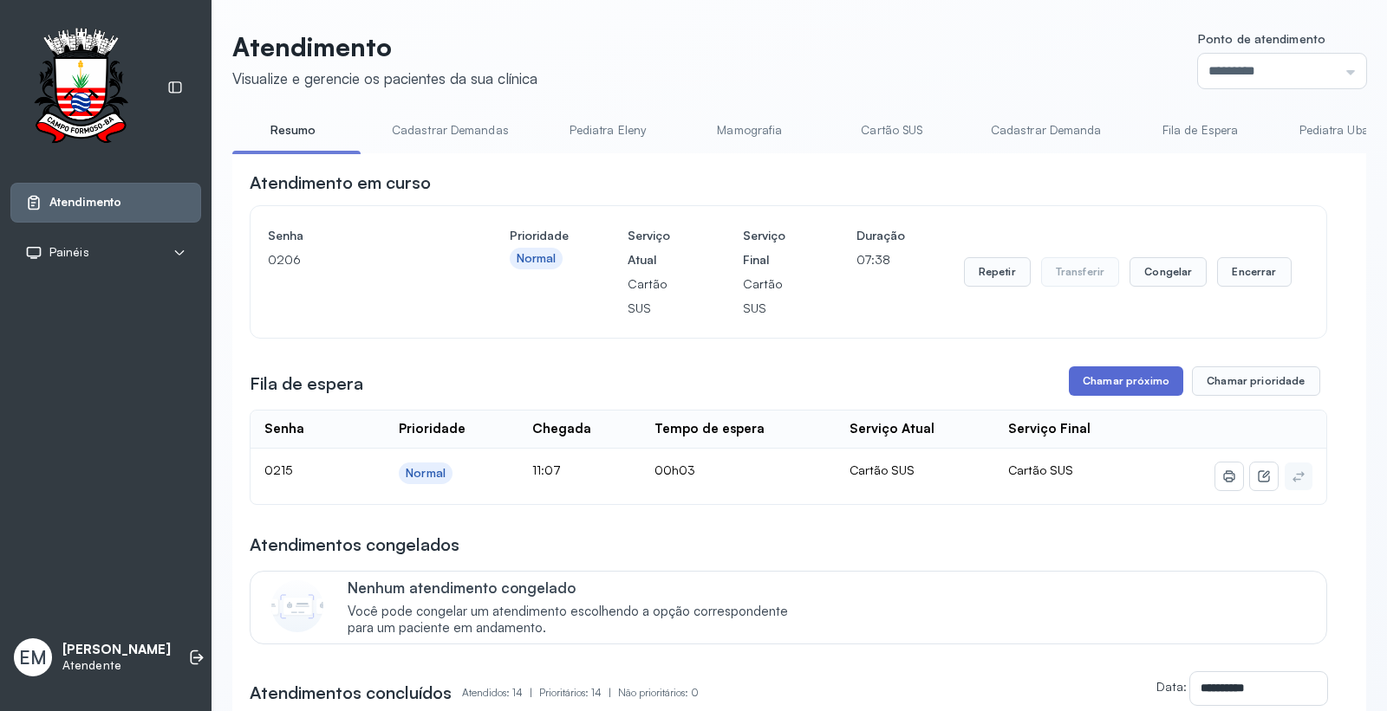
click at [1096, 390] on button "Chamar próximo" at bounding box center [1126, 381] width 114 height 29
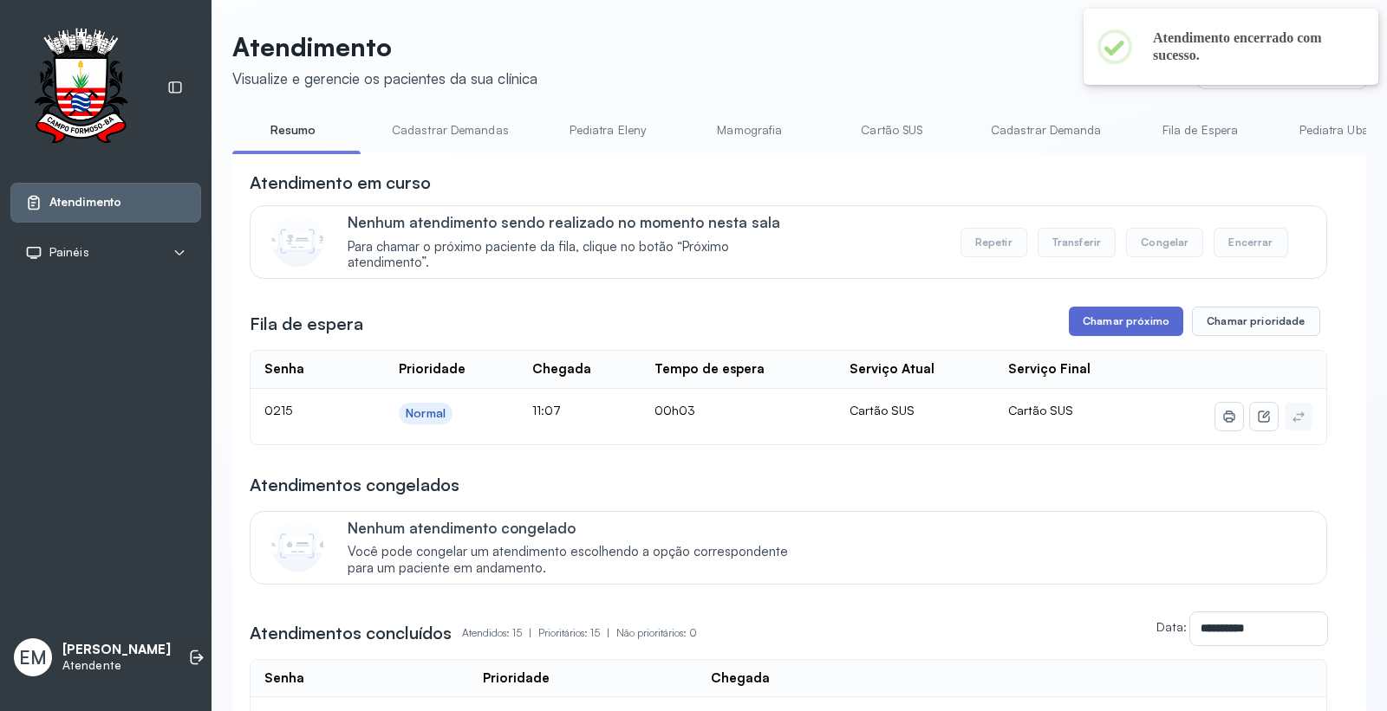
click at [1083, 336] on button "Chamar próximo" at bounding box center [1126, 321] width 114 height 29
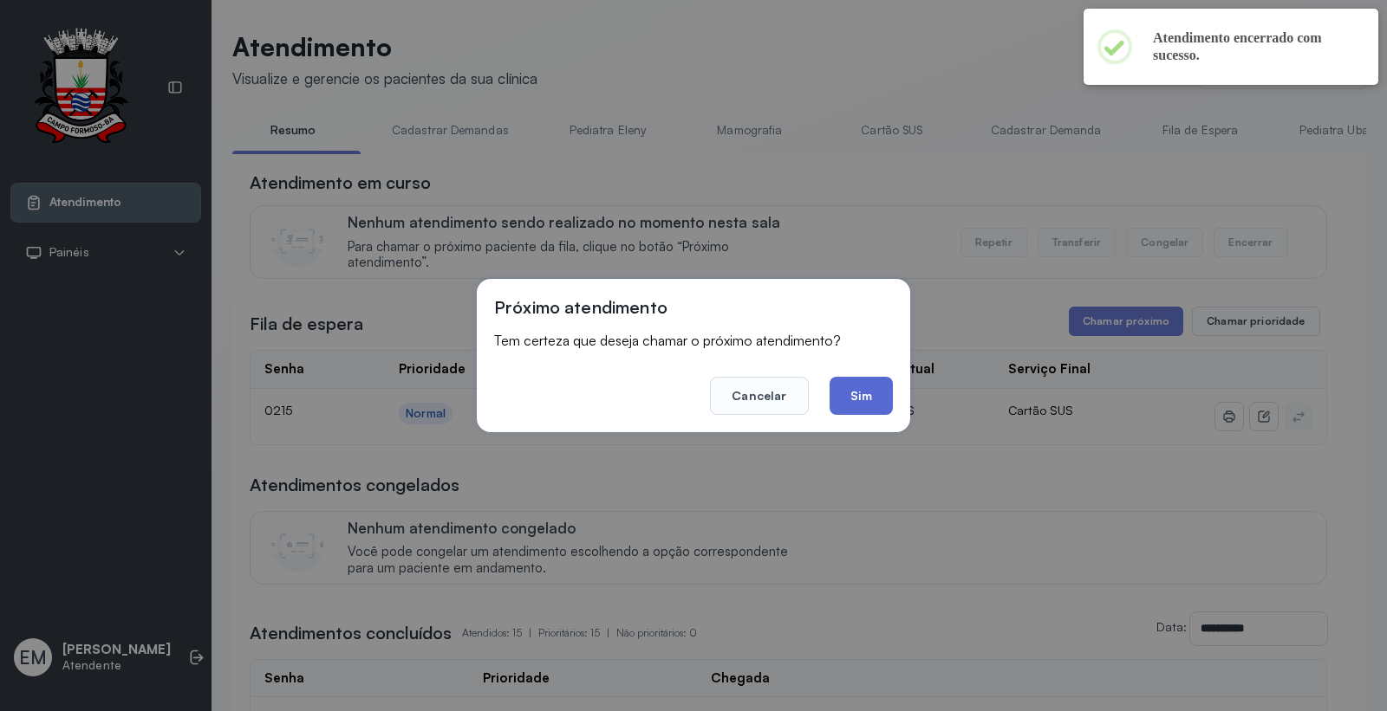
click at [870, 393] on button "Sim" at bounding box center [860, 396] width 63 height 38
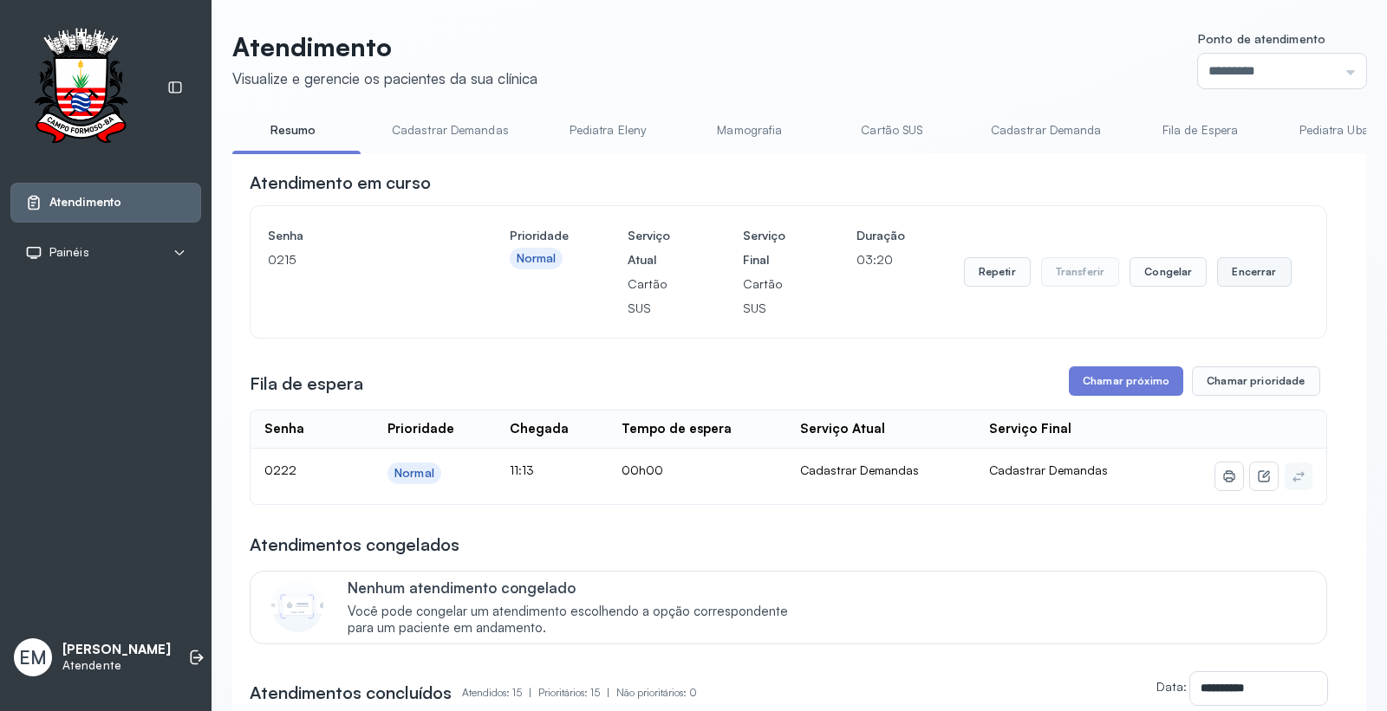
click at [1274, 267] on button "Encerrar" at bounding box center [1254, 271] width 74 height 29
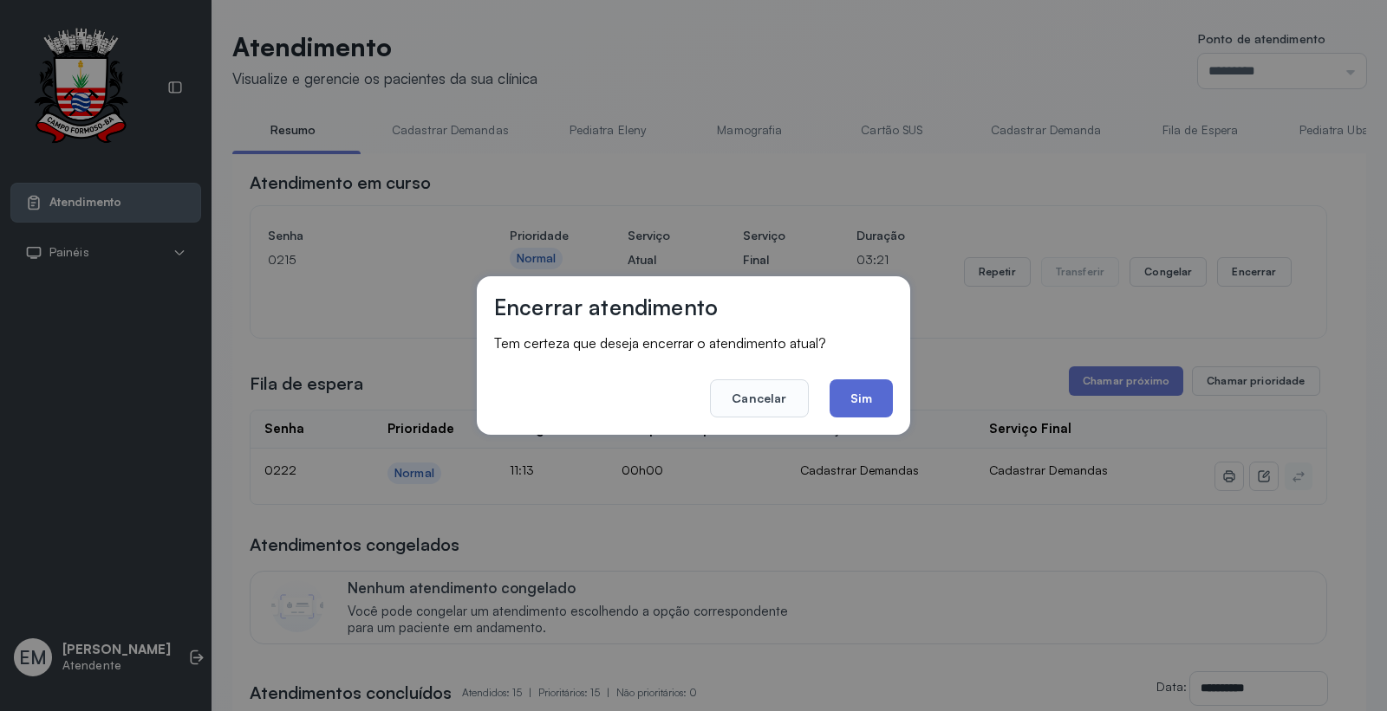
click at [881, 406] on button "Sim" at bounding box center [860, 399] width 63 height 38
